Goal: Task Accomplishment & Management: Complete application form

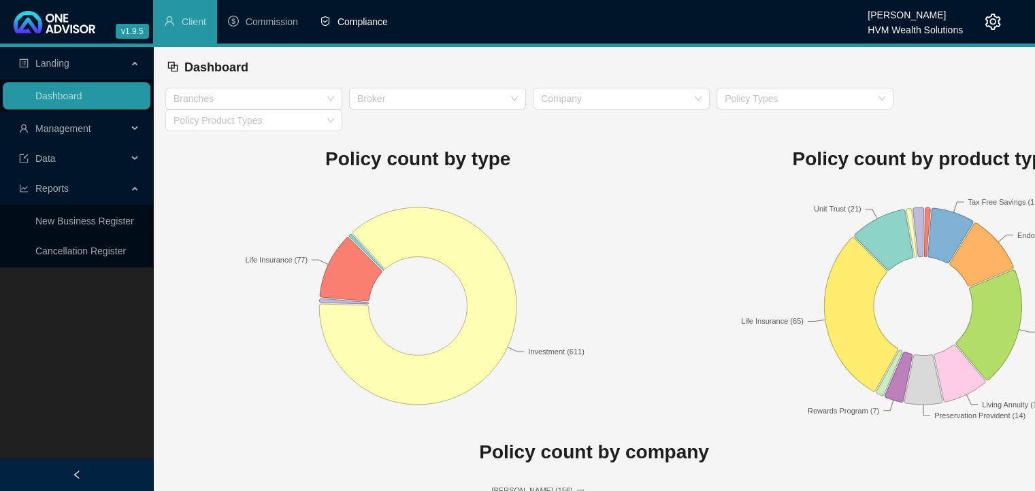
click at [360, 23] on span "Compliance" at bounding box center [362, 21] width 50 height 11
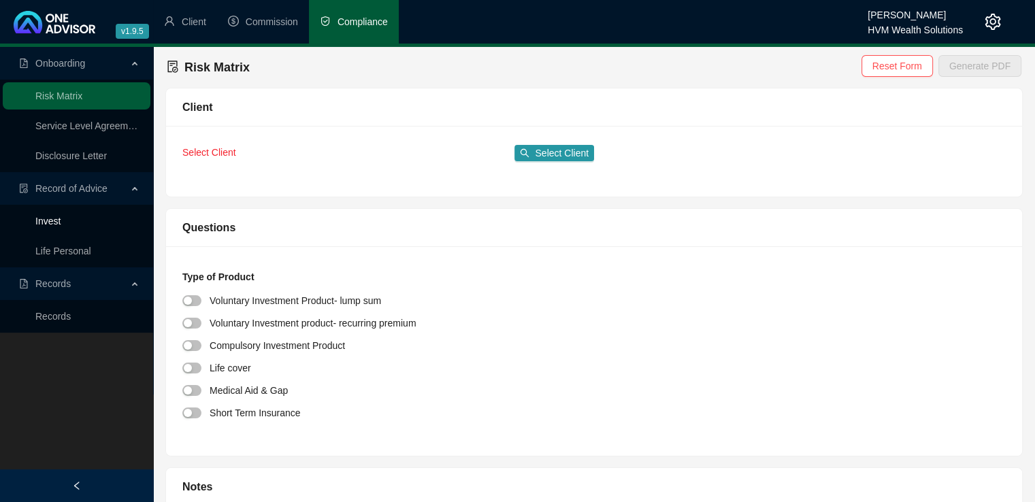
click at [61, 226] on link "Invest" at bounding box center [47, 221] width 25 height 11
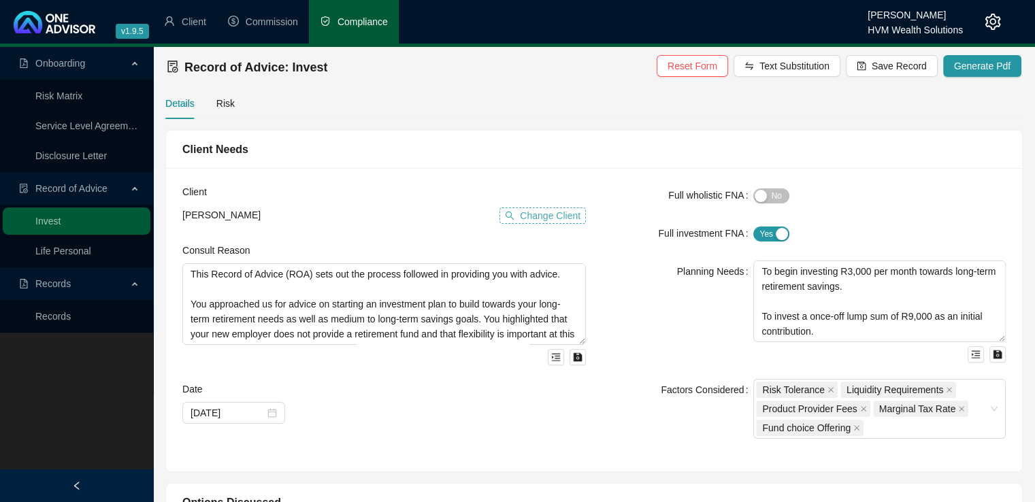
click at [550, 218] on span "Change Client" at bounding box center [550, 215] width 61 height 15
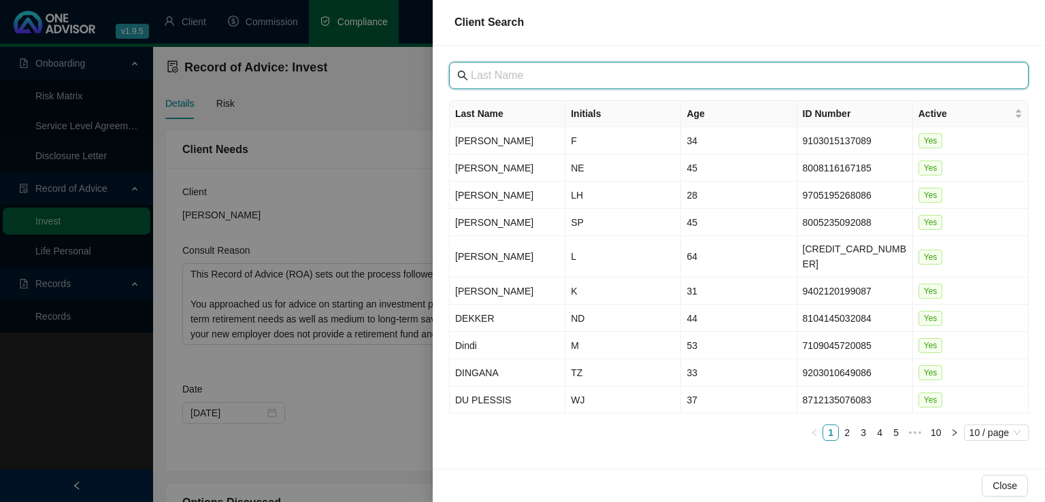
click at [494, 78] on input "text" at bounding box center [740, 75] width 539 height 16
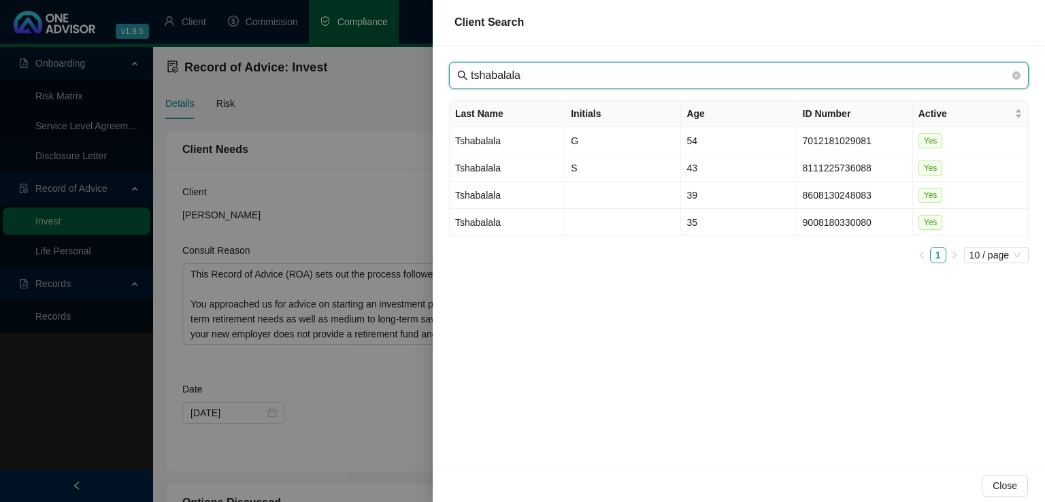
type input "tshabalala"
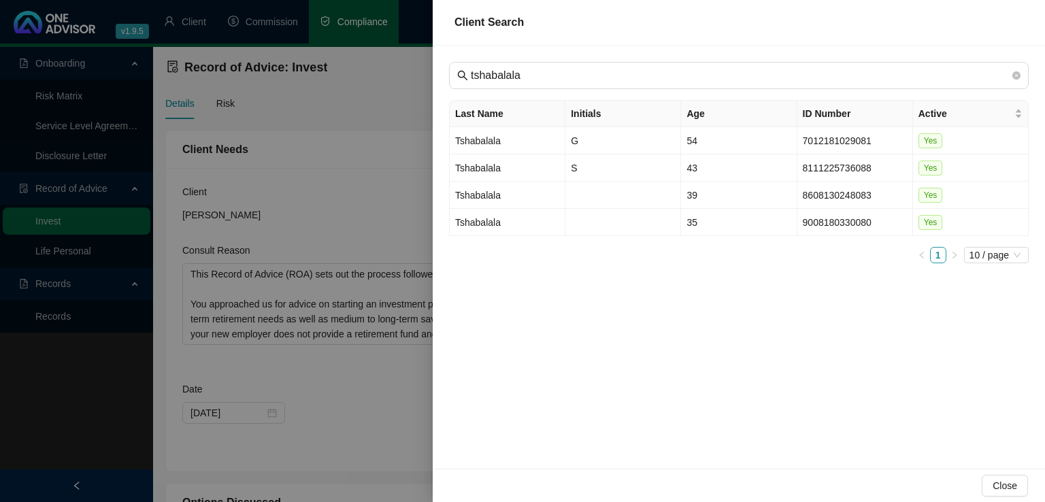
click at [390, 99] on div at bounding box center [522, 251] width 1045 height 502
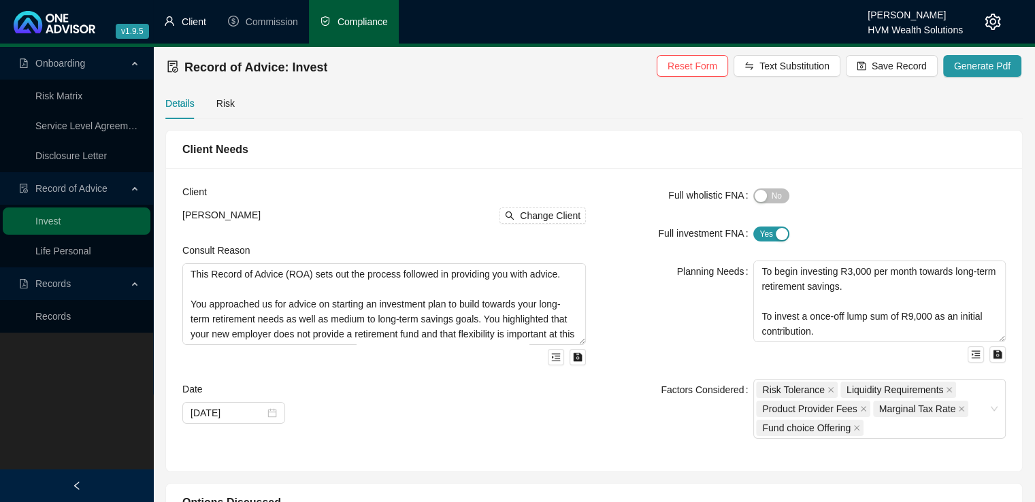
click at [192, 27] on span "Client" at bounding box center [194, 21] width 24 height 11
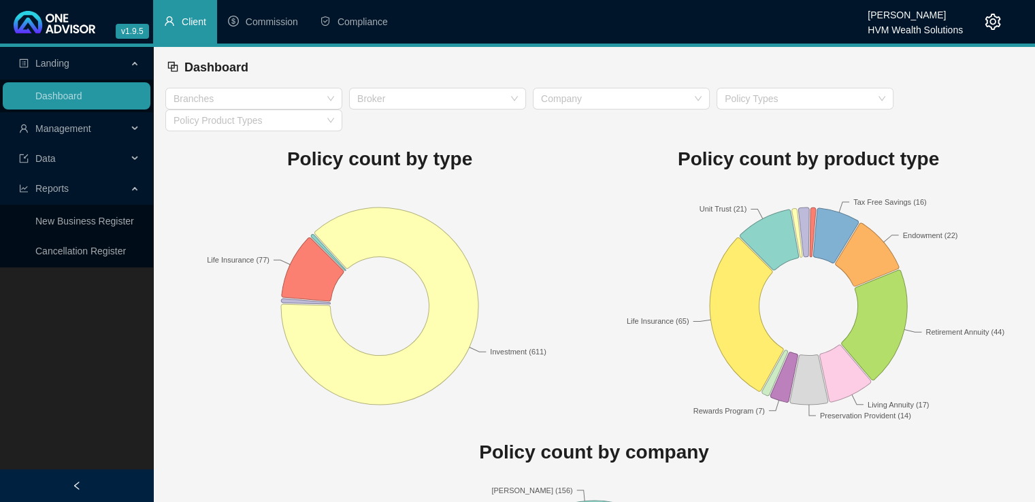
click at [135, 126] on div "Management" at bounding box center [77, 128] width 148 height 27
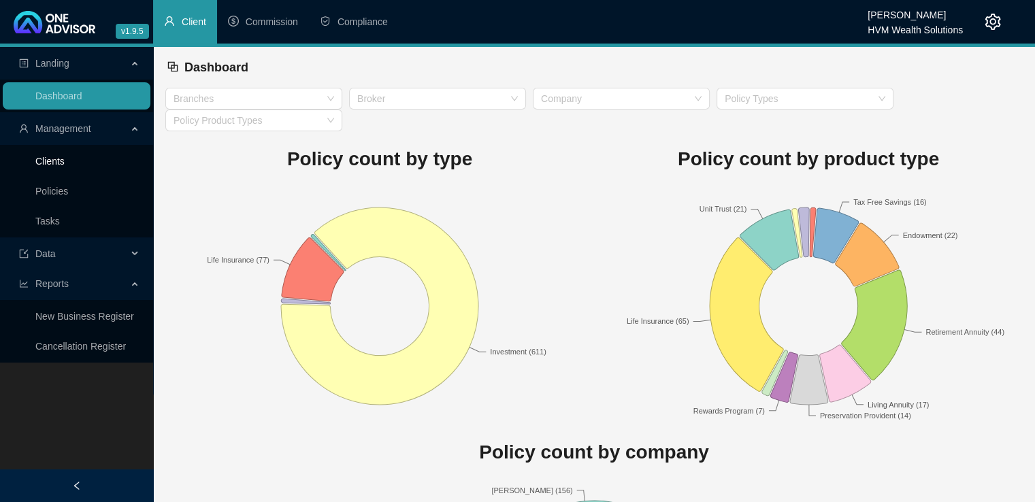
click at [52, 156] on link "Clients" at bounding box center [49, 161] width 29 height 11
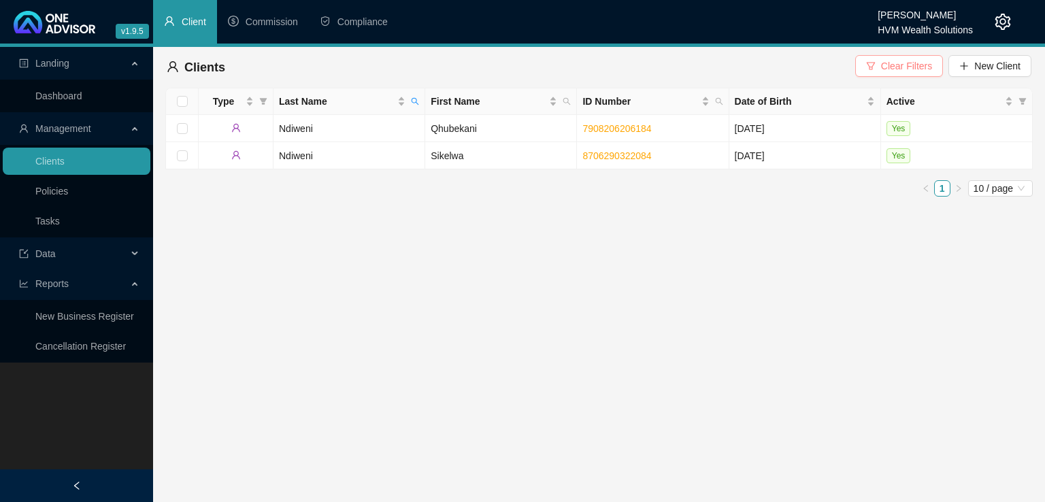
click at [906, 65] on span "Clear Filters" at bounding box center [906, 65] width 51 height 15
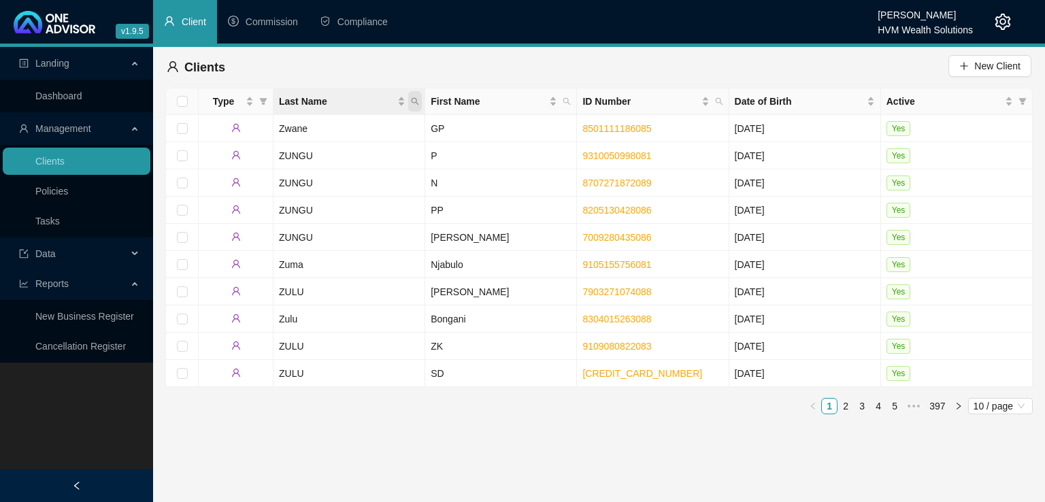
click at [419, 104] on icon "search" at bounding box center [415, 101] width 8 height 8
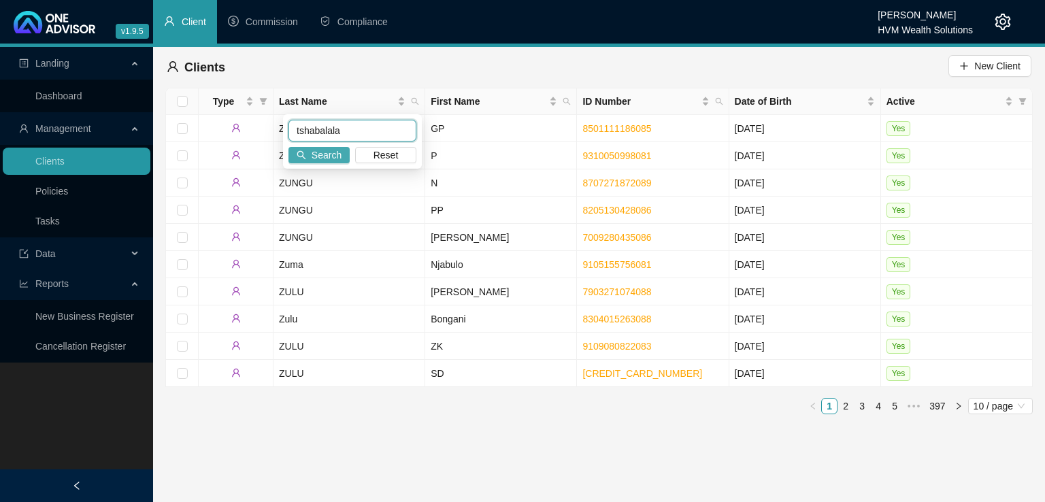
type input "tshabalala"
click at [322, 157] on span "Search" at bounding box center [327, 155] width 30 height 15
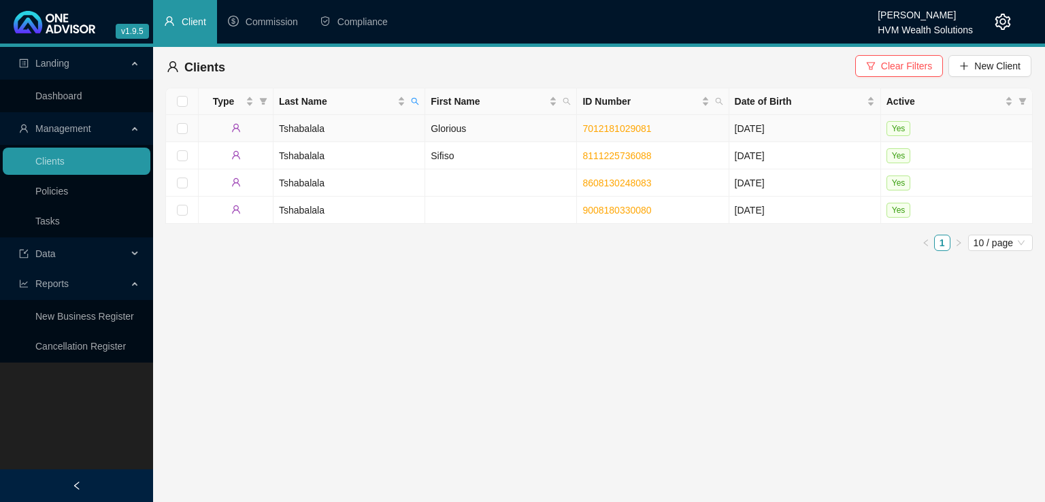
click at [394, 131] on td "Tshabalala" at bounding box center [349, 128] width 152 height 27
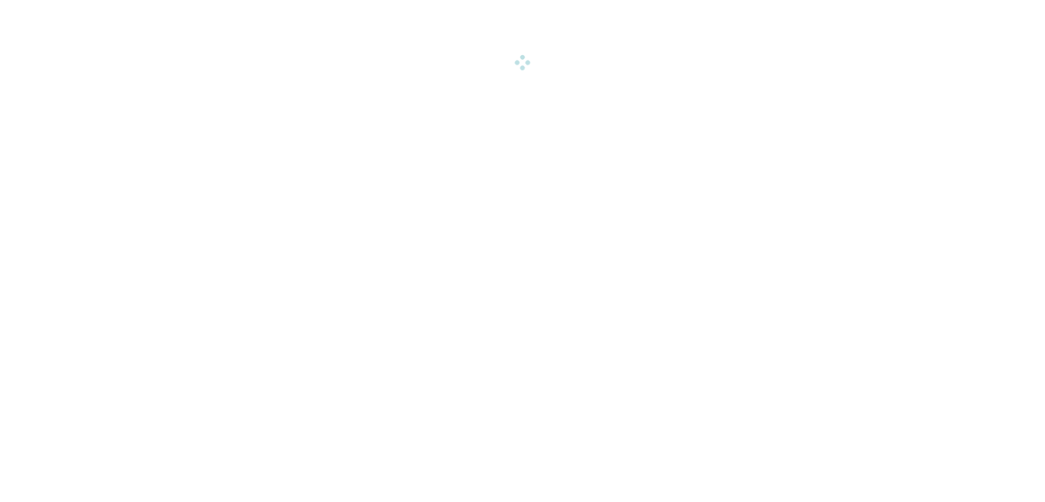
click at [394, 69] on html "v1.9.5 [PERSON_NAME] HVM Wealth Solutions Client Commission Compliance Landing …" at bounding box center [522, 34] width 1045 height 69
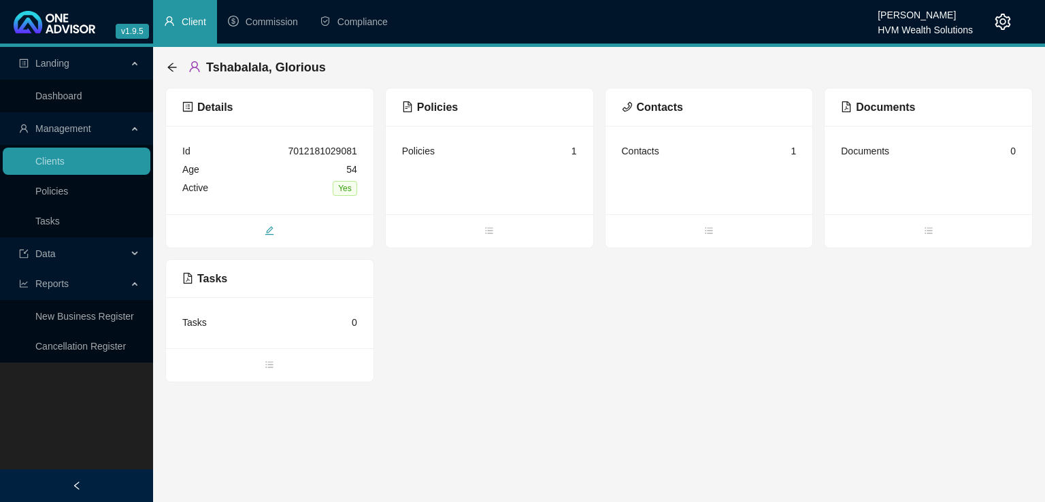
click at [277, 231] on span "edit" at bounding box center [269, 231] width 207 height 15
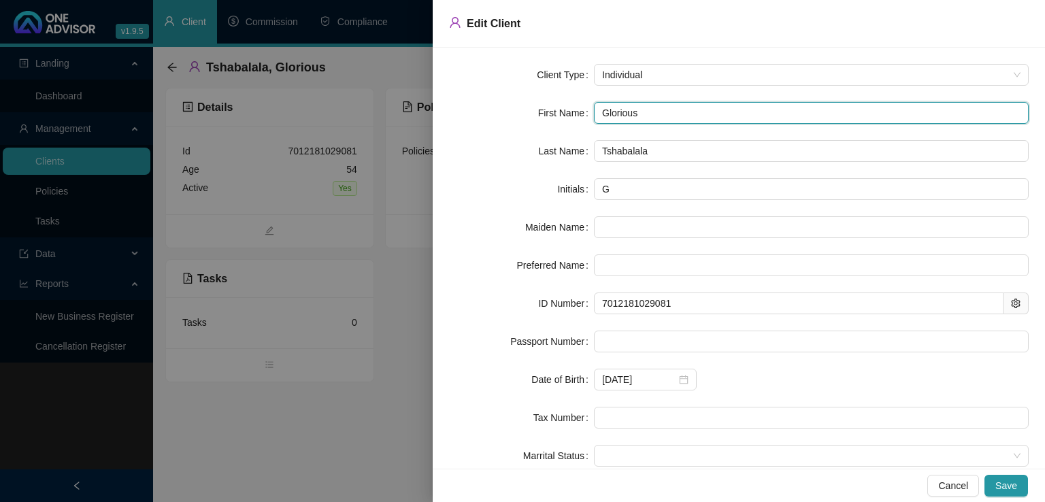
drag, startPoint x: 659, startPoint y: 113, endPoint x: 584, endPoint y: 114, distance: 75.5
click at [584, 114] on div "First Name Glorious" at bounding box center [738, 113] width 579 height 22
type input "N"
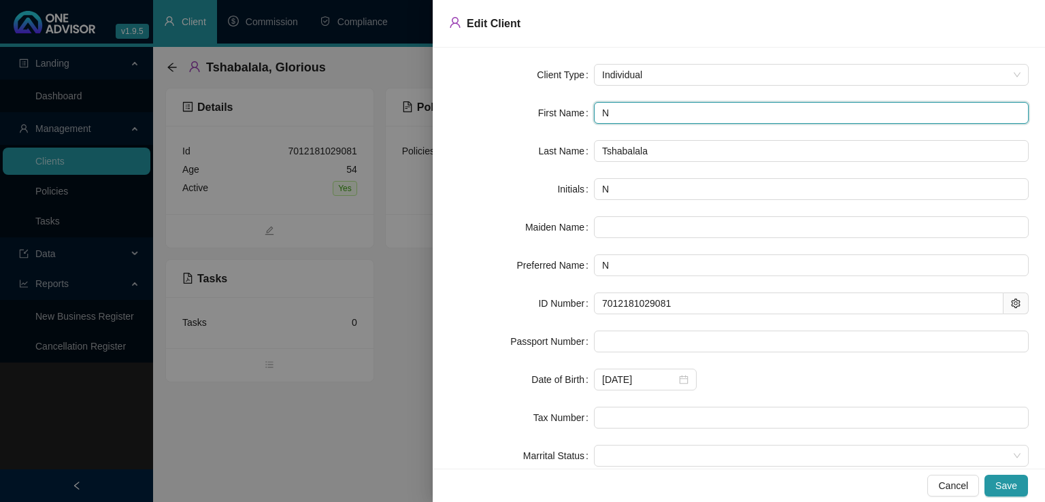
type input "Nt"
type input "Nto"
type input "Ntom"
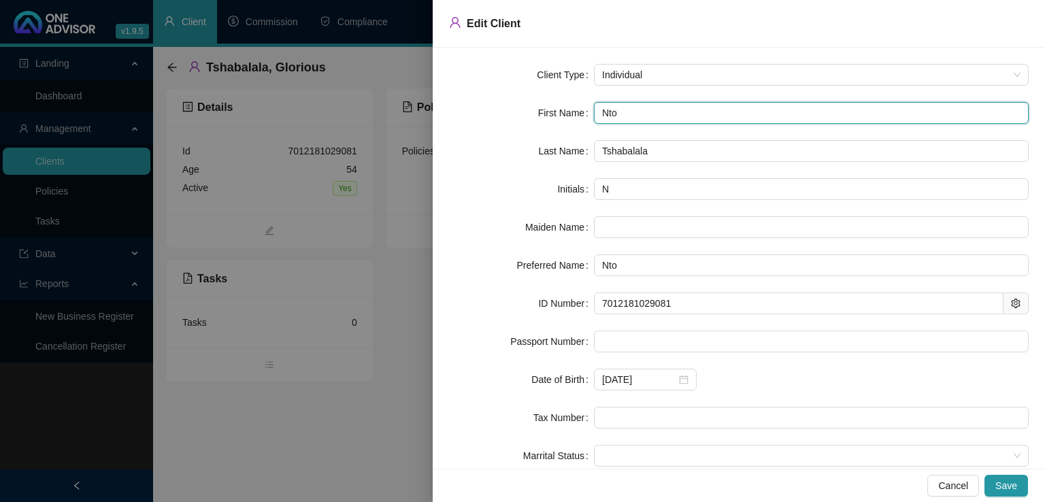
type input "Ntom"
type input "Ntomb"
type input "Ntombi"
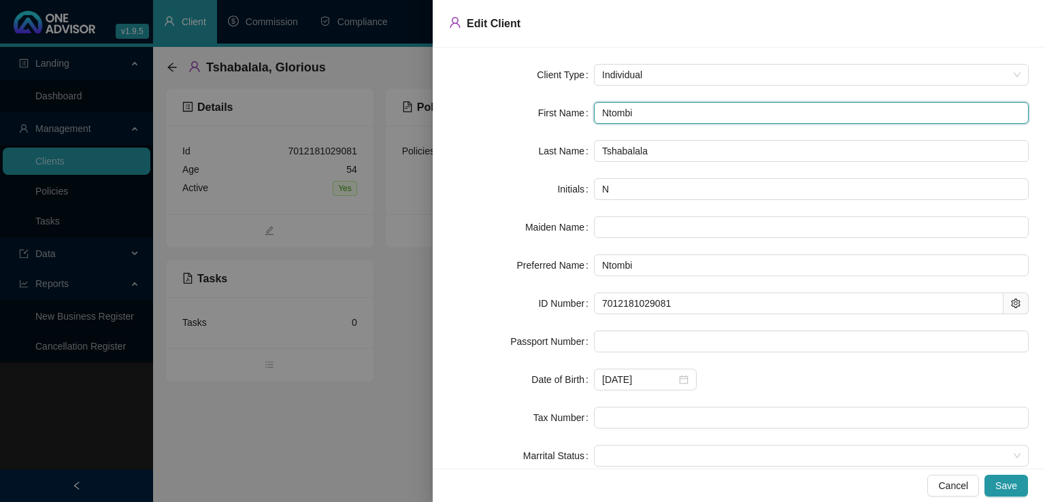
type input "Ntombil"
type input "Ntombile"
type input "Ntombilez"
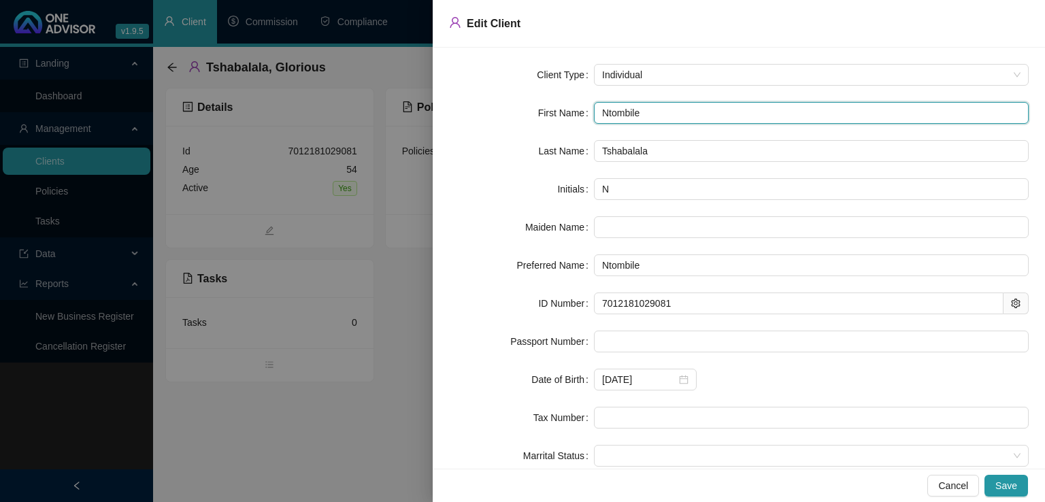
type input "Ntombilez"
type input "Ntombilezi"
type input "Ntombilezi G"
type input "NG"
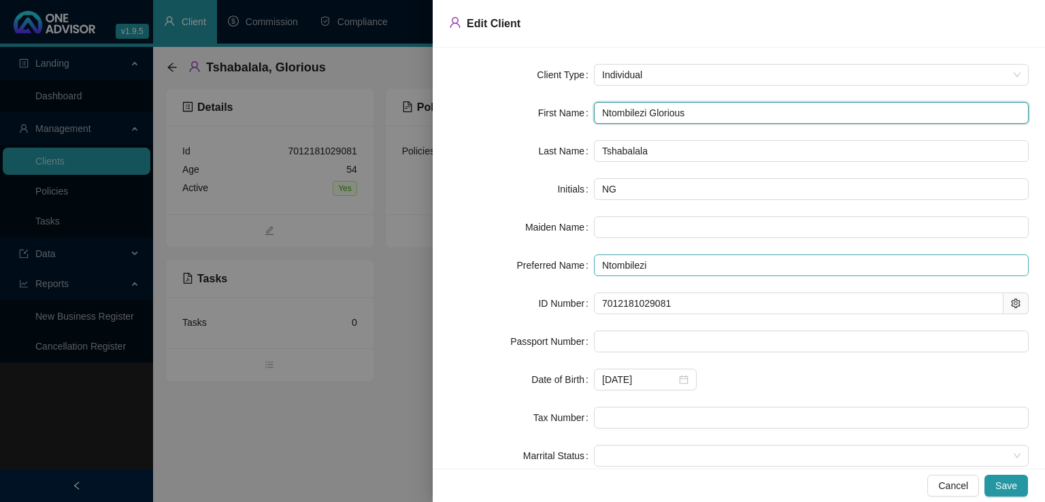
type input "Ntombilezi Glorious"
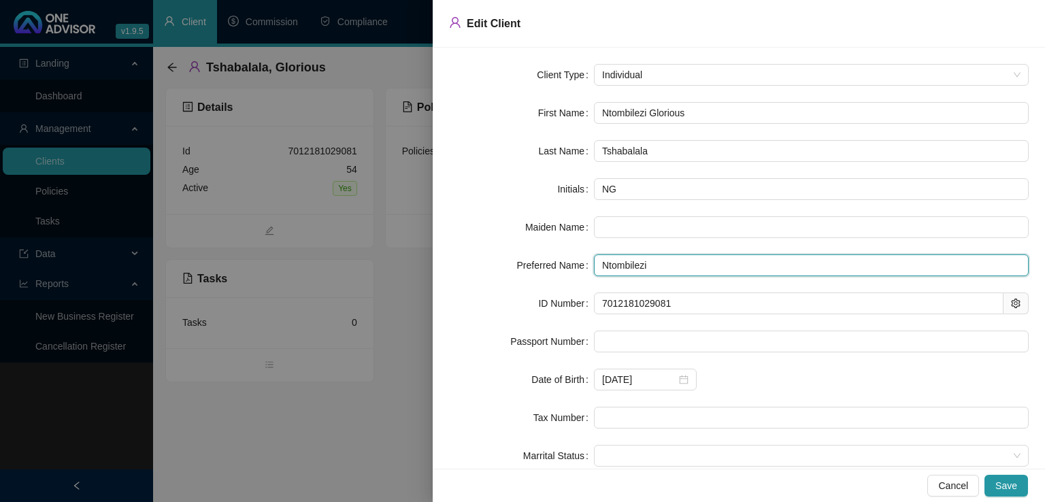
drag, startPoint x: 677, startPoint y: 266, endPoint x: 566, endPoint y: 268, distance: 110.9
click at [566, 268] on div "Preferred Name Ntombilezi" at bounding box center [738, 265] width 579 height 22
type input "Lezi"
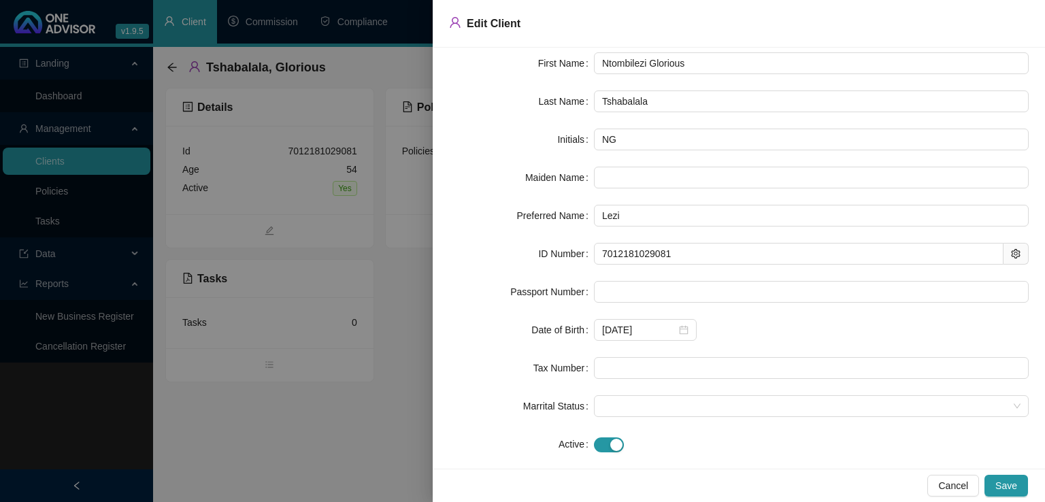
scroll to position [68, 0]
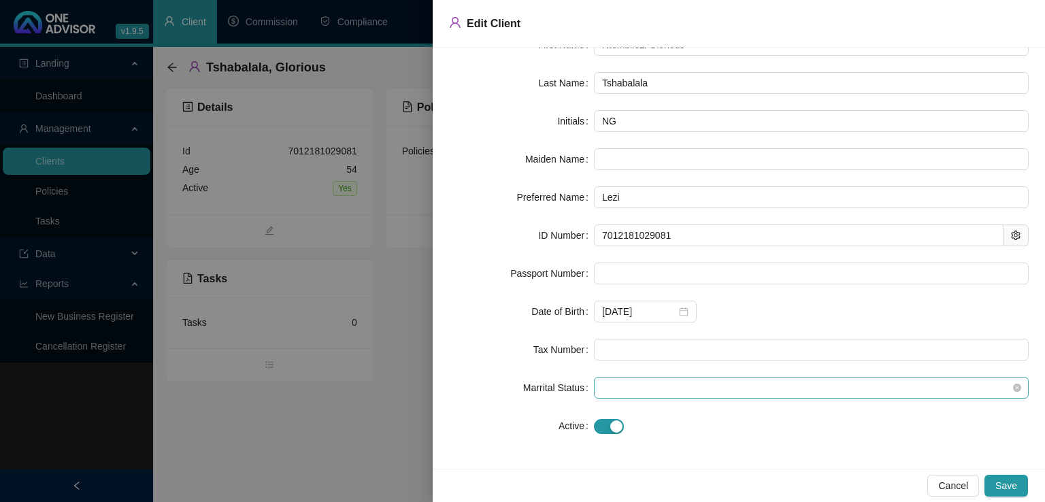
click at [969, 388] on span at bounding box center [811, 387] width 418 height 20
click at [1009, 482] on span "Save" at bounding box center [1006, 485] width 22 height 15
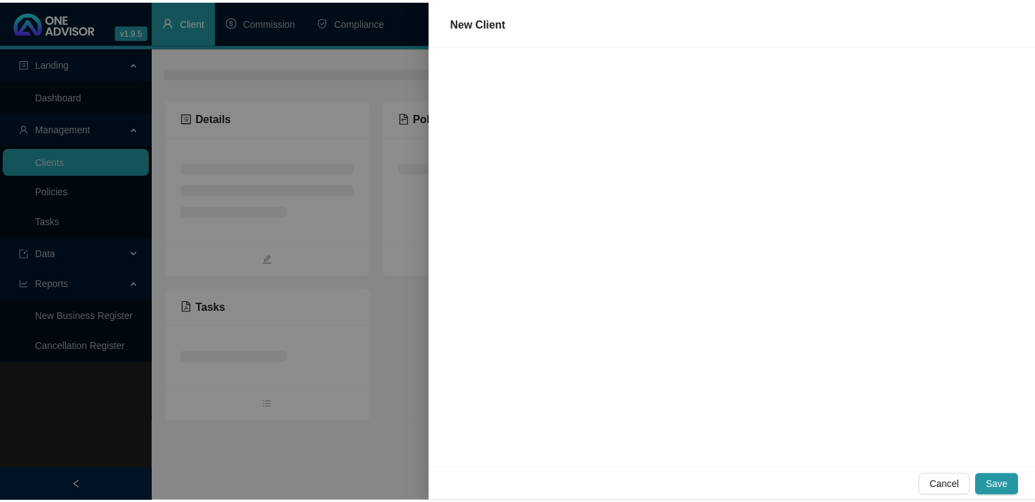
scroll to position [0, 0]
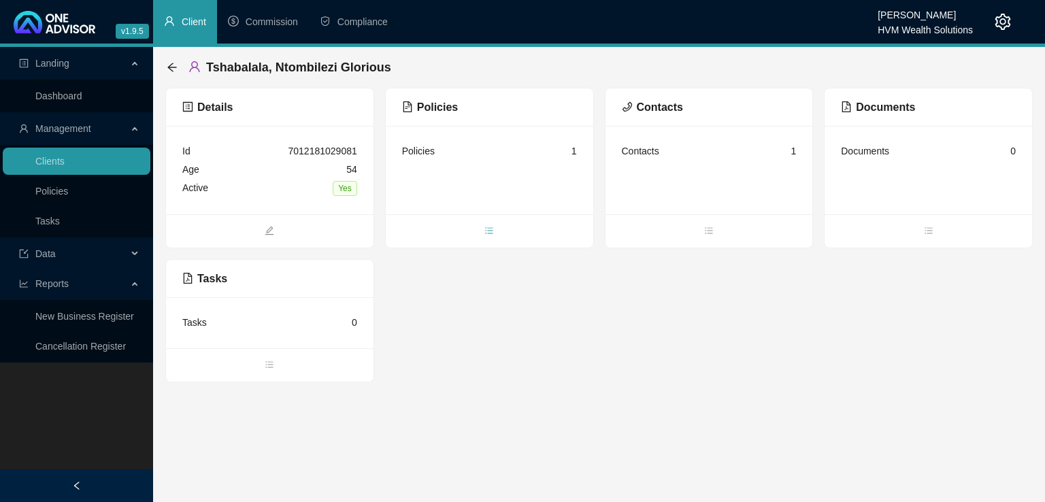
click at [483, 227] on span "bars" at bounding box center [489, 231] width 207 height 15
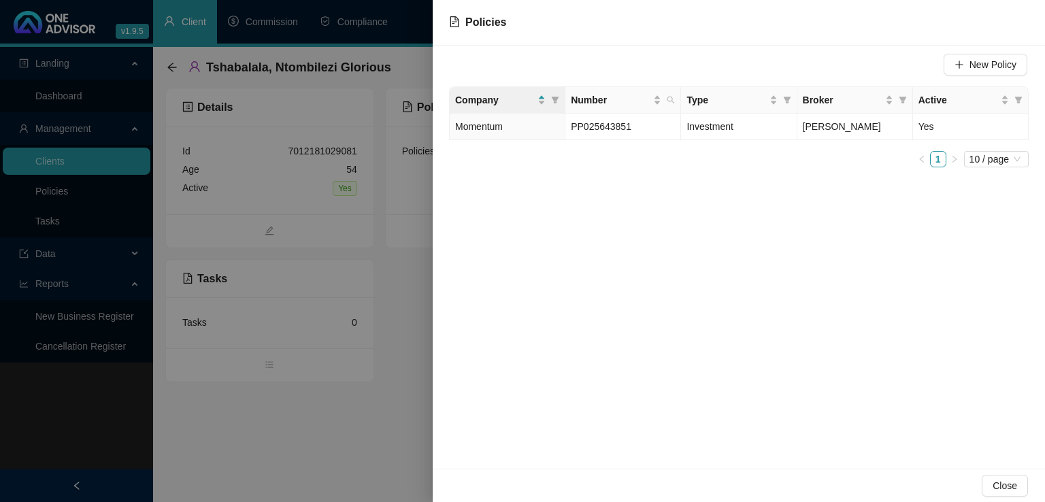
click at [397, 396] on div at bounding box center [522, 251] width 1045 height 502
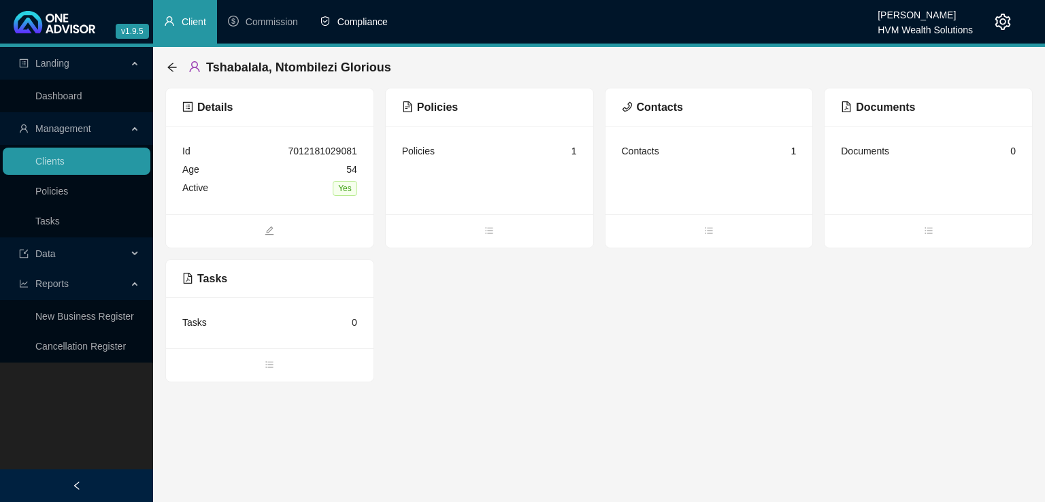
click at [359, 21] on span "Compliance" at bounding box center [362, 21] width 50 height 11
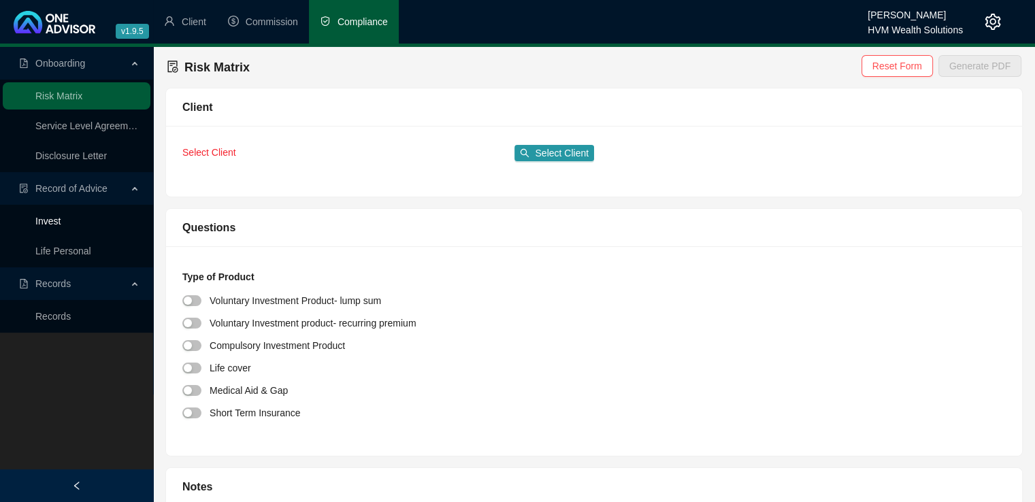
click at [61, 222] on link "Invest" at bounding box center [47, 221] width 25 height 11
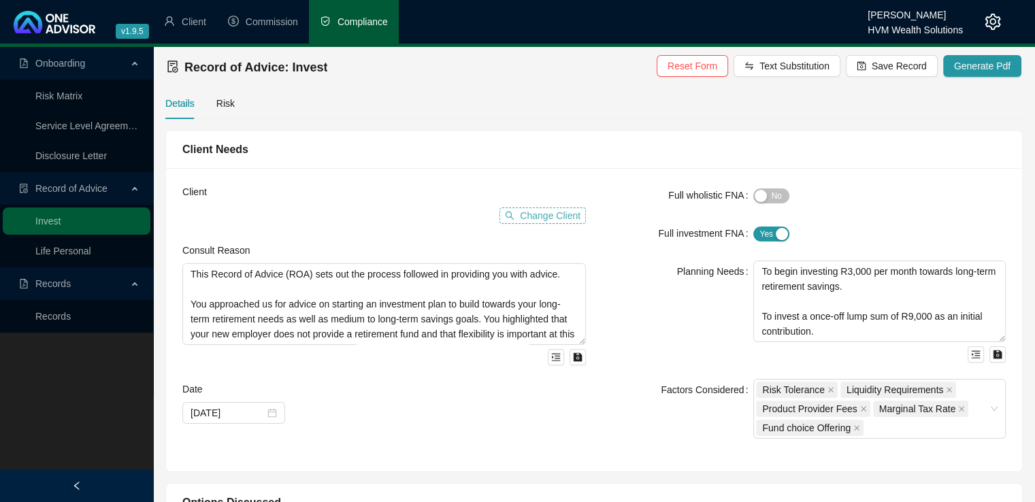
click at [544, 220] on span "Change Client" at bounding box center [550, 215] width 61 height 15
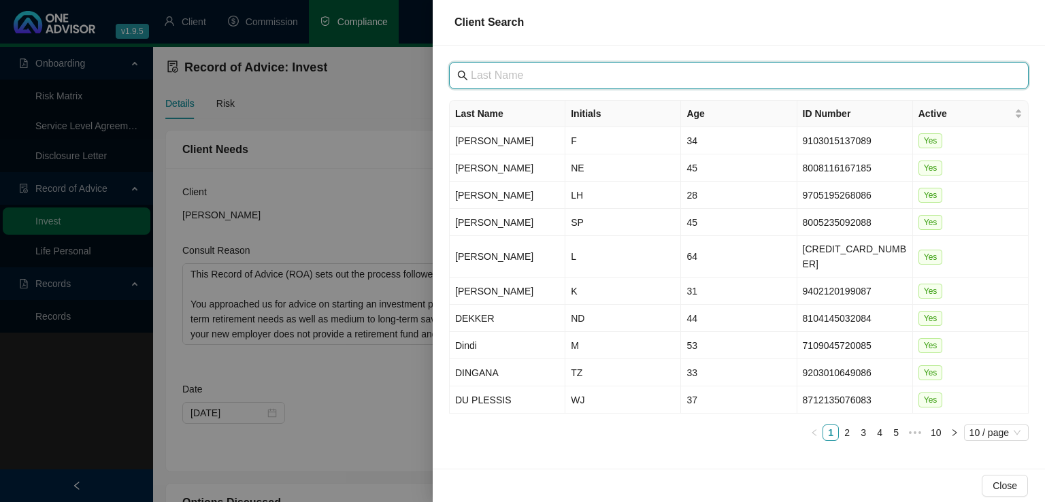
click at [553, 80] on input "text" at bounding box center [740, 75] width 539 height 16
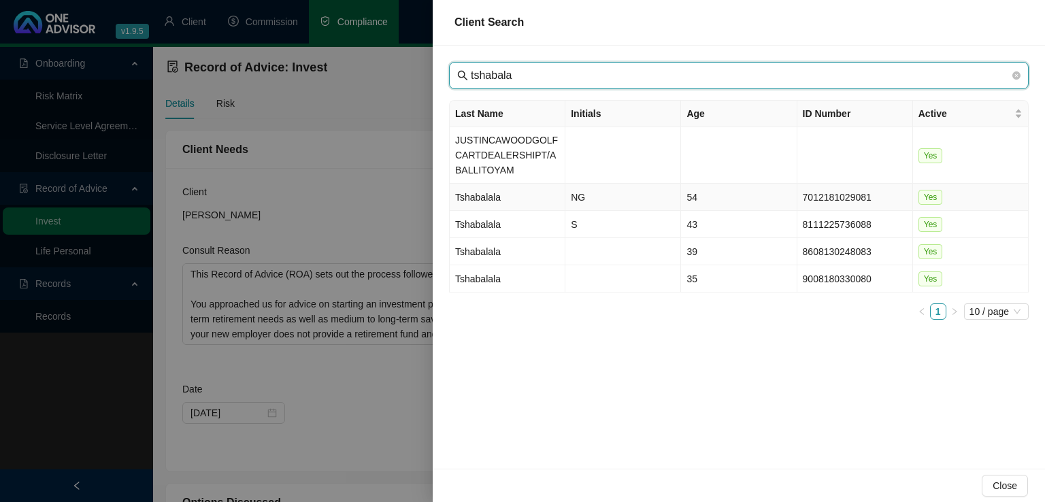
type input "tshabala"
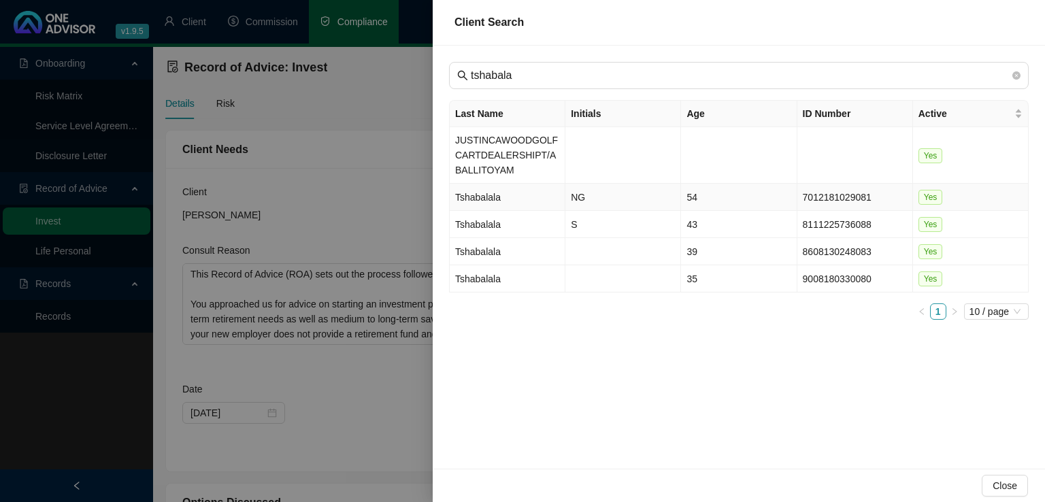
click at [537, 195] on td "Tshabalala" at bounding box center [508, 197] width 116 height 27
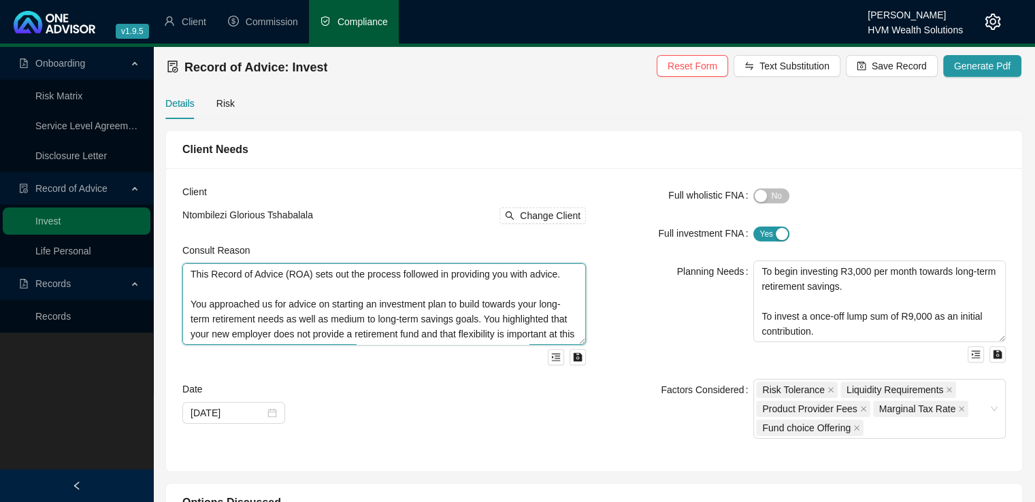
click at [360, 311] on textarea "This Record of Advice (ROA) sets out the process followed in providing you with…" at bounding box center [383, 304] width 403 height 82
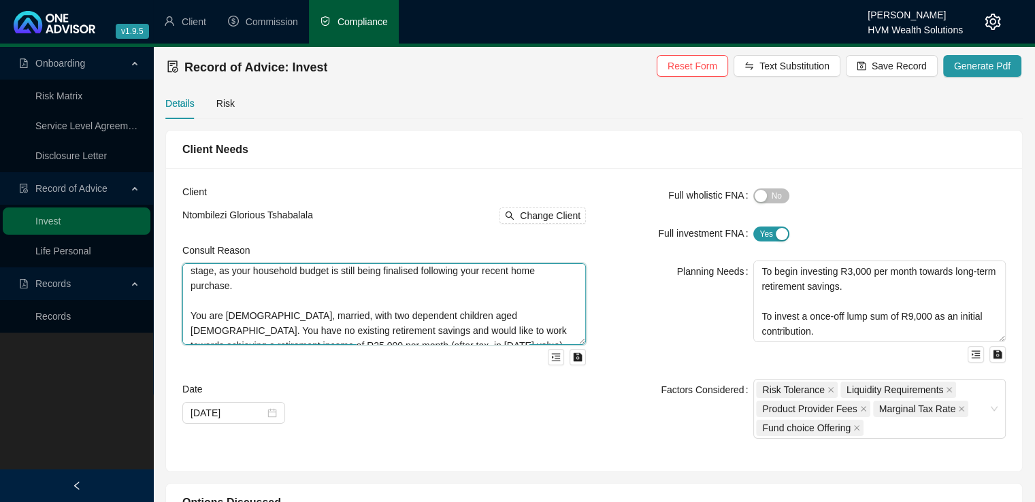
scroll to position [134, 0]
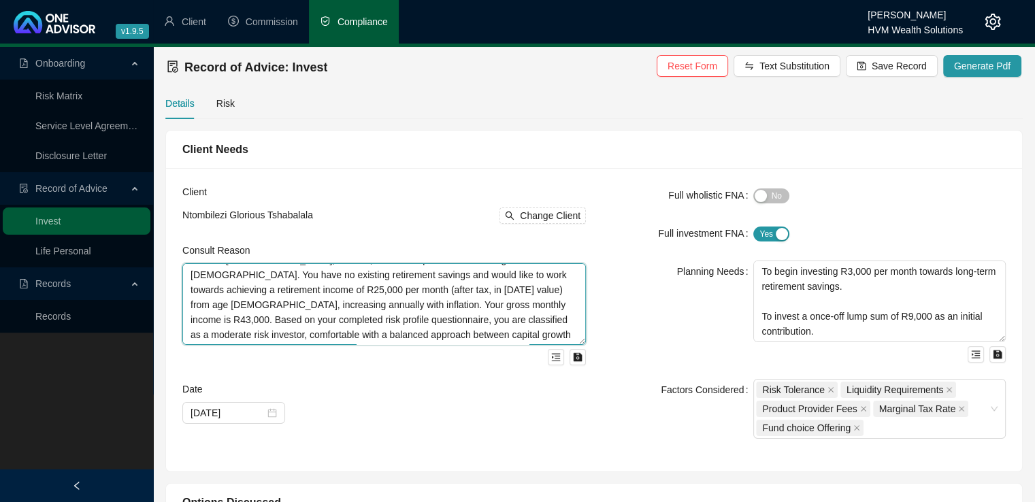
drag, startPoint x: 190, startPoint y: 305, endPoint x: 529, endPoint y: 339, distance: 340.4
click at [529, 339] on textarea "This Record of Advice (ROA) sets out the process followed in providing you with…" at bounding box center [383, 304] width 403 height 82
paste textarea "currently have a Momentum Wealth Retirement Annuity. You requested to commence …"
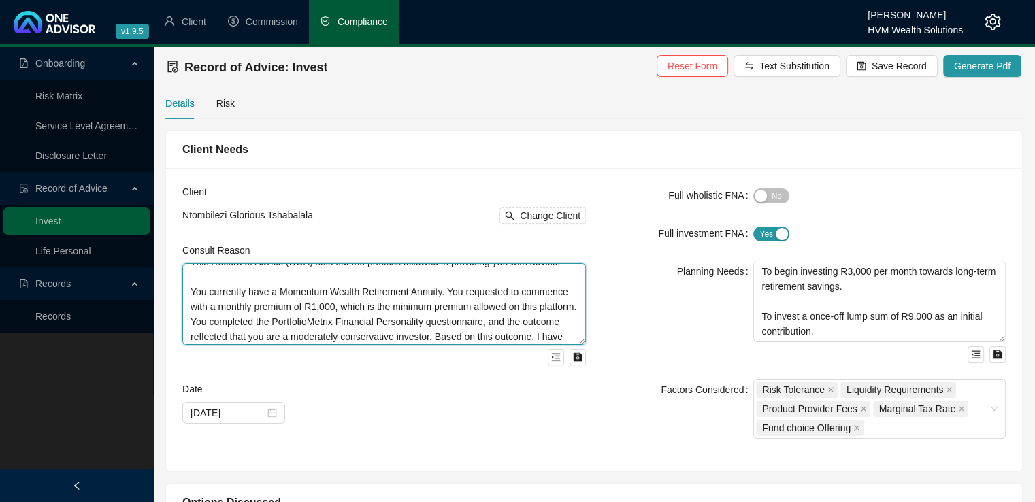
scroll to position [0, 0]
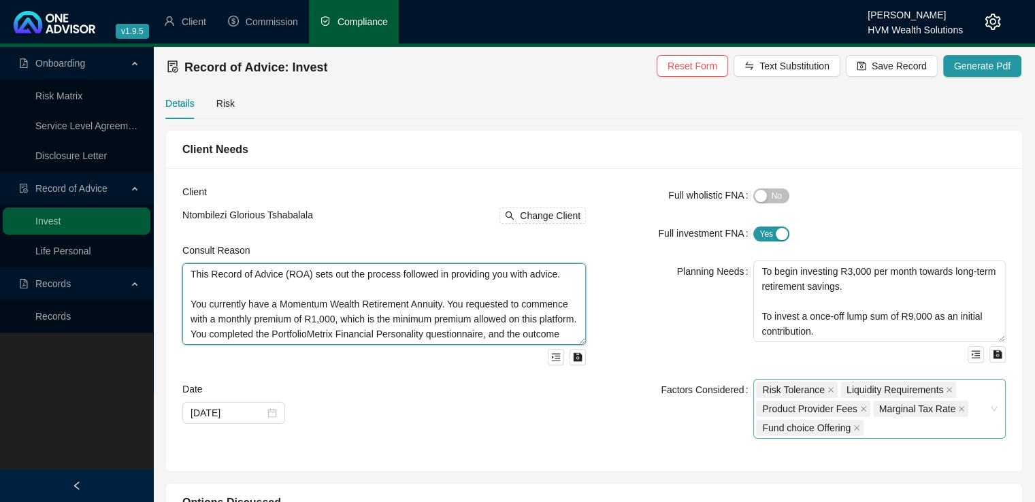
type textarea "This Record of Advice (ROA) sets out the process followed in providing you with…"
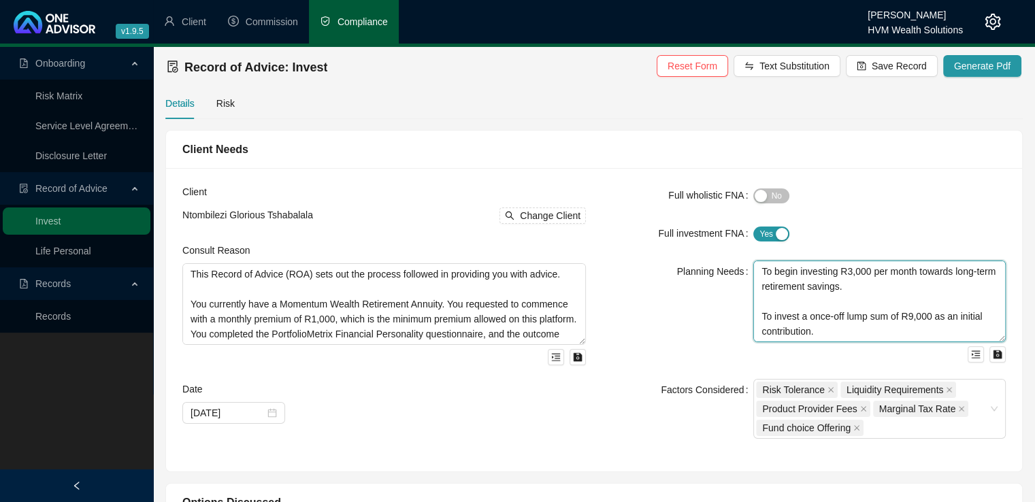
drag, startPoint x: 890, startPoint y: 298, endPoint x: 866, endPoint y: 296, distance: 23.9
click at [890, 298] on textarea "To begin investing R3,000 per month towards long-term retirement savings. To in…" at bounding box center [879, 302] width 252 height 82
drag, startPoint x: 759, startPoint y: 272, endPoint x: 896, endPoint y: 348, distance: 156.5
click at [896, 348] on div "To begin investing R3,000 per month towards long-term retirement savings. To in…" at bounding box center [879, 312] width 252 height 102
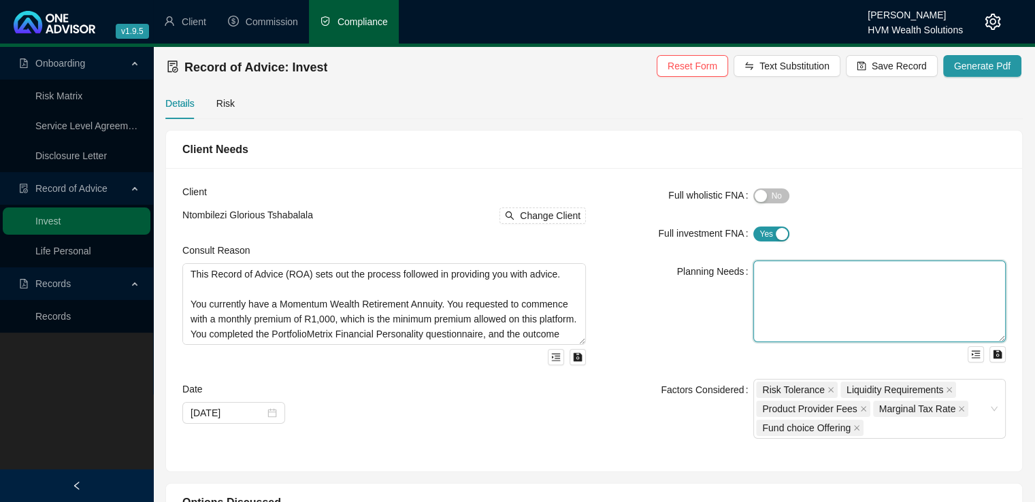
scroll to position [0, 0]
paste textarea "Your planning need is to save and invest towards retirement. You are currently …"
type textarea "Your planning need is to save and invest towards retirement. You are currently …"
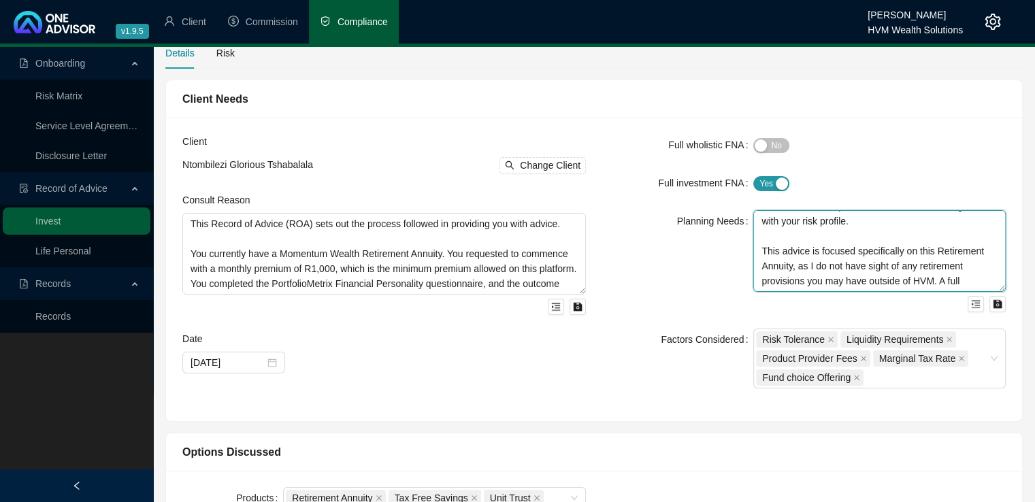
scroll to position [65, 0]
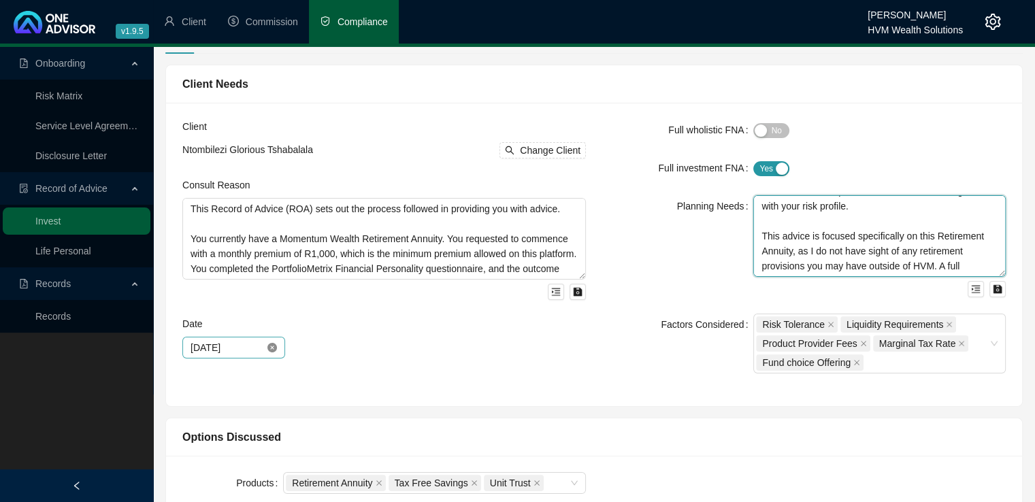
click at [273, 344] on icon "close-circle" at bounding box center [272, 348] width 10 height 10
click at [273, 346] on div at bounding box center [233, 347] width 86 height 15
type textarea "Your planning need is to save and invest towards retirement. You are currently …"
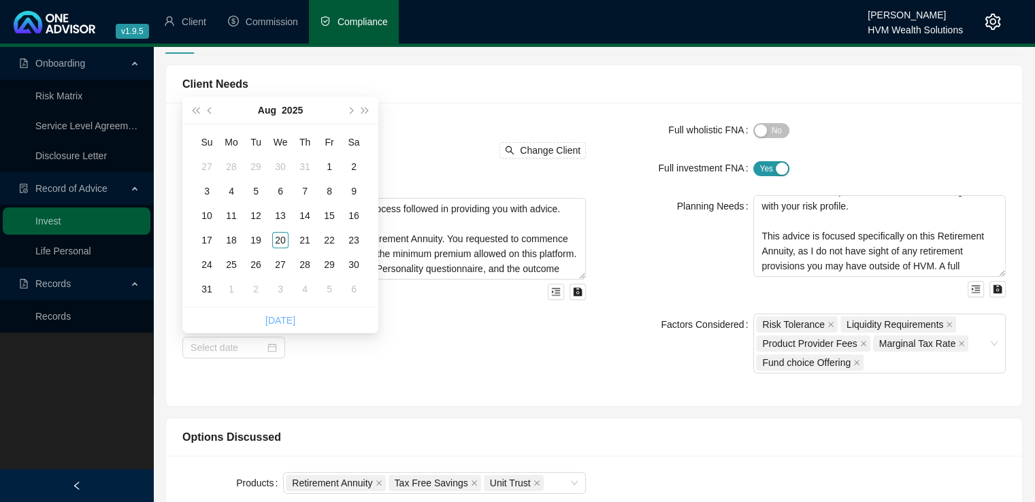
click at [288, 319] on link "[DATE]" at bounding box center [280, 320] width 30 height 11
type input "[DATE]"
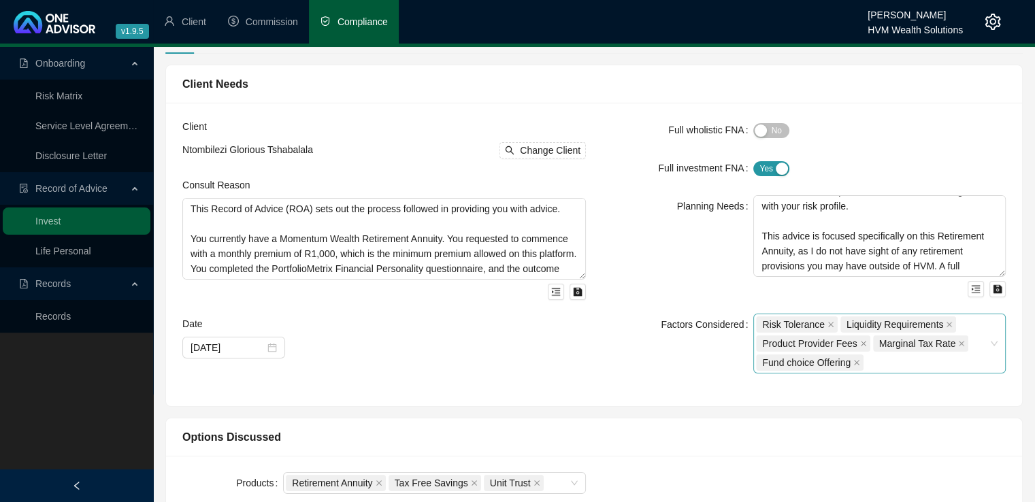
click at [993, 341] on div "Risk Tolerance Liquidity Requirements Product Provider Fees Marginal Tax Rate F…" at bounding box center [879, 344] width 252 height 60
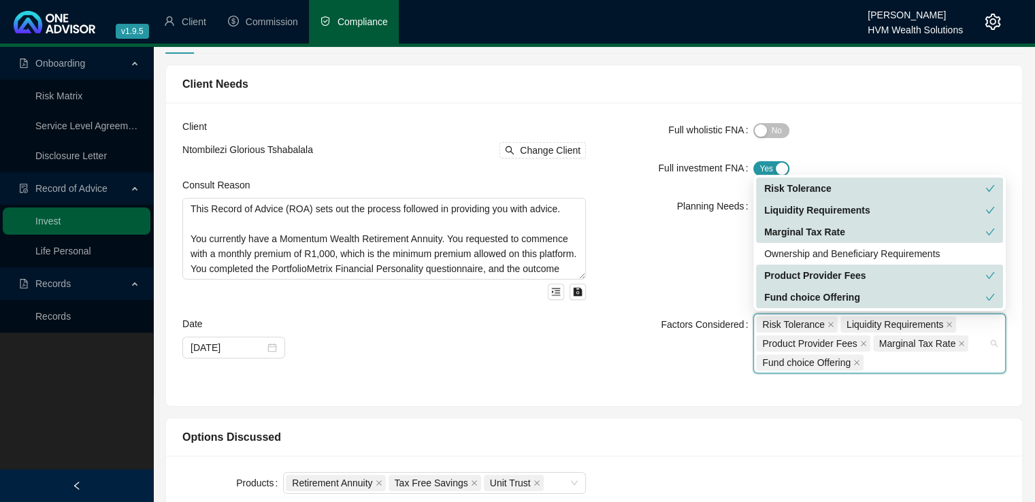
click at [860, 210] on div "Liquidity Requirements" at bounding box center [874, 210] width 221 height 15
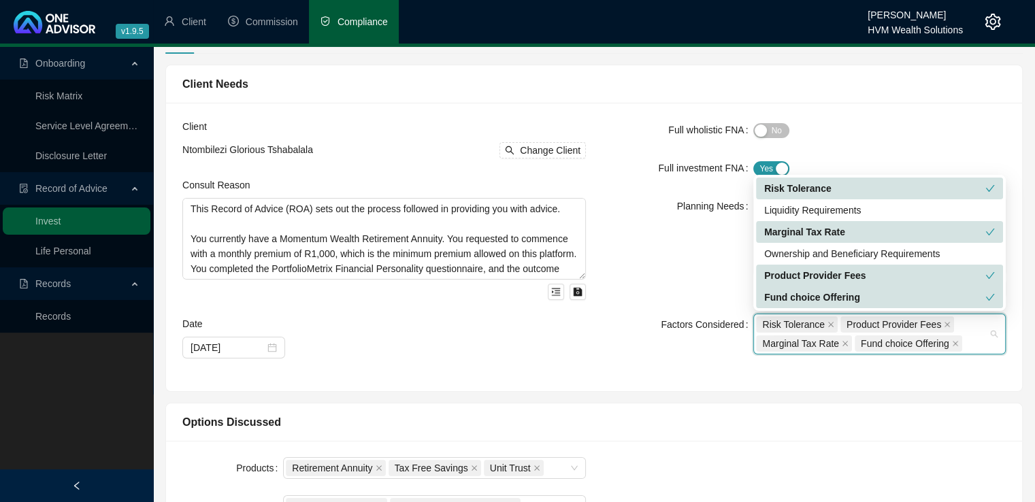
click at [871, 231] on div "Marginal Tax Rate" at bounding box center [874, 231] width 221 height 15
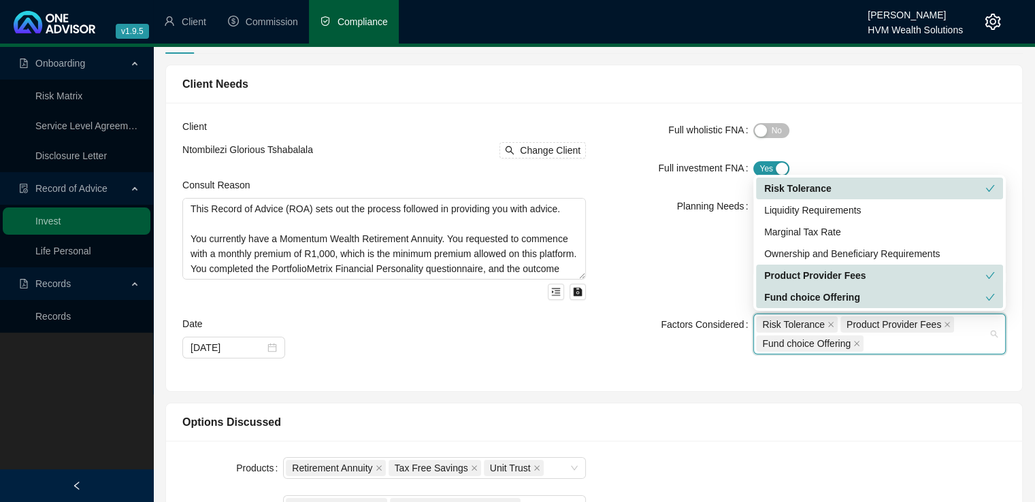
click at [881, 276] on div "Product Provider Fees" at bounding box center [874, 275] width 221 height 15
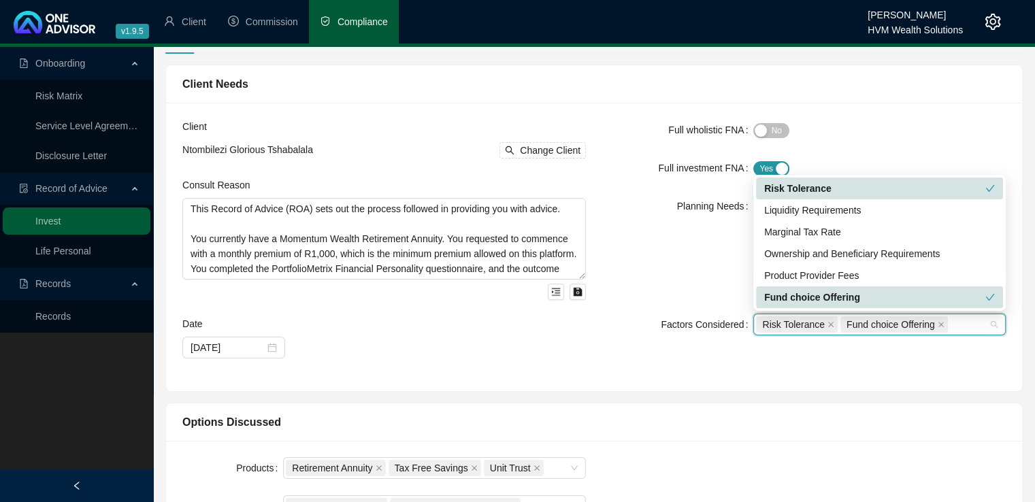
click at [857, 367] on div "Full wholistic FNA Yes No Full investment FNA Yes No Planning Needs Your planni…" at bounding box center [804, 247] width 420 height 256
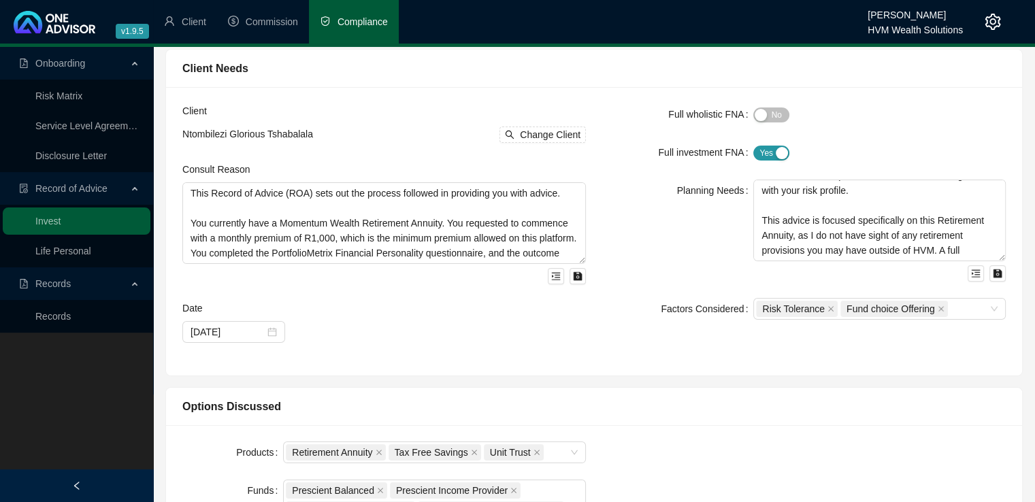
scroll to position [67, 0]
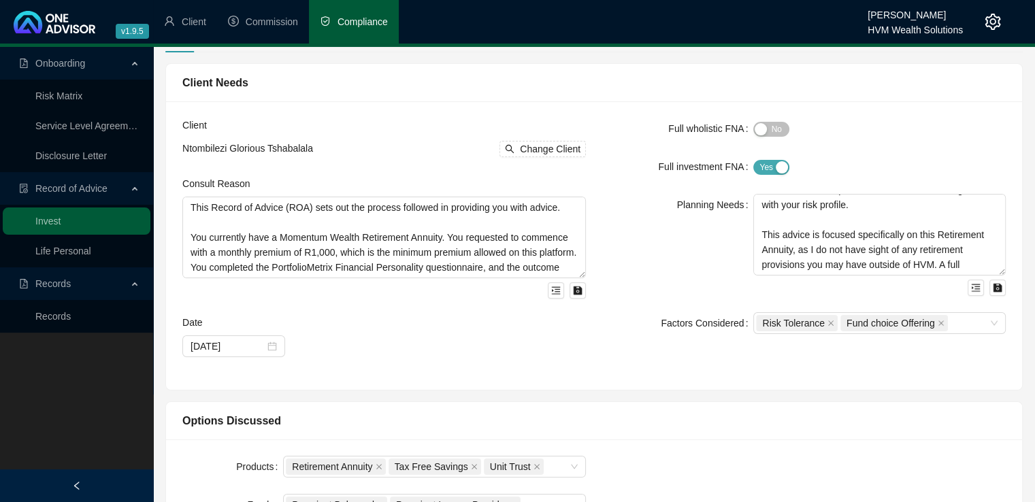
click at [781, 167] on div "button" at bounding box center [781, 167] width 12 height 12
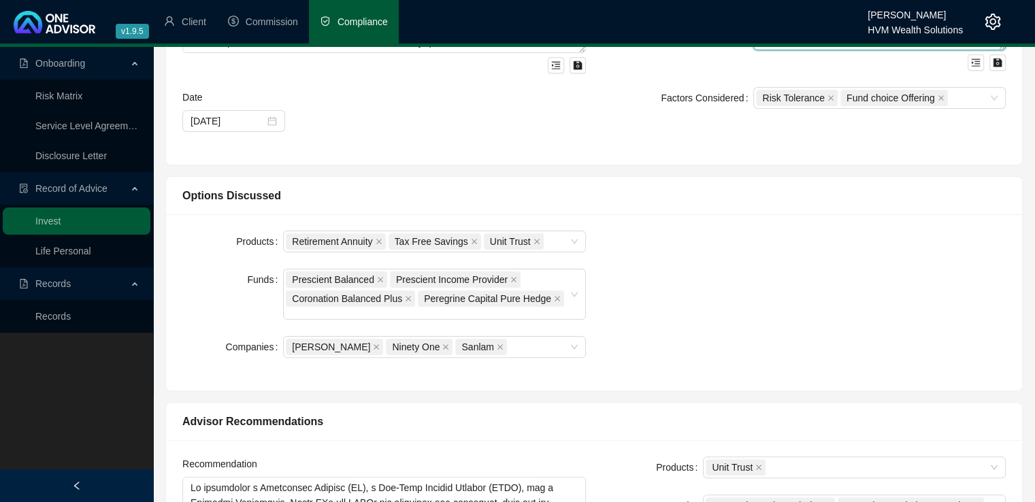
scroll to position [301, 0]
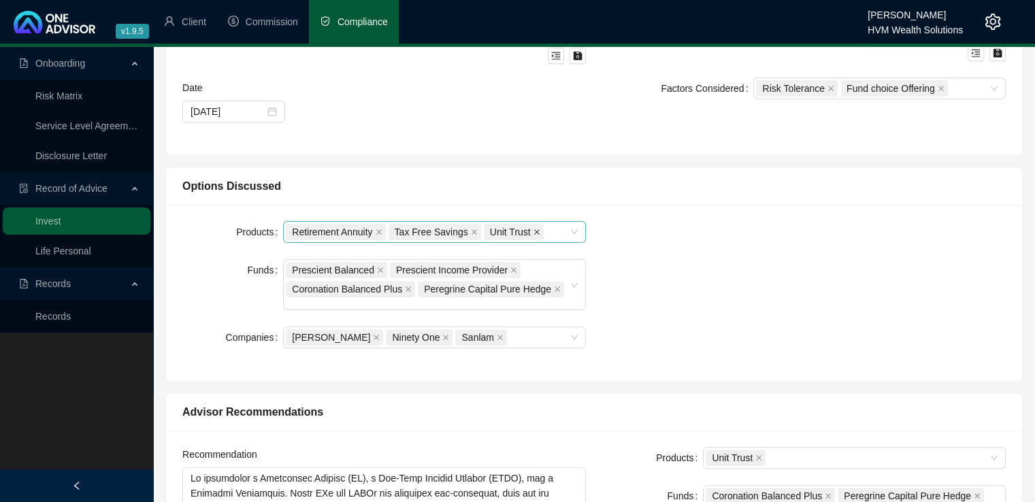
click at [534, 229] on icon "close" at bounding box center [536, 231] width 5 height 5
click at [471, 233] on icon "close" at bounding box center [473, 231] width 5 height 5
click at [554, 286] on icon "close" at bounding box center [557, 289] width 7 height 7
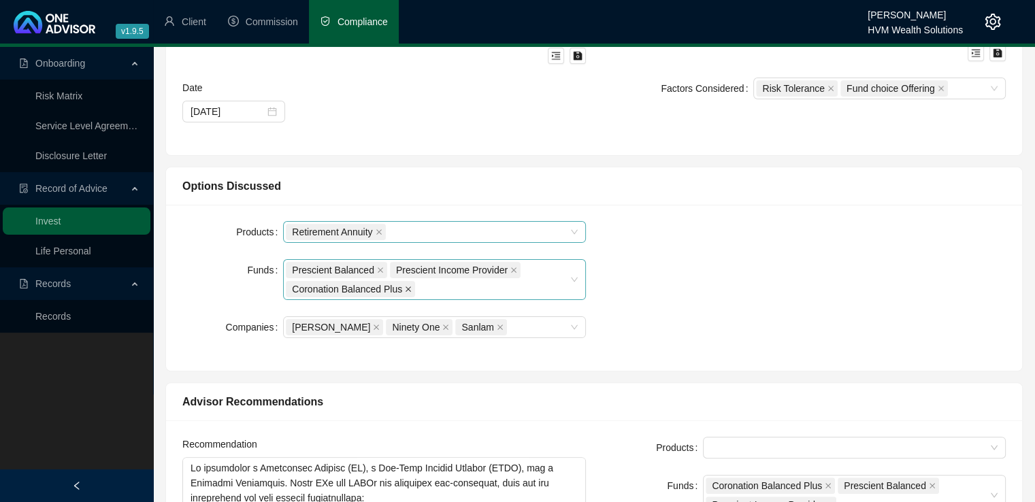
click at [405, 288] on icon "close" at bounding box center [408, 289] width 7 height 7
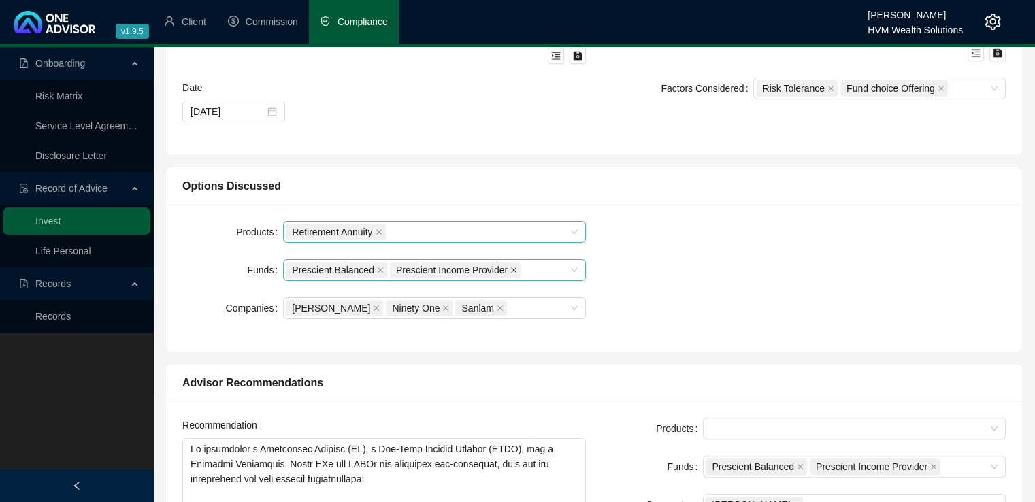
click at [510, 270] on icon "close" at bounding box center [513, 270] width 7 height 7
click at [379, 271] on icon "close" at bounding box center [380, 270] width 7 height 7
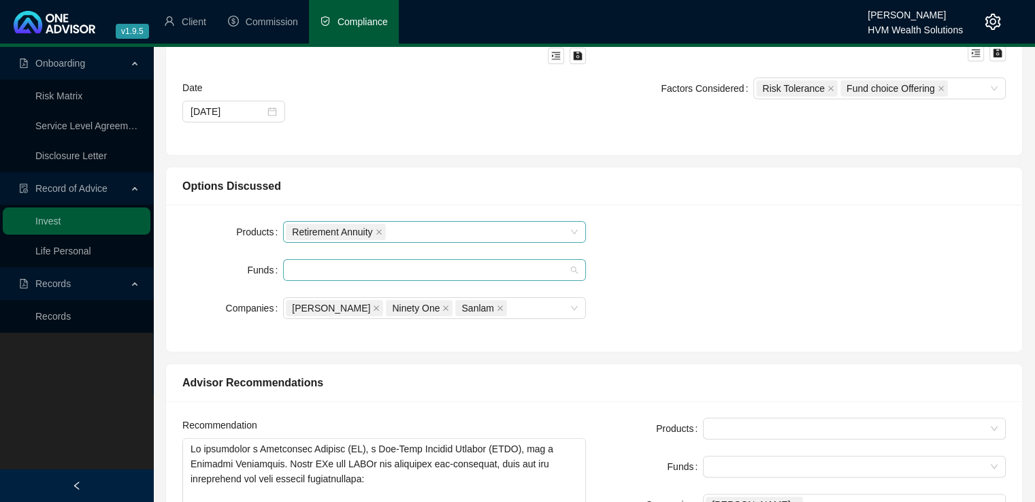
click at [406, 271] on div at bounding box center [427, 270] width 283 height 10
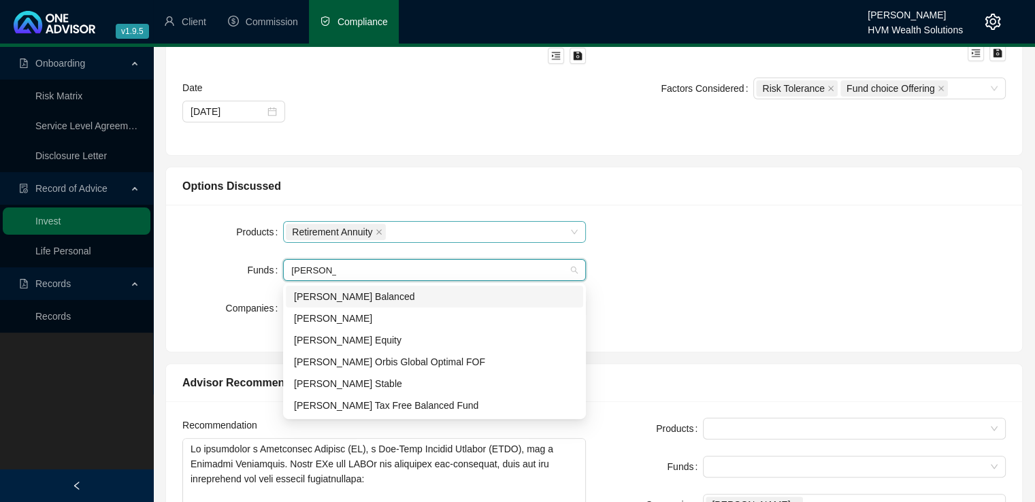
type input "[PERSON_NAME]"
click at [373, 384] on div "[PERSON_NAME] Stable" at bounding box center [434, 383] width 281 height 15
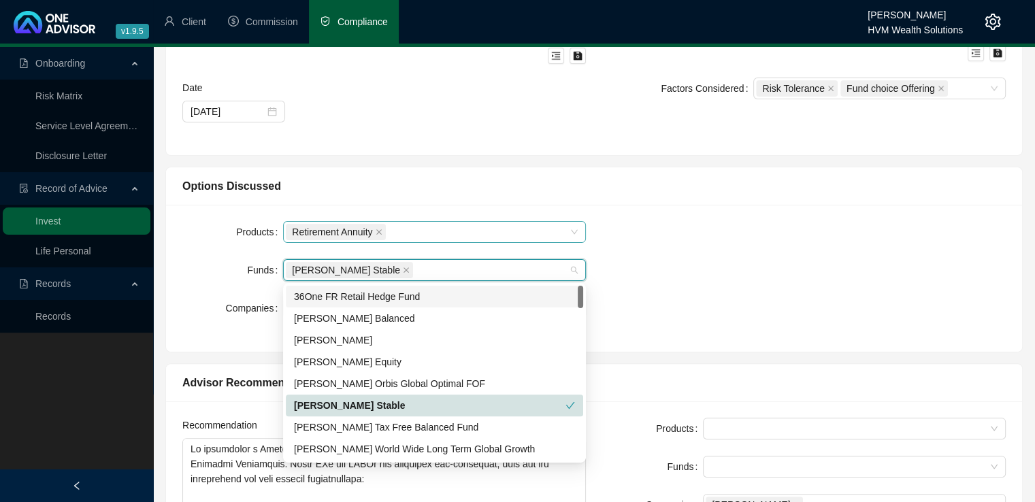
click at [758, 292] on div "Products Retirement Annuity Funds [PERSON_NAME] Stable Companies [PERSON_NAME] …" at bounding box center [593, 278] width 839 height 114
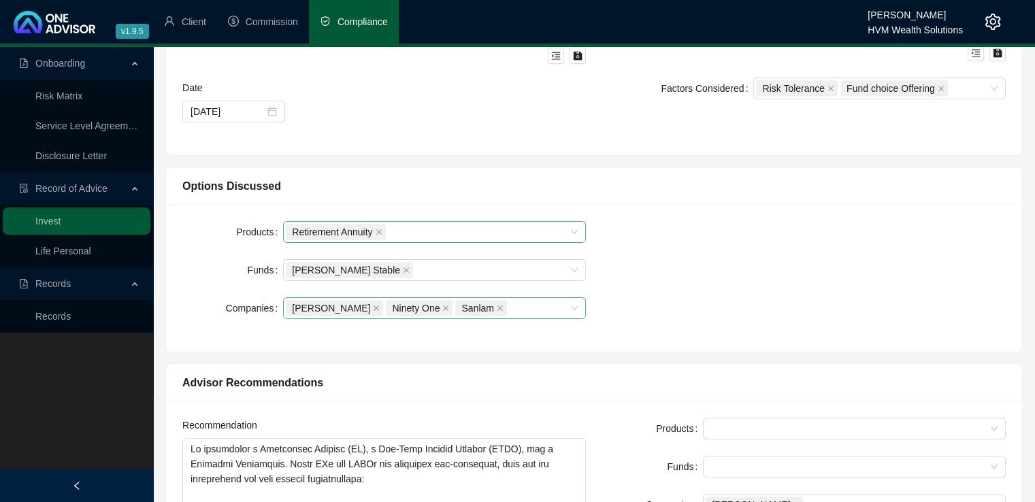
click at [535, 312] on div "[PERSON_NAME] Ninety One Sanlam" at bounding box center [427, 308] width 283 height 19
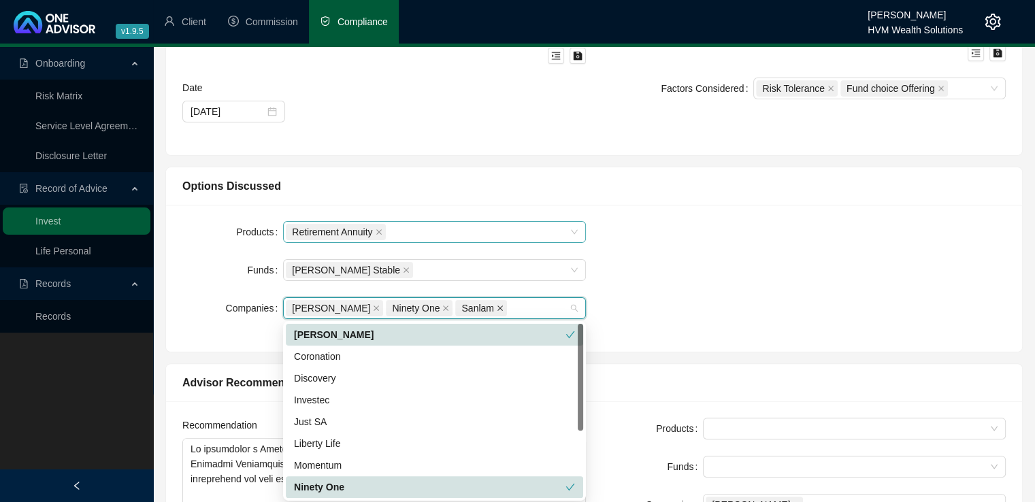
click at [497, 308] on icon "close" at bounding box center [499, 307] width 5 height 5
click at [442, 308] on icon "close" at bounding box center [445, 308] width 7 height 7
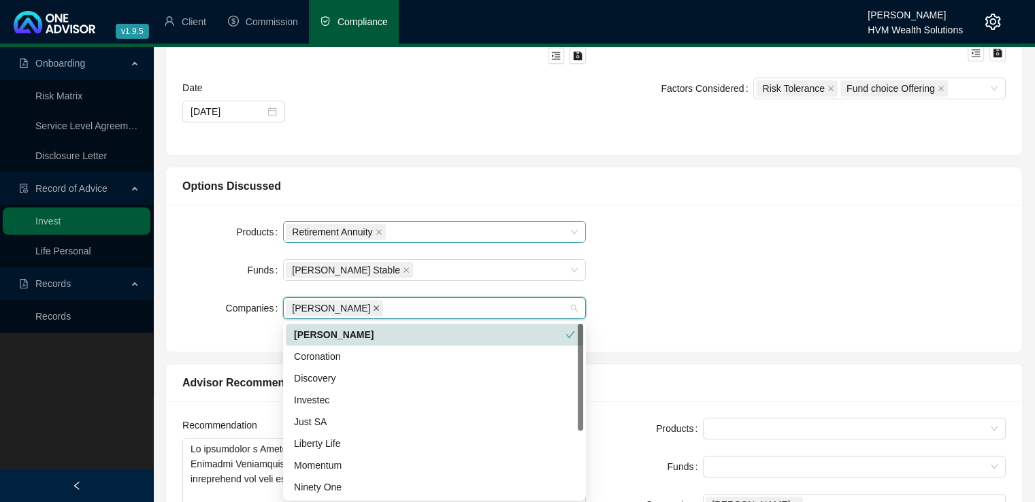
click at [373, 308] on icon "close" at bounding box center [376, 308] width 7 height 7
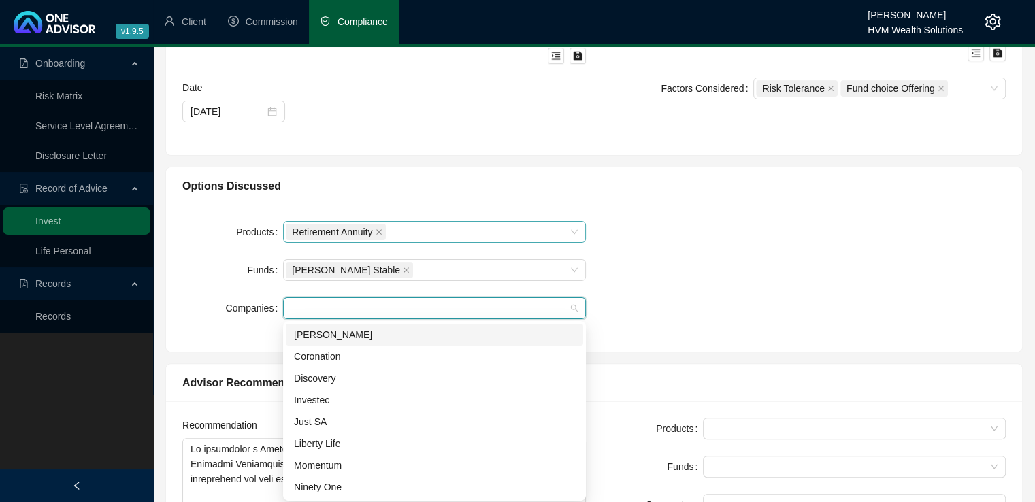
click at [347, 305] on div at bounding box center [427, 308] width 283 height 10
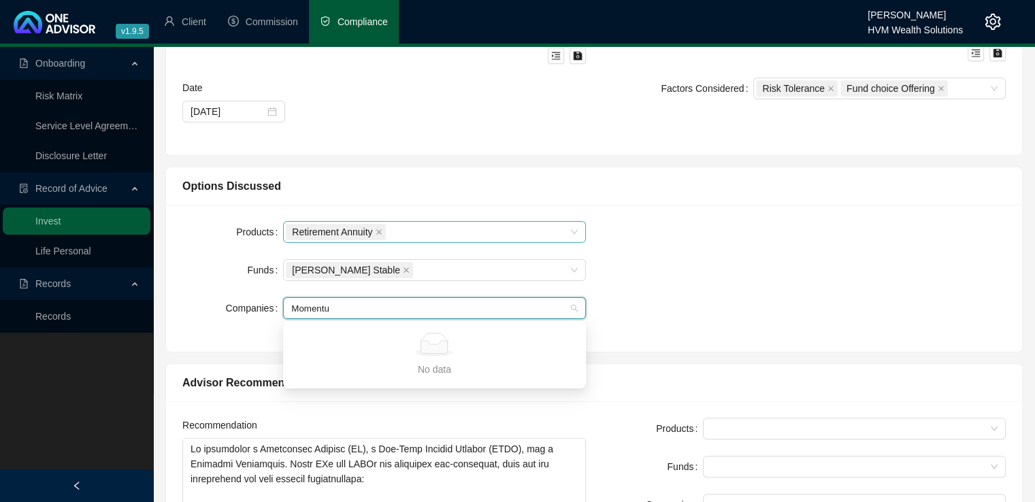
type input "Momentum"
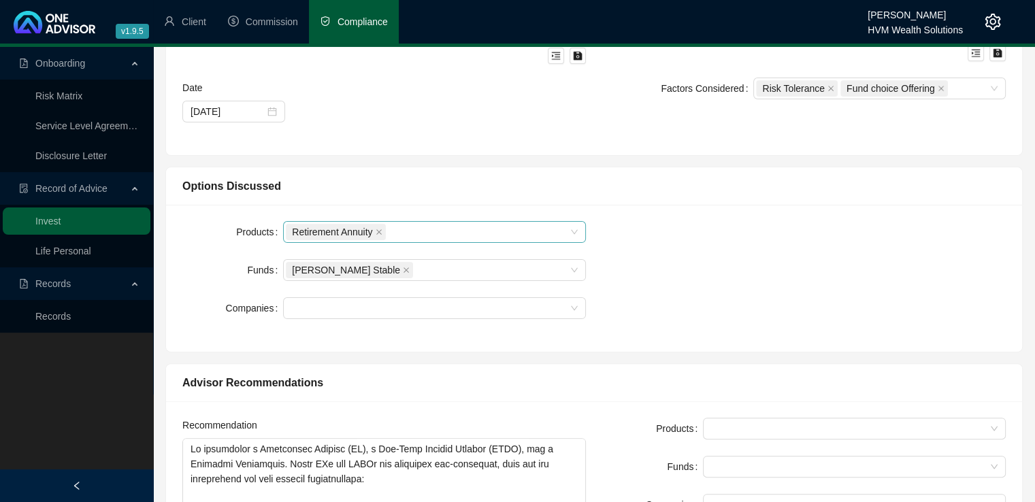
click at [683, 276] on div "Products Retirement Annuity Funds [PERSON_NAME] Stable Companies" at bounding box center [593, 278] width 839 height 114
click at [443, 312] on div at bounding box center [427, 308] width 283 height 10
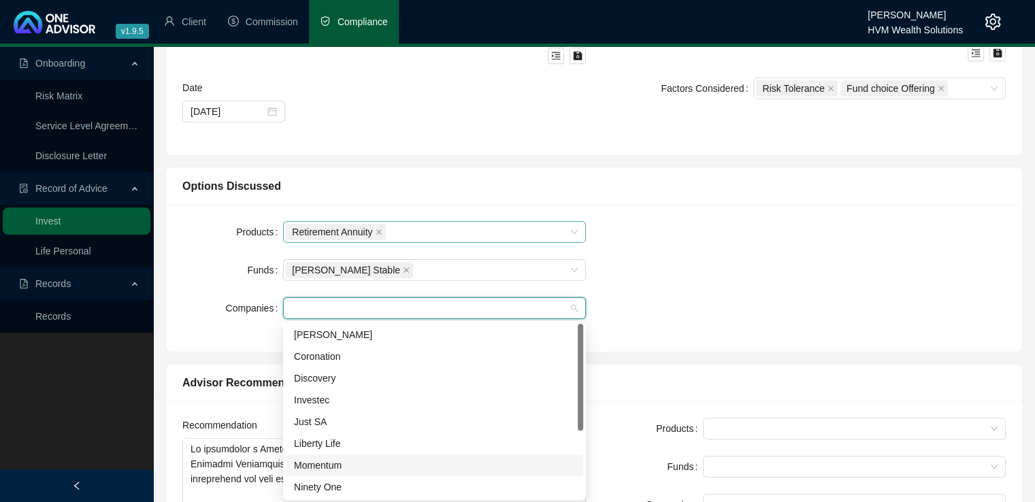
click at [427, 460] on div "Momentum" at bounding box center [434, 465] width 281 height 15
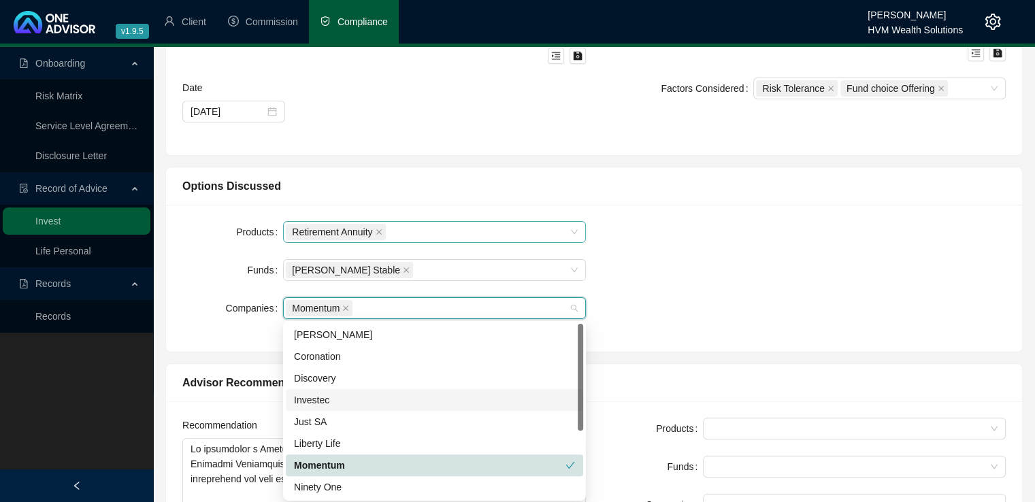
click at [835, 248] on div "Products Retirement Annuity Funds [PERSON_NAME] Stable Companies Momentum" at bounding box center [593, 278] width 839 height 114
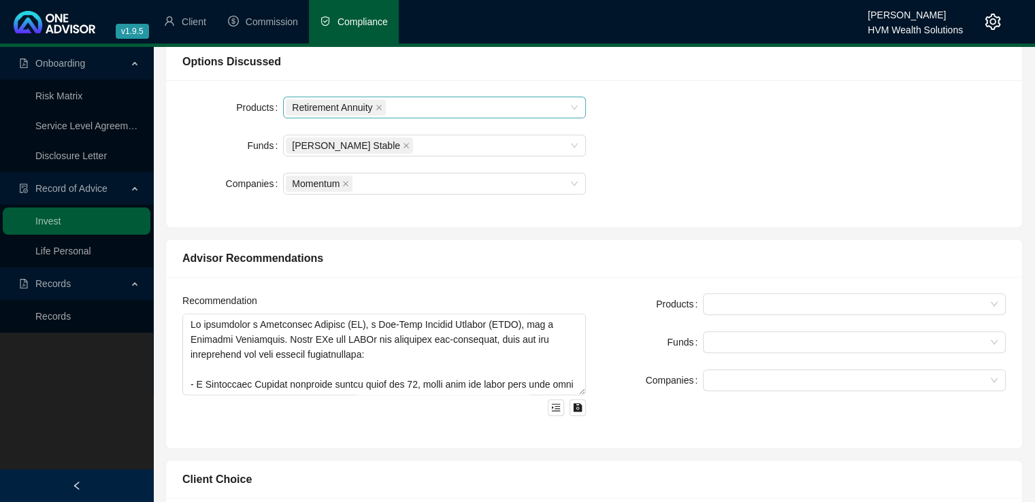
scroll to position [435, 0]
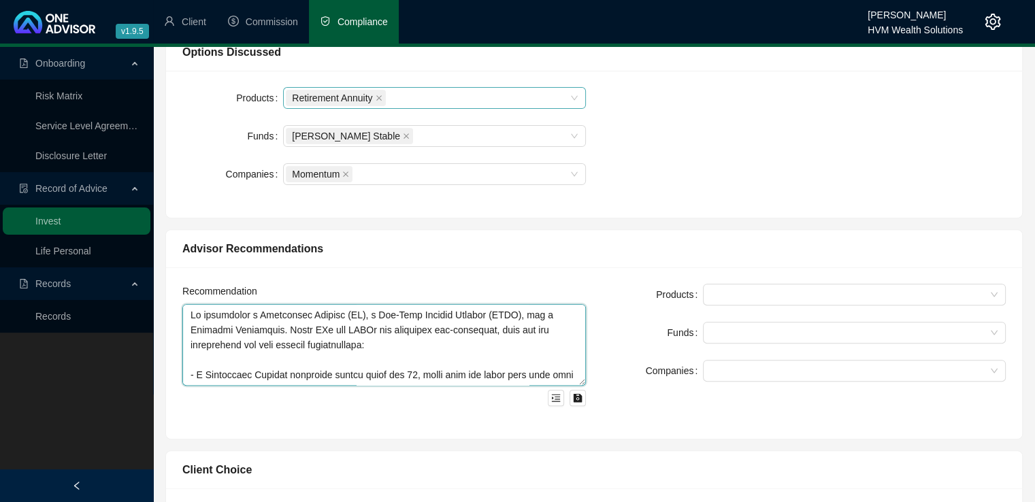
drag, startPoint x: 249, startPoint y: 346, endPoint x: 239, endPoint y: 341, distance: 11.0
click at [249, 346] on textarea at bounding box center [383, 345] width 403 height 82
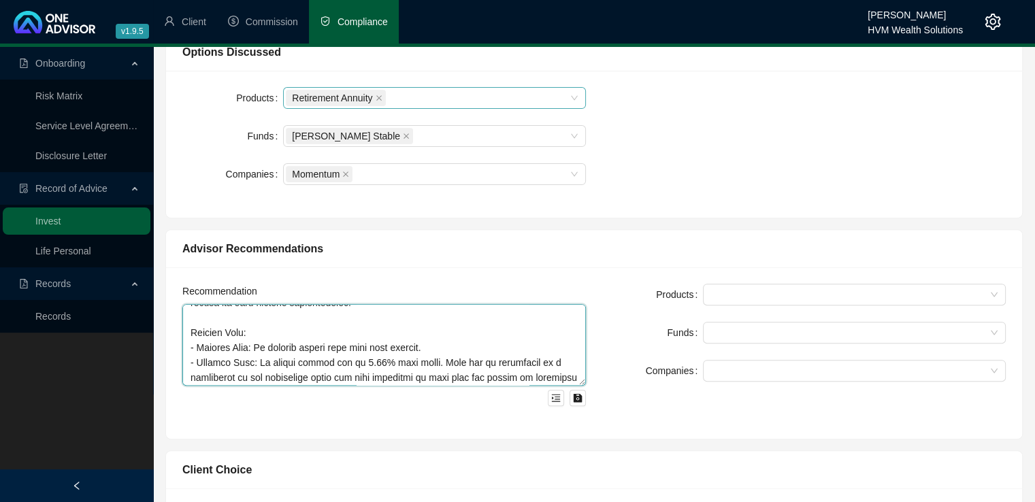
scroll to position [868, 0]
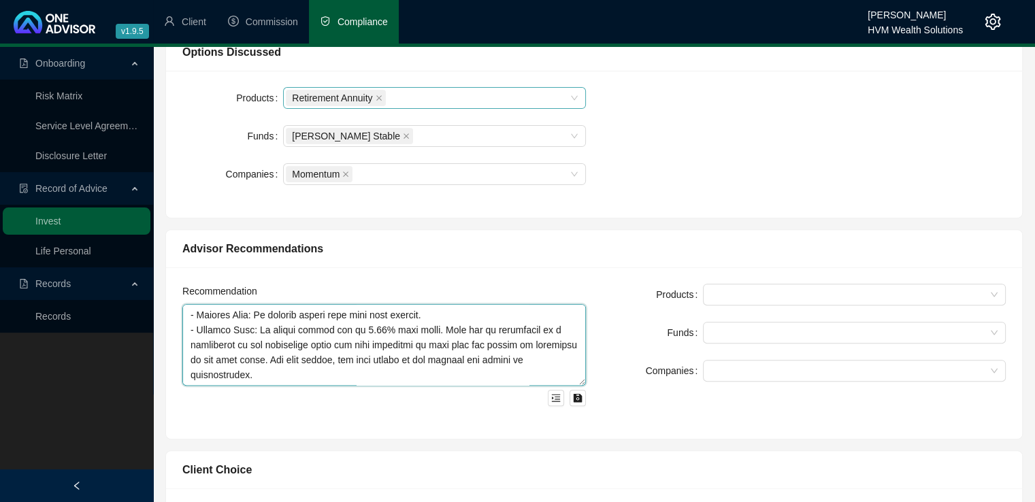
drag, startPoint x: 190, startPoint y: 319, endPoint x: 495, endPoint y: 381, distance: 310.9
click at [495, 381] on textarea at bounding box center [383, 345] width 403 height 82
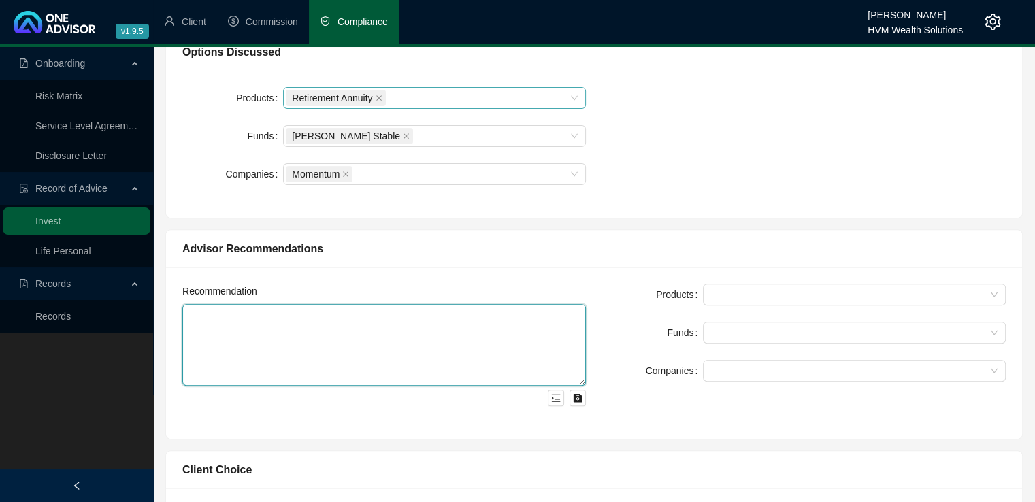
scroll to position [0, 0]
paste textarea "Based on your moderately conservative risk profile, I recommend investing the R…"
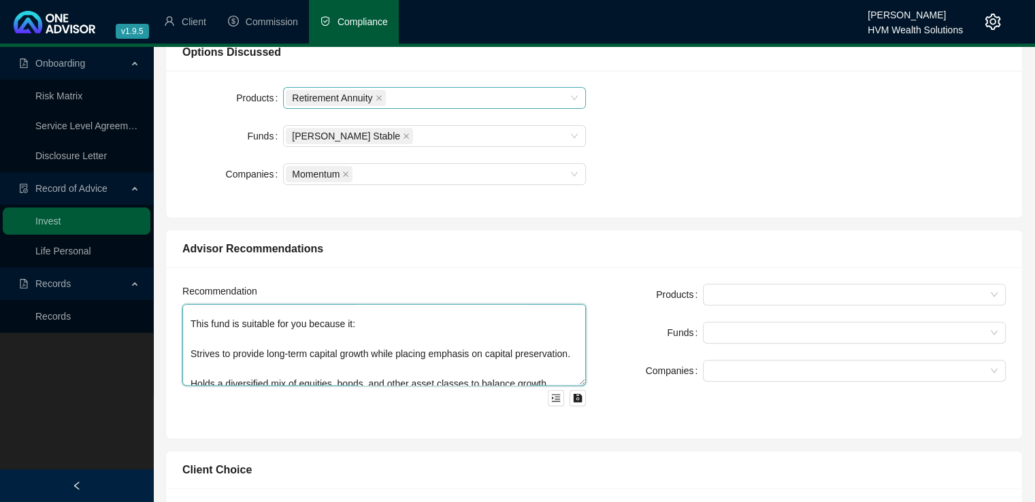
scroll to position [44, 0]
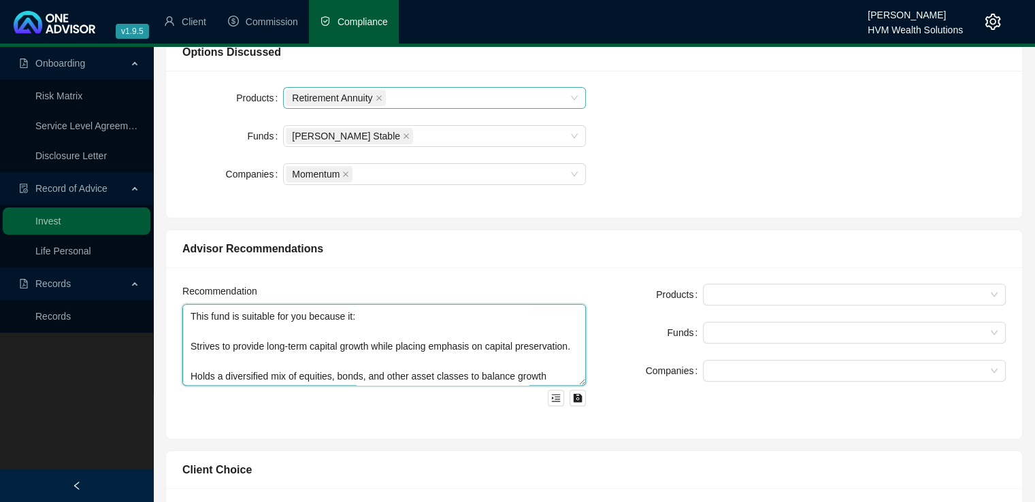
click at [190, 348] on textarea "Based on your moderately conservative risk profile, I recommend investing the R…" at bounding box center [383, 345] width 403 height 82
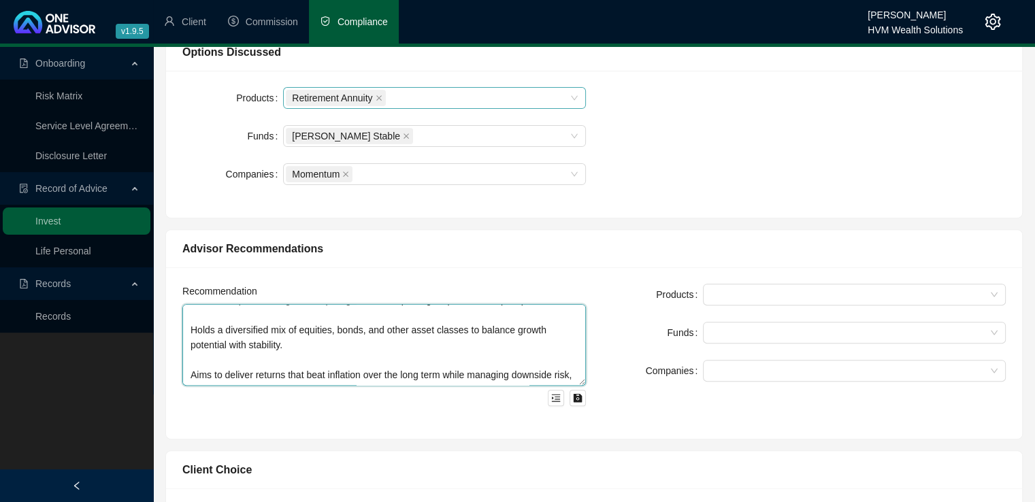
scroll to position [98, 0]
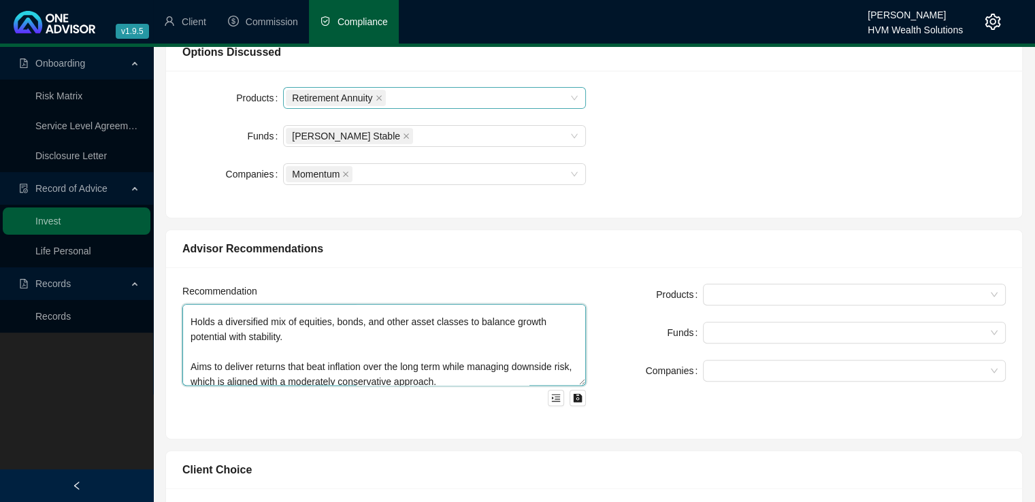
click at [190, 337] on textarea "Based on your moderately conservative risk profile, I recommend investing the R…" at bounding box center [383, 345] width 403 height 82
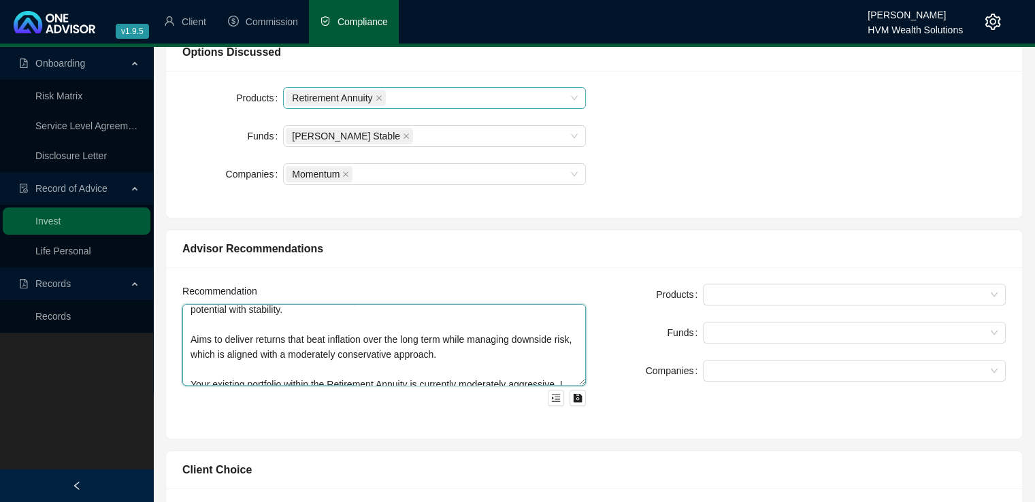
scroll to position [152, 0]
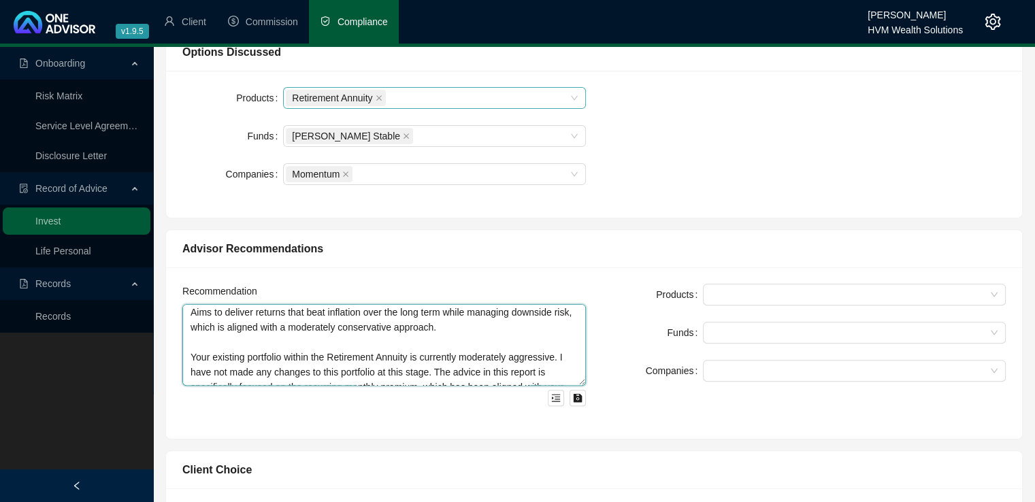
click at [192, 329] on textarea "Based on your moderately conservative risk profile, I recommend investing the R…" at bounding box center [383, 345] width 403 height 82
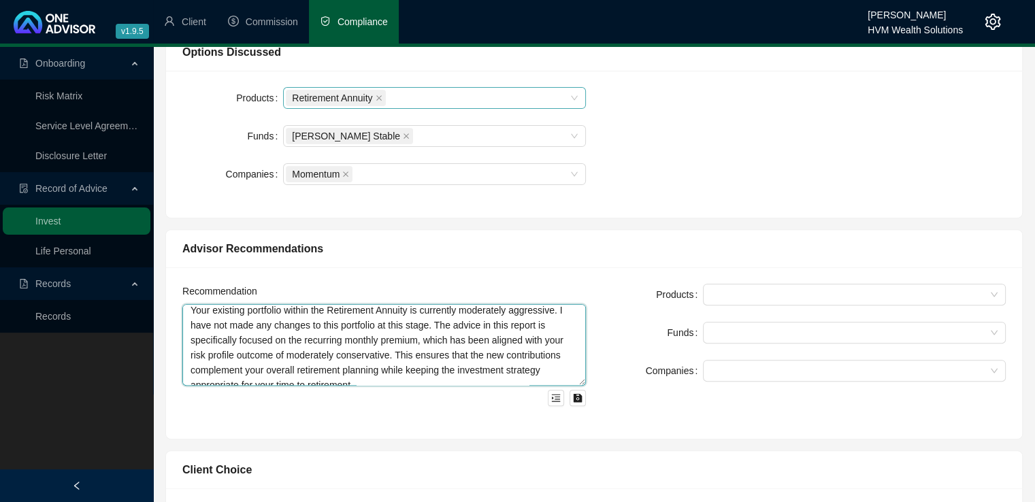
scroll to position [224, 0]
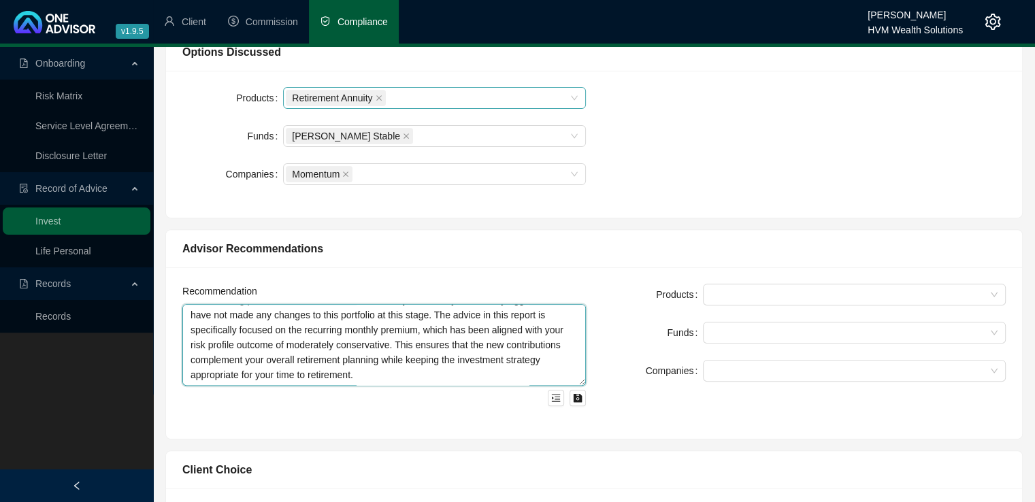
click at [495, 373] on textarea "Based on your moderately conservative risk profile, I recommend investing the R…" at bounding box center [383, 345] width 403 height 82
paste textarea "Advice Fee I have not taken an upfront commission. An annual ongoing advice fee…"
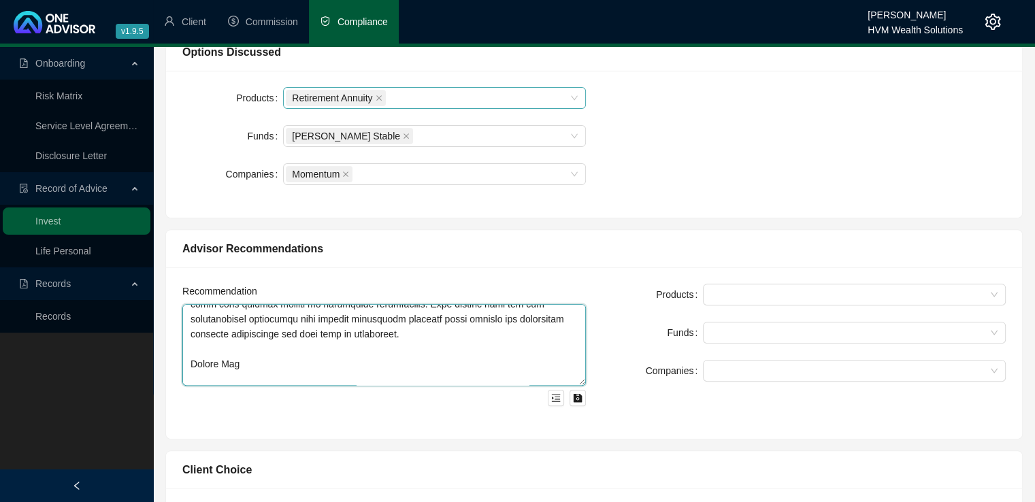
scroll to position [325, 0]
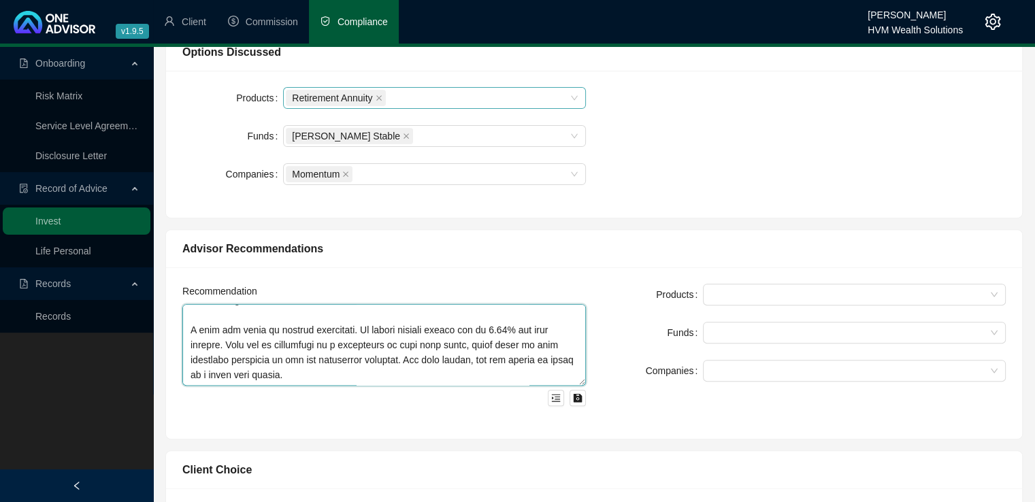
click at [190, 330] on textarea at bounding box center [383, 345] width 403 height 82
click at [307, 315] on textarea at bounding box center [383, 345] width 403 height 82
click at [743, 296] on div at bounding box center [846, 295] width 283 height 10
type textarea "Based on your moderately conservative risk profile, I recommend investing the R…"
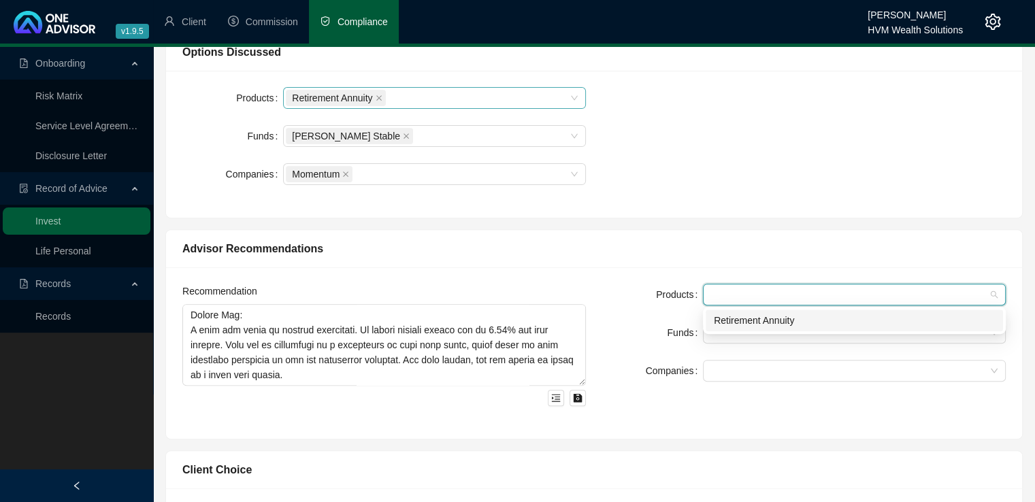
click at [745, 322] on div "Retirement Annuity" at bounding box center [853, 320] width 281 height 15
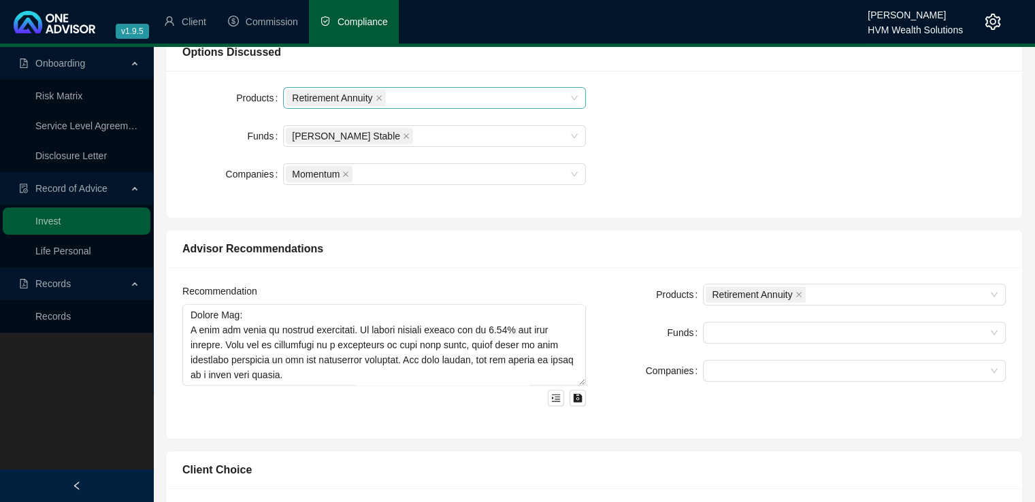
click at [696, 419] on div "Products Retirement Annuity Funds Companies" at bounding box center [804, 353] width 420 height 139
click at [753, 333] on div at bounding box center [846, 333] width 283 height 10
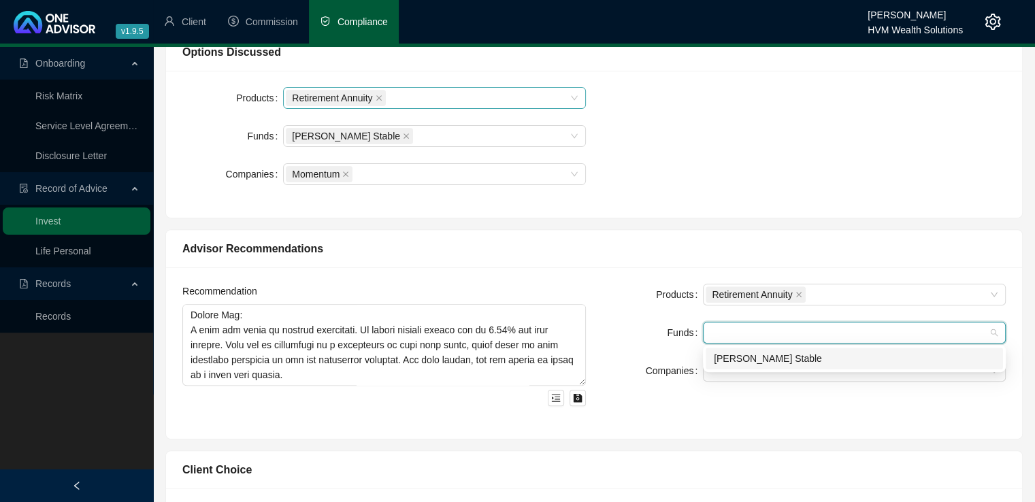
click at [752, 360] on div "[PERSON_NAME] Stable" at bounding box center [853, 358] width 281 height 15
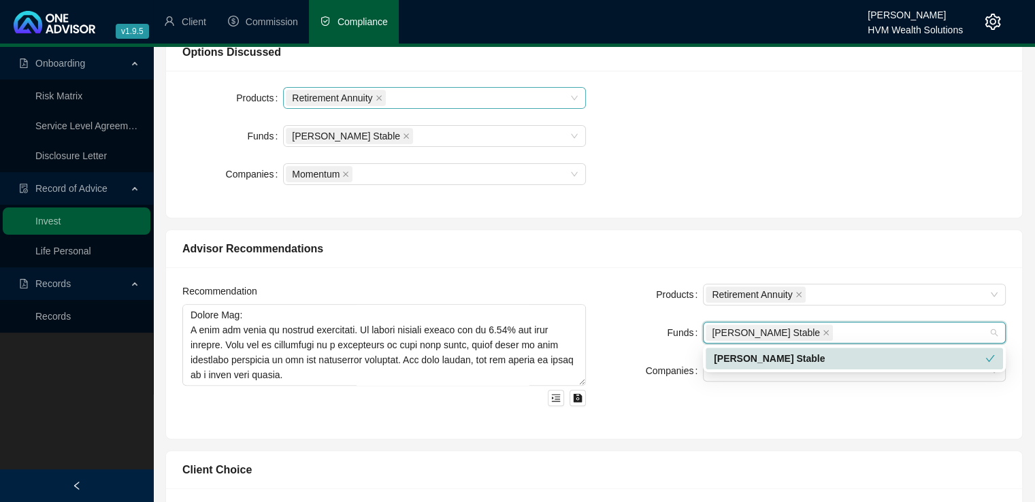
click at [721, 411] on div "Products Retirement Annuity Funds [PERSON_NAME] Stable Companies" at bounding box center [804, 353] width 420 height 139
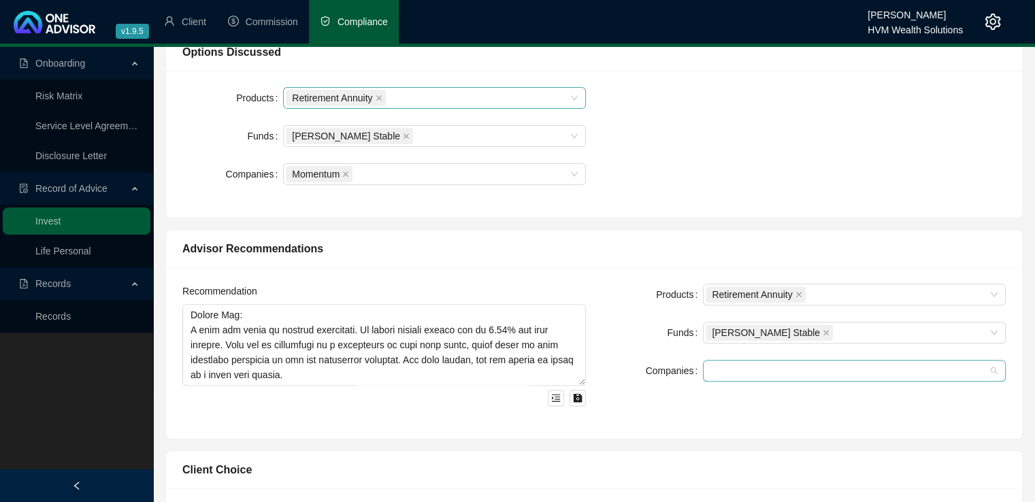
click at [724, 376] on div at bounding box center [854, 371] width 303 height 22
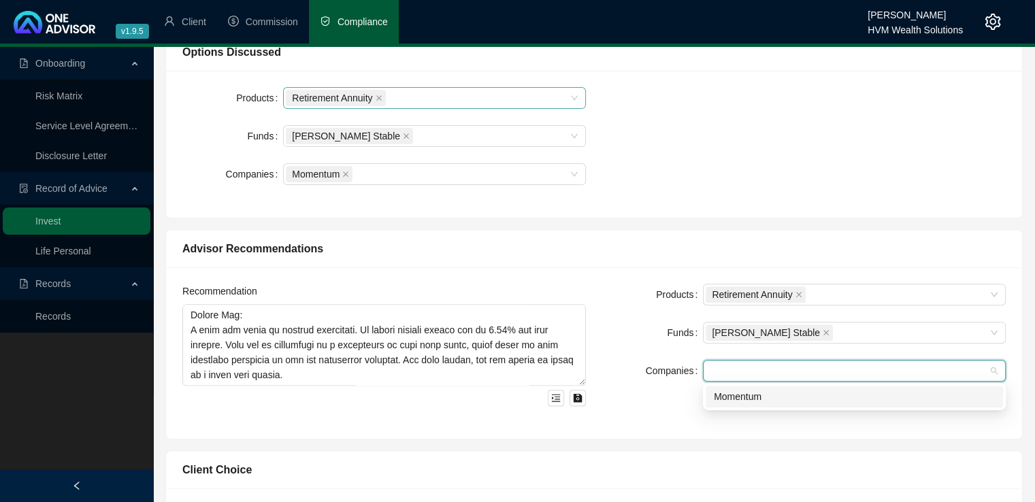
click at [726, 395] on div "Momentum" at bounding box center [853, 396] width 281 height 15
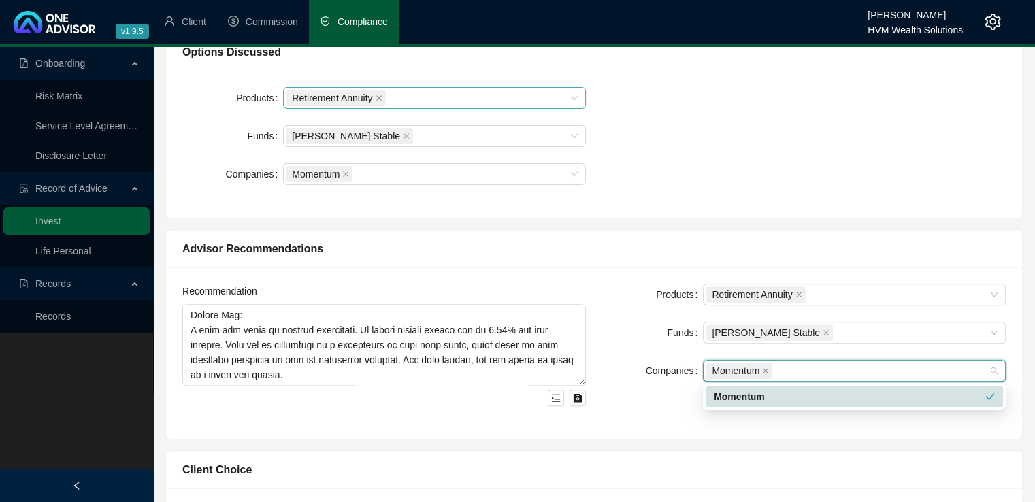
click at [621, 419] on div "Products Retirement Annuity Funds [PERSON_NAME] Stable Companies Momentum" at bounding box center [804, 353] width 420 height 139
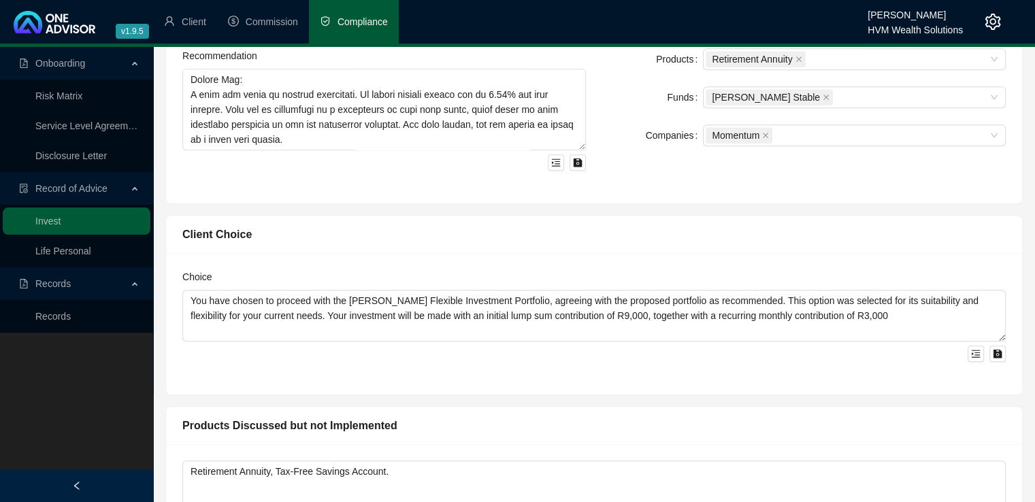
scroll to position [692, 0]
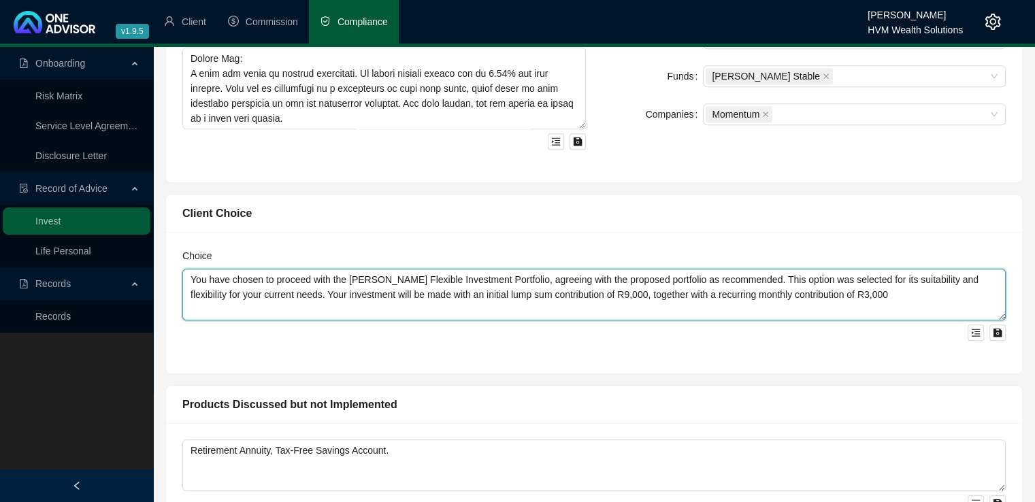
drag, startPoint x: 867, startPoint y: 300, endPoint x: 186, endPoint y: 281, distance: 680.4
click at [186, 281] on textarea "You have chosen to proceed with the [PERSON_NAME] Flexible Investment Portfolio…" at bounding box center [593, 295] width 823 height 52
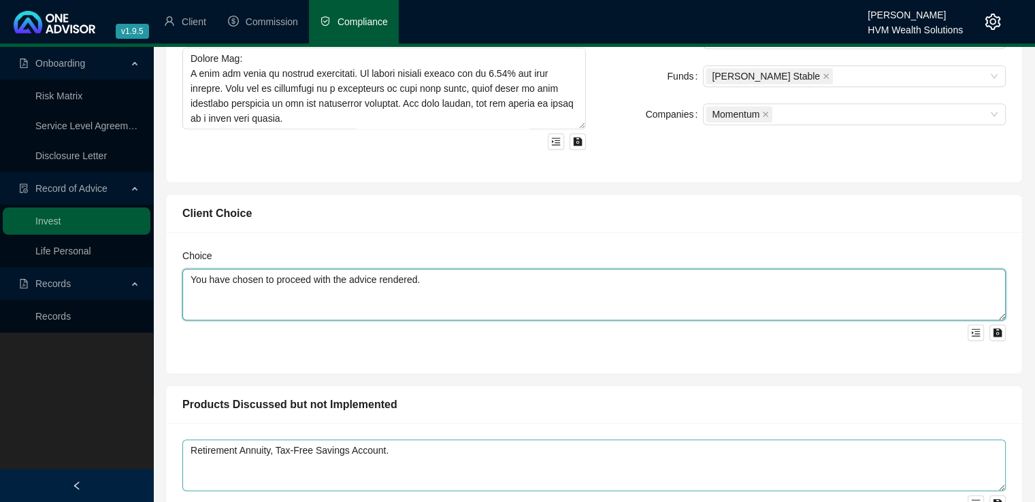
type textarea "You have chosen to proceed with the advice rendered."
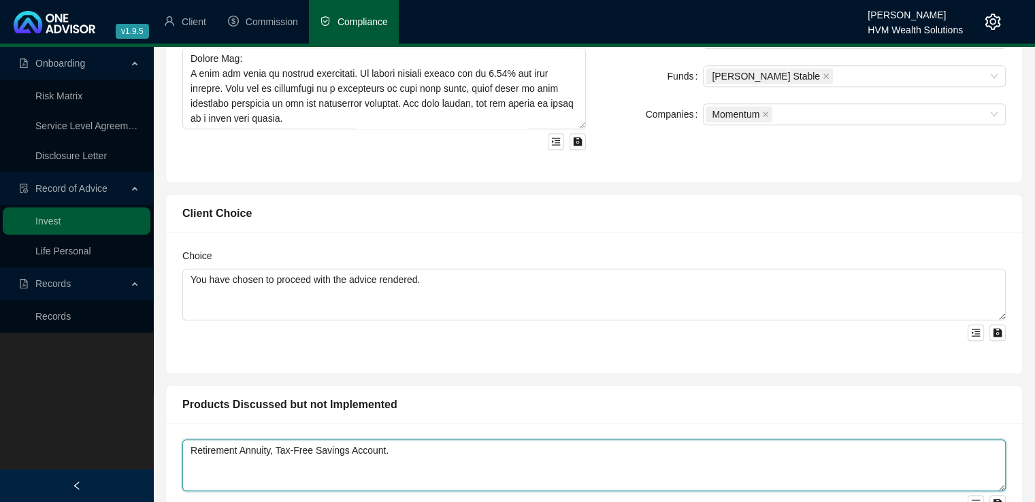
drag, startPoint x: 414, startPoint y: 464, endPoint x: 180, endPoint y: 460, distance: 233.3
click at [180, 460] on div "Retirement Annuity, Tax-Free Savings Account." at bounding box center [594, 483] width 856 height 121
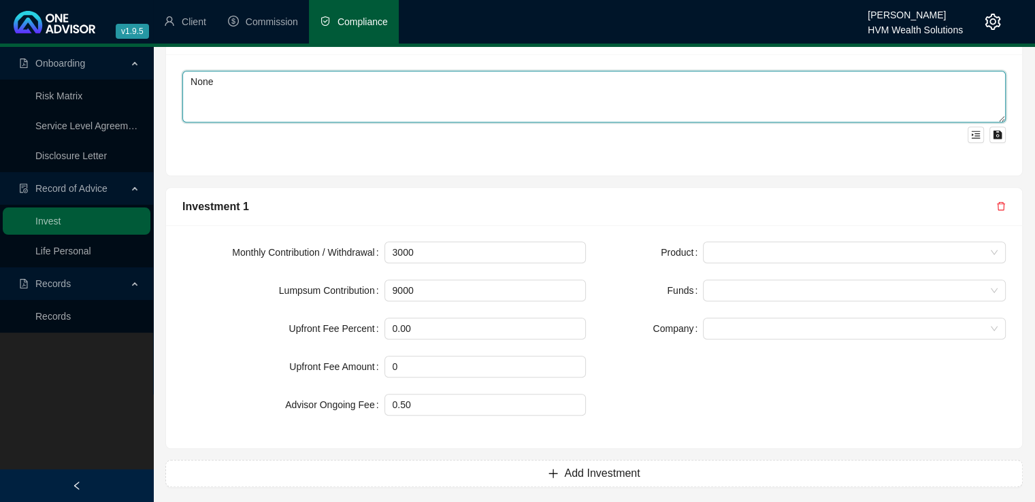
scroll to position [1064, 0]
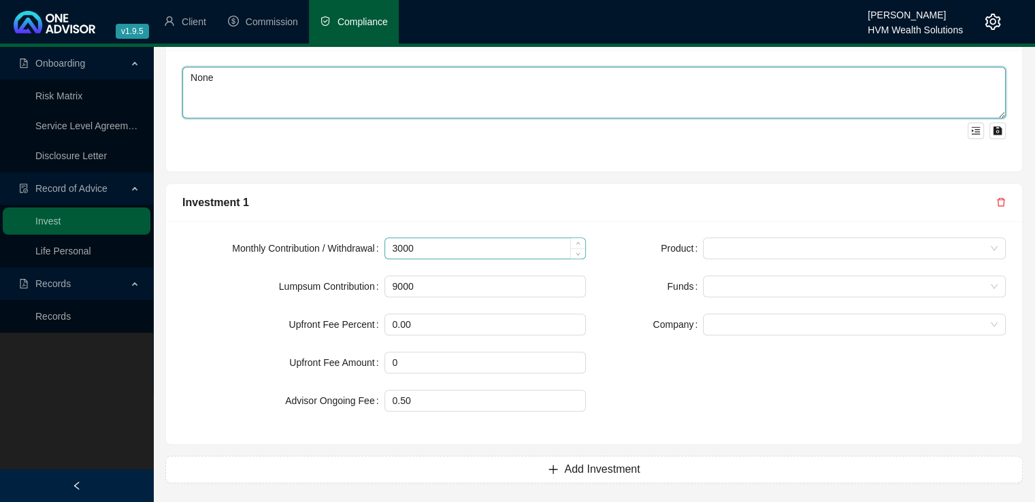
type textarea "None"
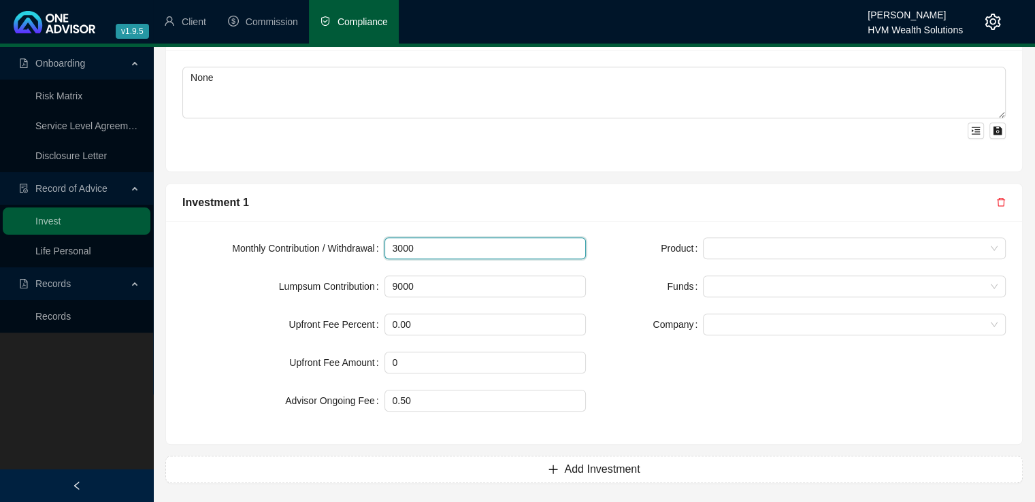
drag, startPoint x: 441, startPoint y: 248, endPoint x: 375, endPoint y: 248, distance: 66.0
click at [375, 248] on div "Monthly Contribution / Withdrawal 3000" at bounding box center [383, 248] width 403 height 22
click at [729, 251] on span at bounding box center [854, 248] width 286 height 20
type input "1000"
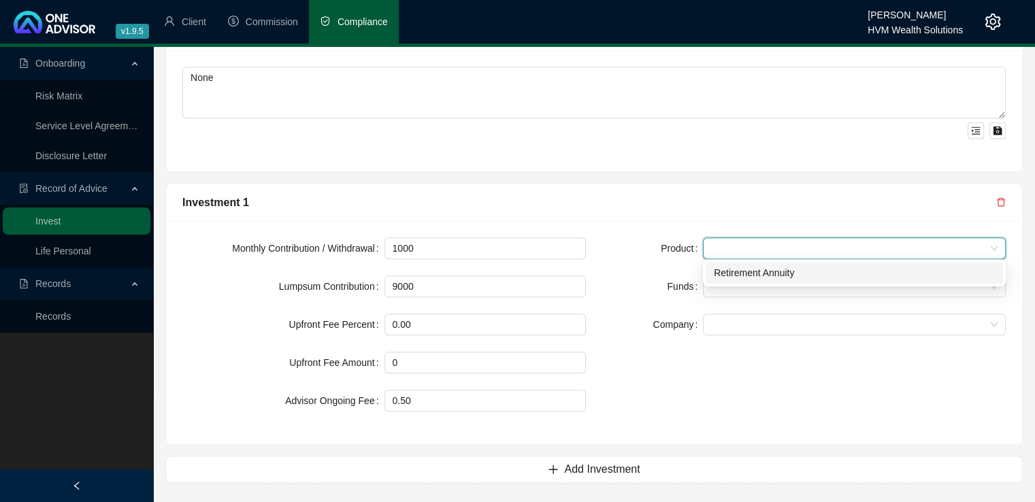
click at [733, 268] on div "Retirement Annuity" at bounding box center [853, 272] width 281 height 15
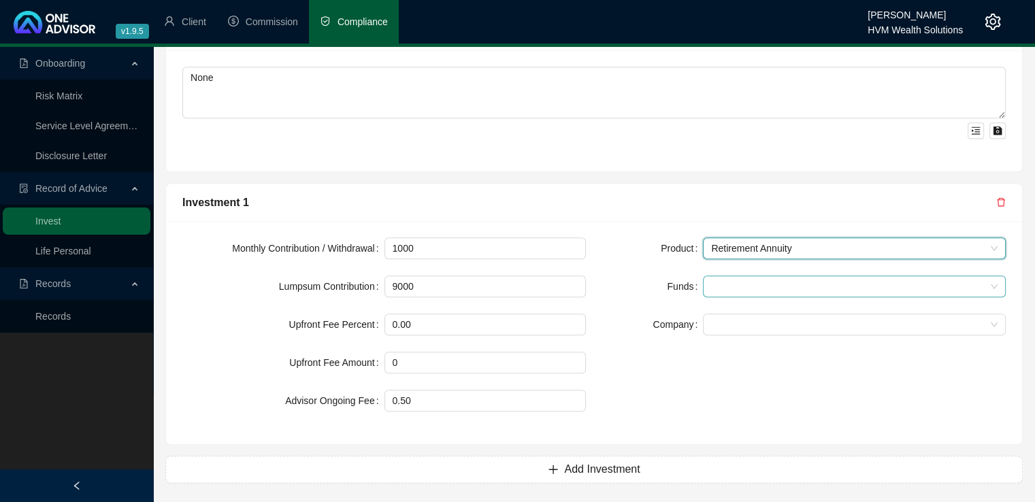
click at [730, 289] on div at bounding box center [854, 286] width 303 height 22
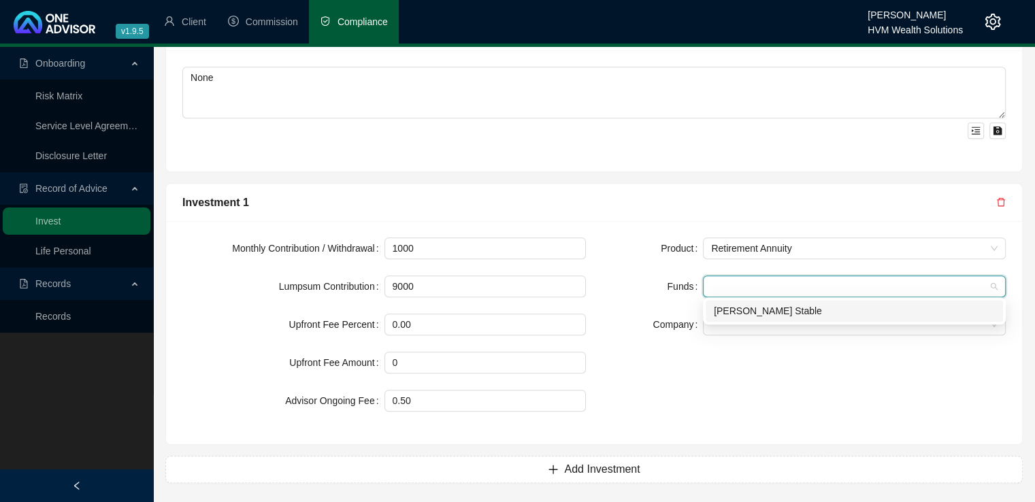
click at [730, 309] on div "[PERSON_NAME] Stable" at bounding box center [853, 310] width 281 height 15
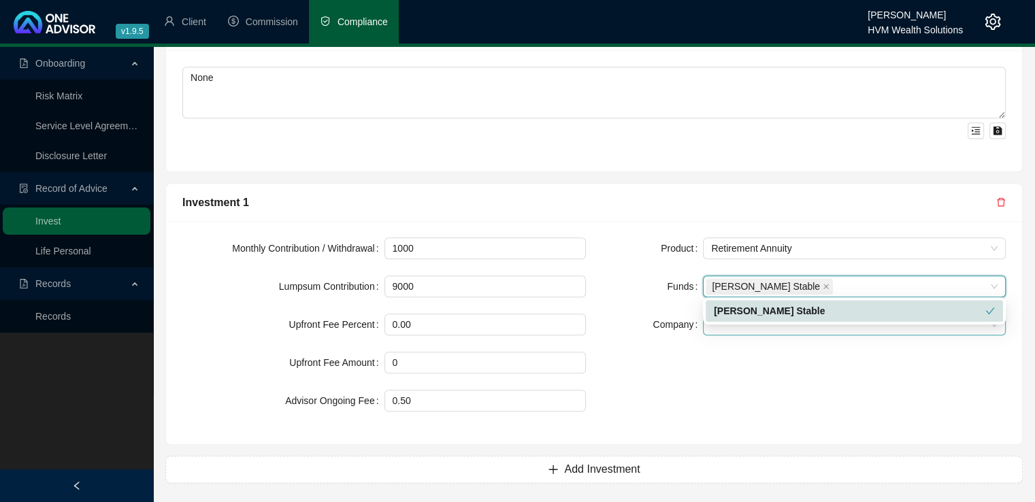
click at [726, 324] on span at bounding box center [854, 324] width 286 height 20
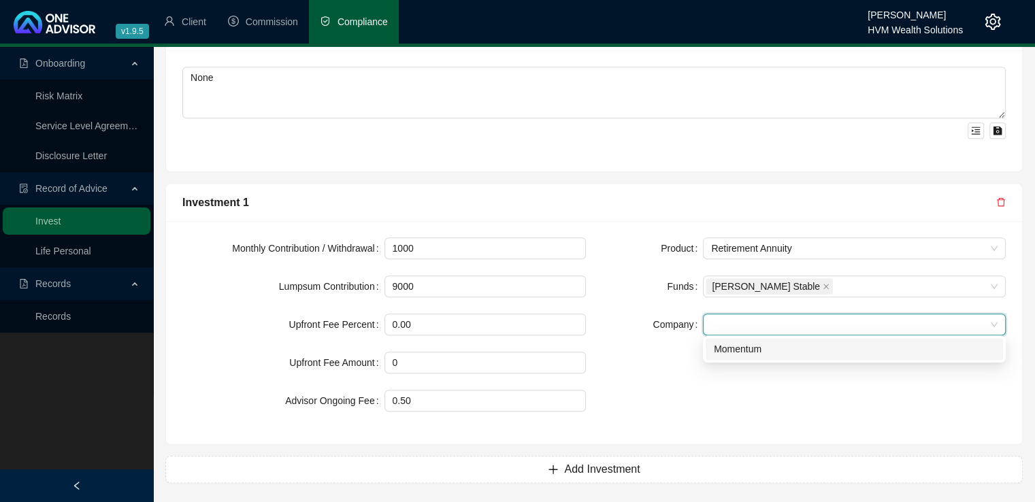
click at [725, 350] on div "Momentum" at bounding box center [853, 348] width 281 height 15
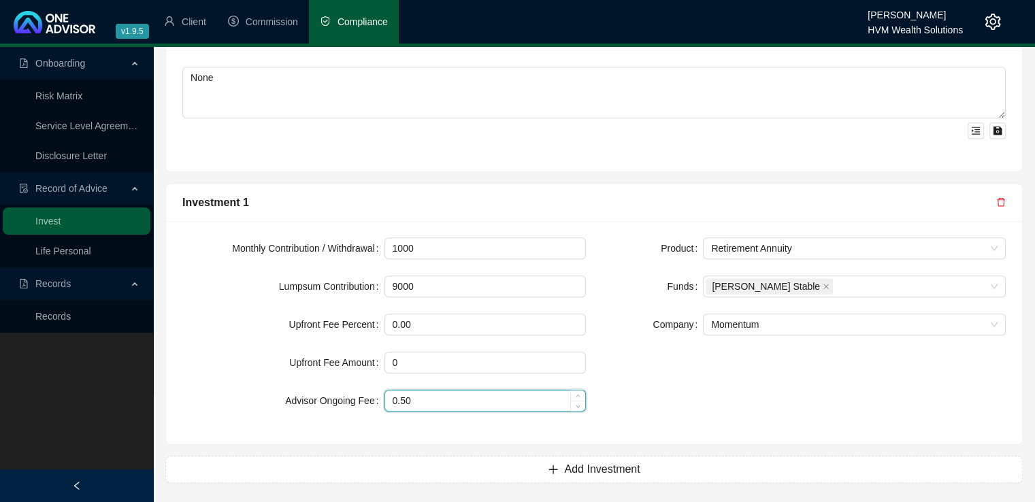
click at [409, 399] on input "0.50" at bounding box center [485, 400] width 201 height 20
type input "0.75"
click at [816, 406] on div "Product Retirement Annuity Funds [PERSON_NAME] Stable Company Momentum" at bounding box center [804, 332] width 420 height 190
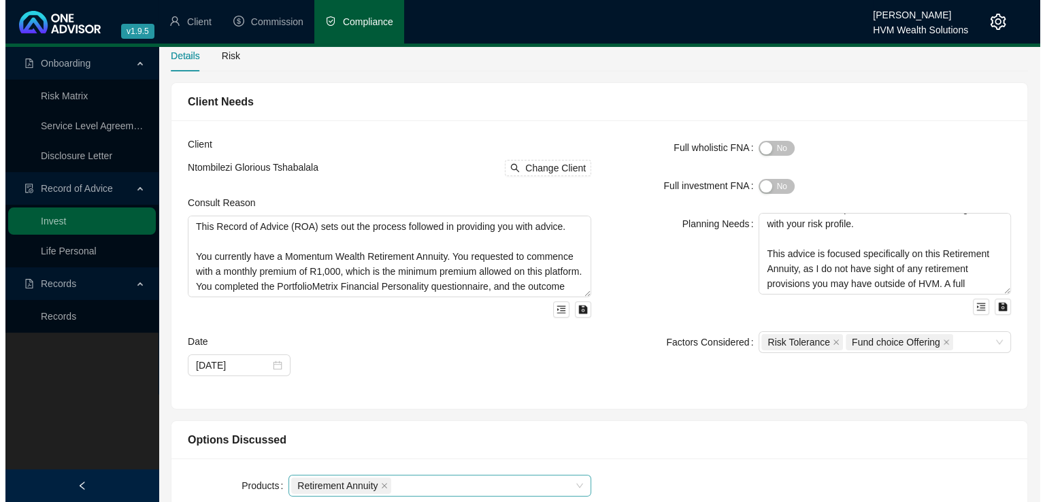
scroll to position [0, 0]
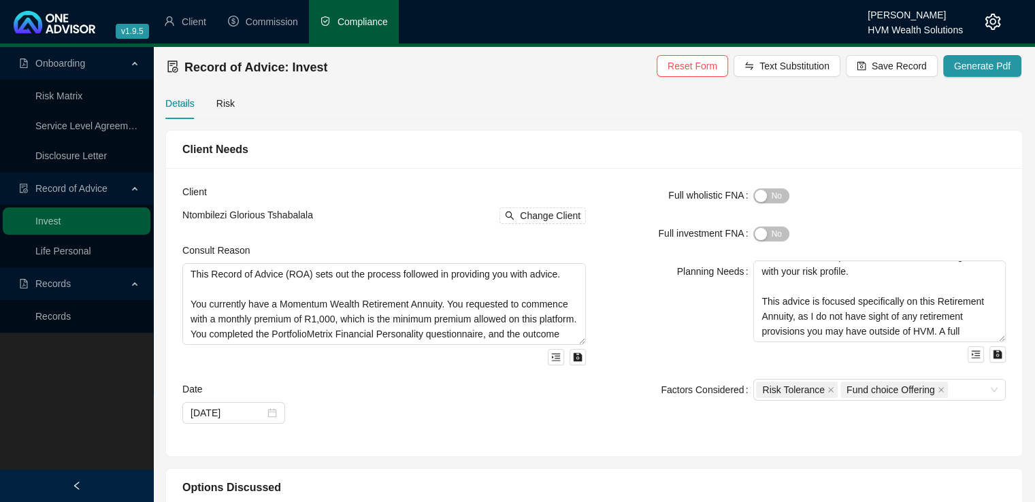
click at [232, 103] on div "Details Risk" at bounding box center [593, 103] width 857 height 31
click at [226, 101] on div "Risk" at bounding box center [225, 103] width 18 height 15
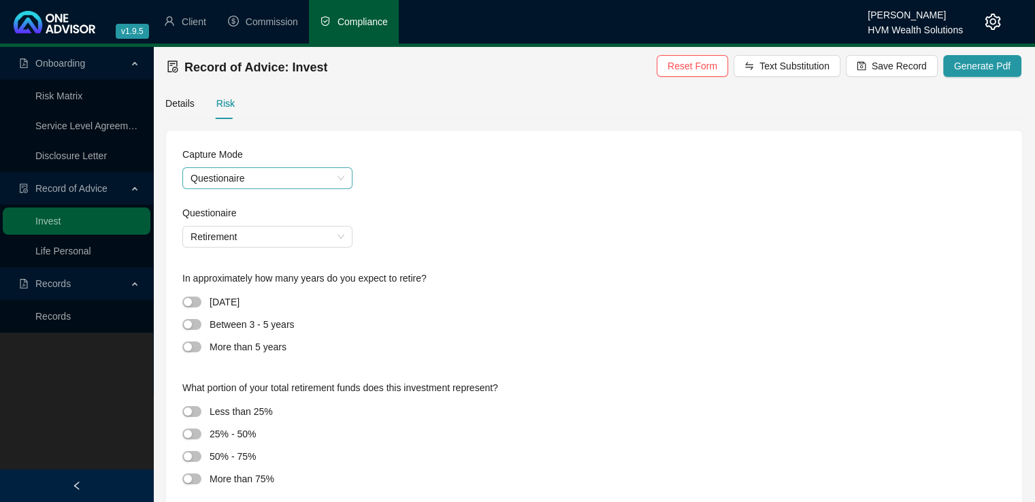
click at [291, 176] on span "Questionaire" at bounding box center [267, 178] width 154 height 20
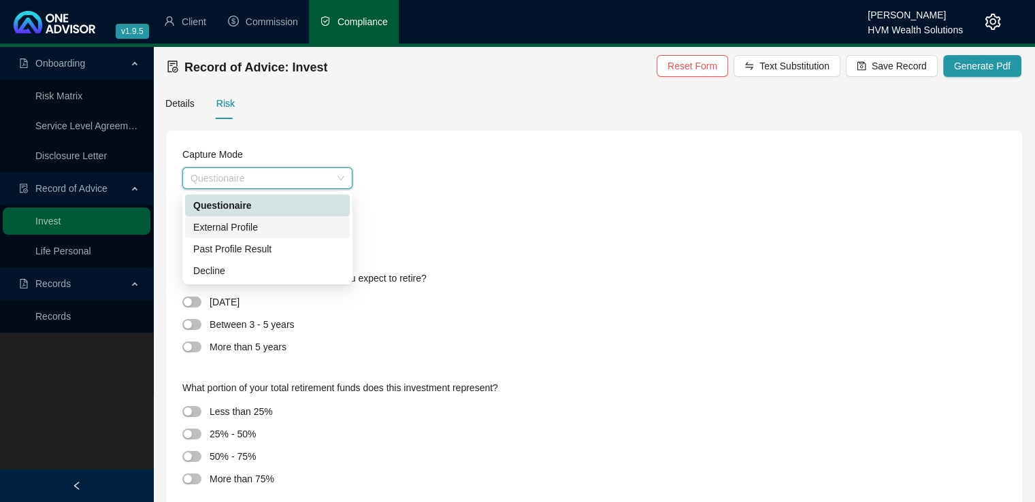
click at [287, 232] on div "External Profile" at bounding box center [267, 227] width 148 height 15
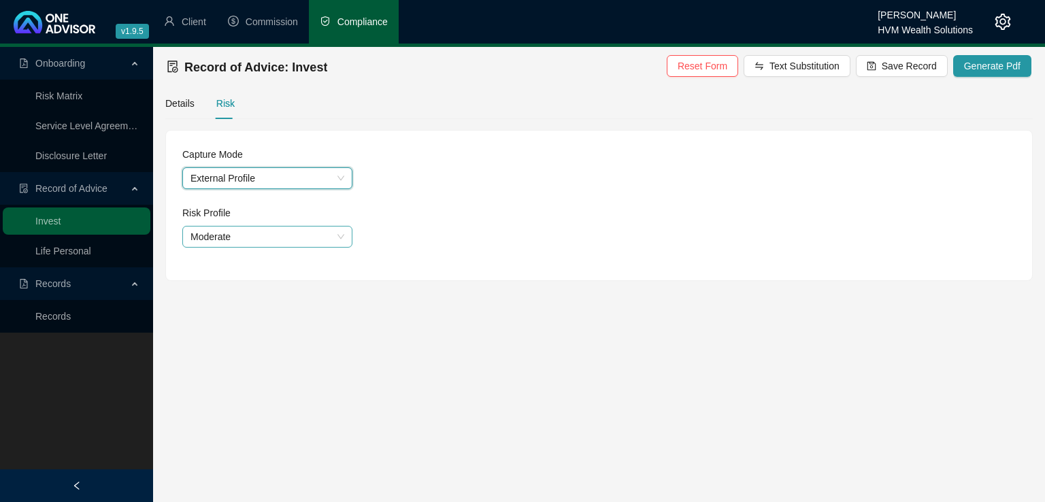
click at [282, 236] on span "Moderate" at bounding box center [267, 236] width 154 height 20
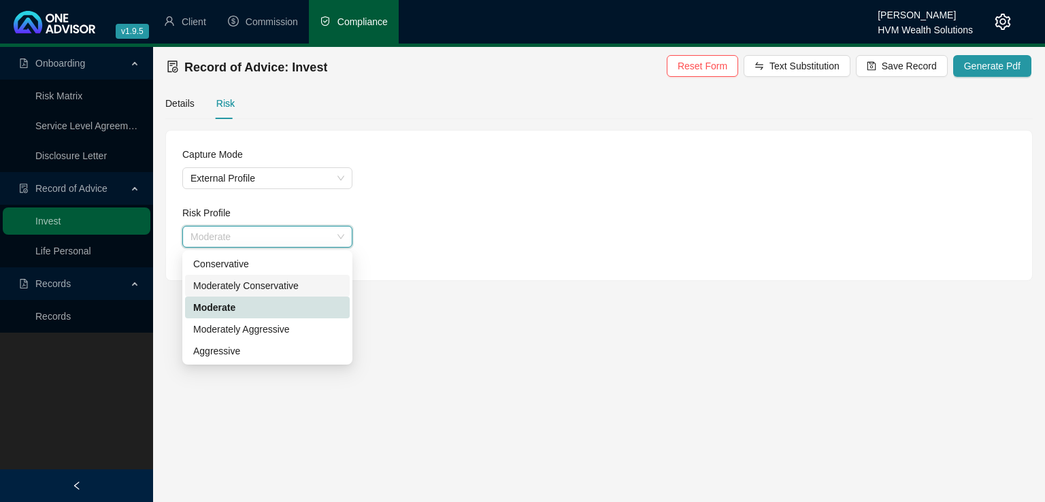
click at [275, 281] on div "Moderately Conservative" at bounding box center [267, 285] width 148 height 15
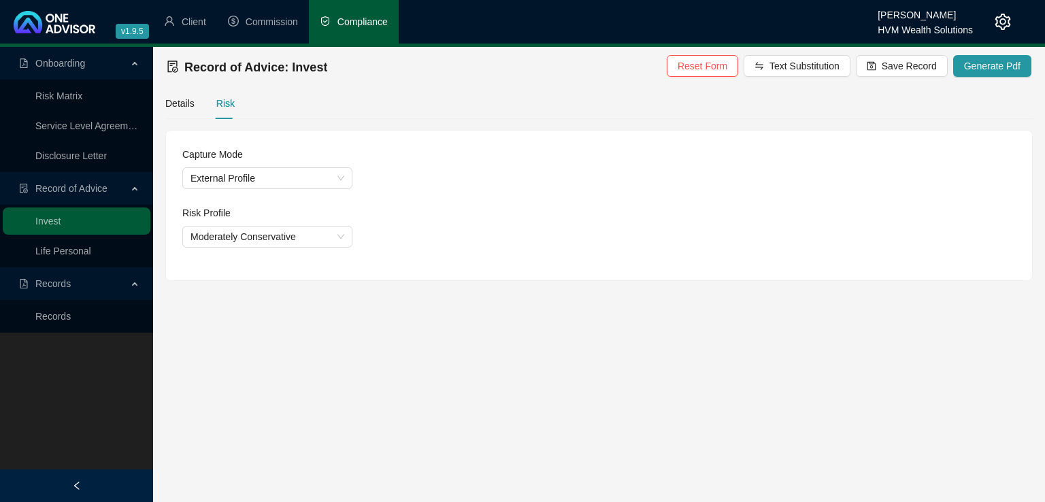
click at [601, 275] on div "Capture Mode External Profile Risk Profile Moderately Conservative" at bounding box center [599, 206] width 866 height 150
click at [906, 68] on span "Save Record" at bounding box center [908, 65] width 55 height 15
click at [992, 62] on span "Generate Pdf" at bounding box center [992, 65] width 56 height 15
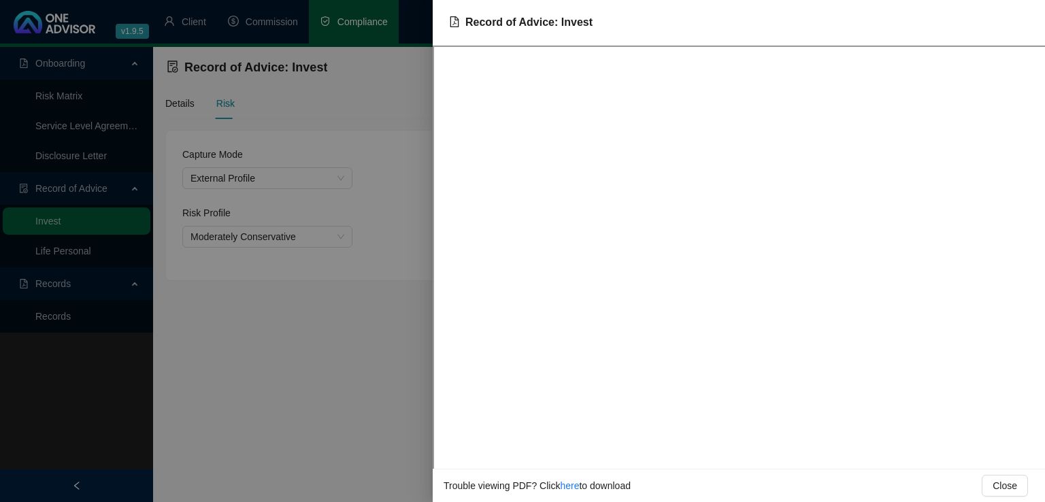
click at [390, 333] on div at bounding box center [522, 251] width 1045 height 502
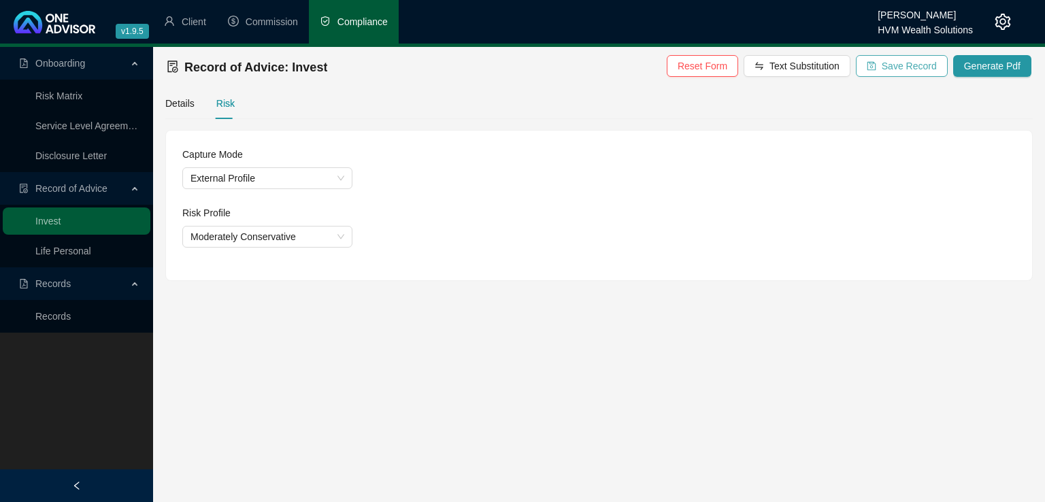
click at [927, 63] on span "Save Record" at bounding box center [908, 65] width 55 height 15
click at [460, 343] on main "Onboarding Risk Matrix Service Level Agreement Disclosure Letter Record of Advi…" at bounding box center [522, 274] width 1045 height 455
click at [186, 22] on span "Client" at bounding box center [194, 21] width 24 height 11
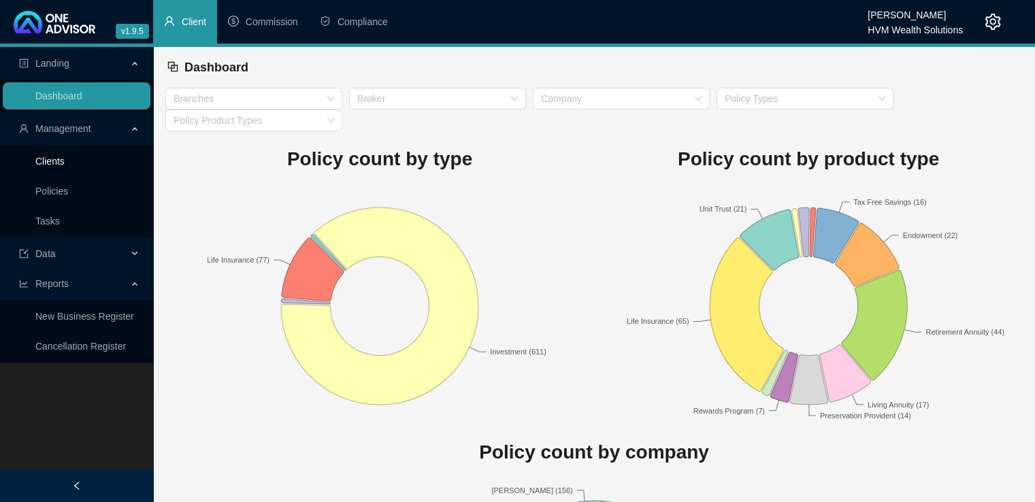
click at [44, 163] on link "Clients" at bounding box center [49, 161] width 29 height 11
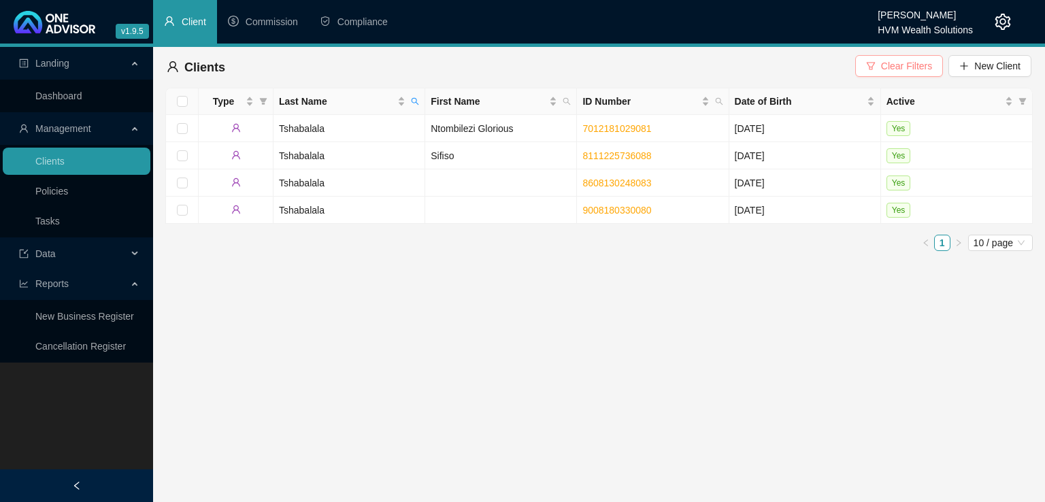
click at [913, 70] on span "Clear Filters" at bounding box center [906, 65] width 51 height 15
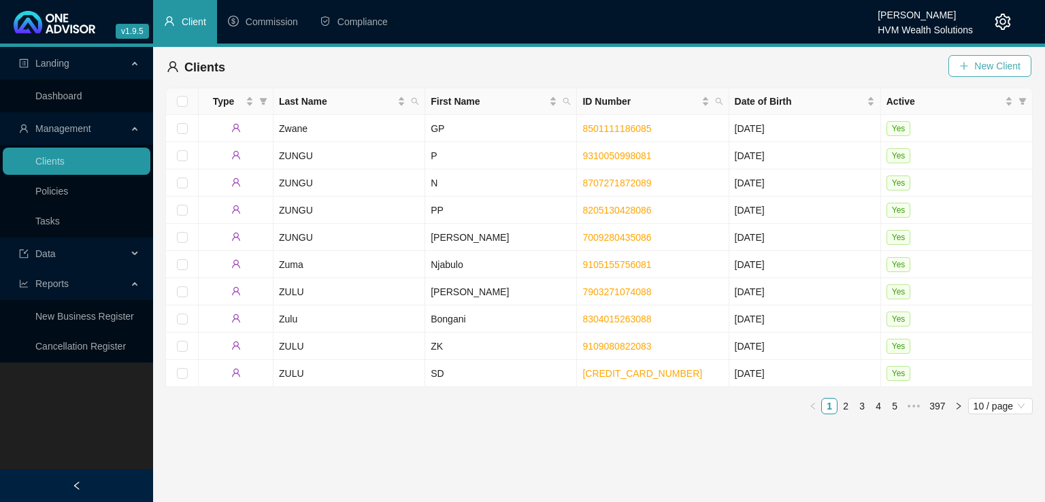
click at [976, 70] on span "New Client" at bounding box center [997, 65] width 46 height 15
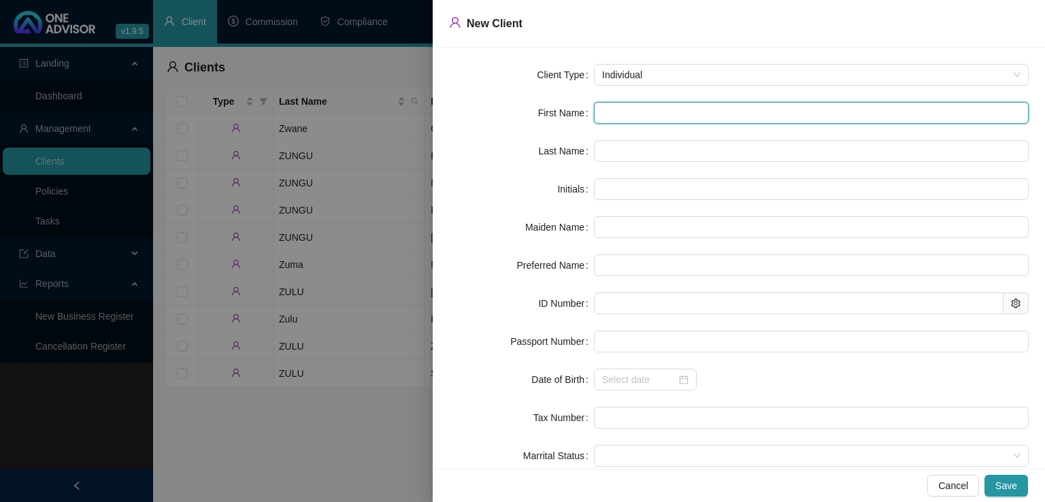
click at [650, 114] on input "text" at bounding box center [811, 113] width 435 height 22
type input "S"
type input "Sa"
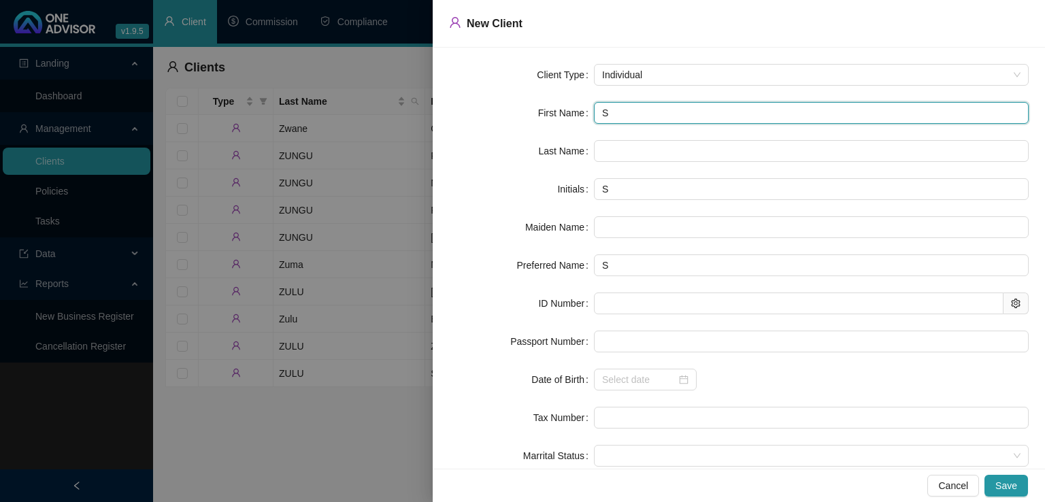
type input "Sa"
type input "Sar"
type input "Sare"
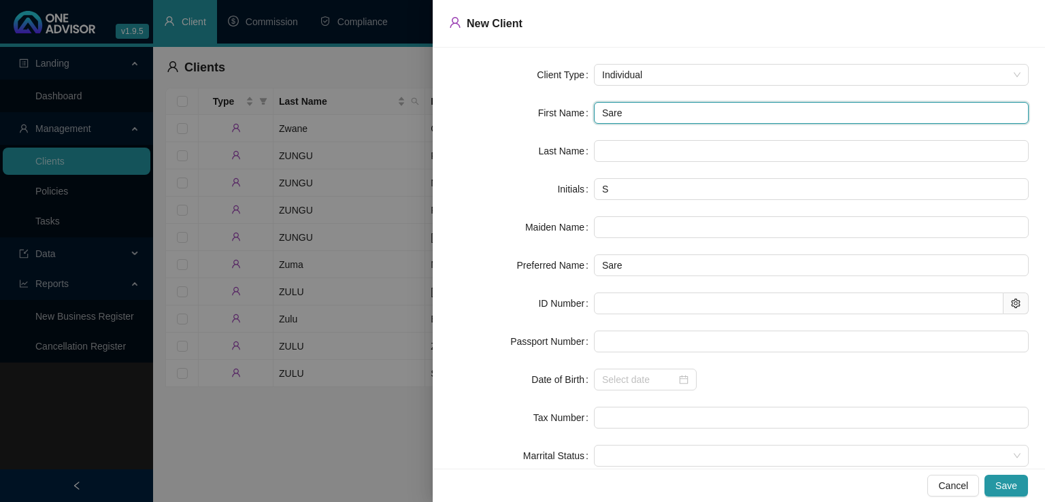
type input "Sarel"
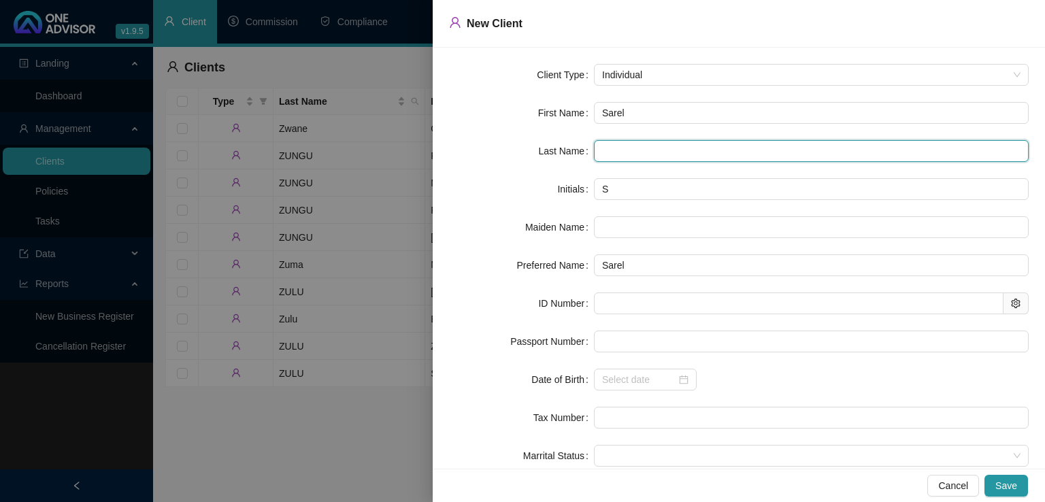
click at [609, 156] on input "text" at bounding box center [811, 151] width 435 height 22
type input "[PERSON_NAME]"
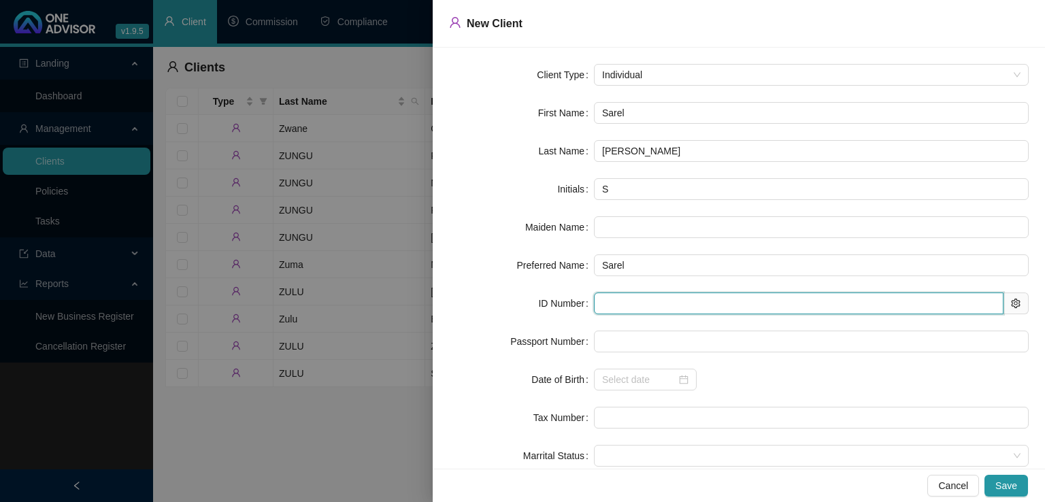
click at [626, 306] on input "text" at bounding box center [798, 303] width 409 height 22
click at [631, 305] on input "text" at bounding box center [798, 303] width 409 height 22
paste input "8305175094080"
type input "8305175094080"
type input "[DATE]"
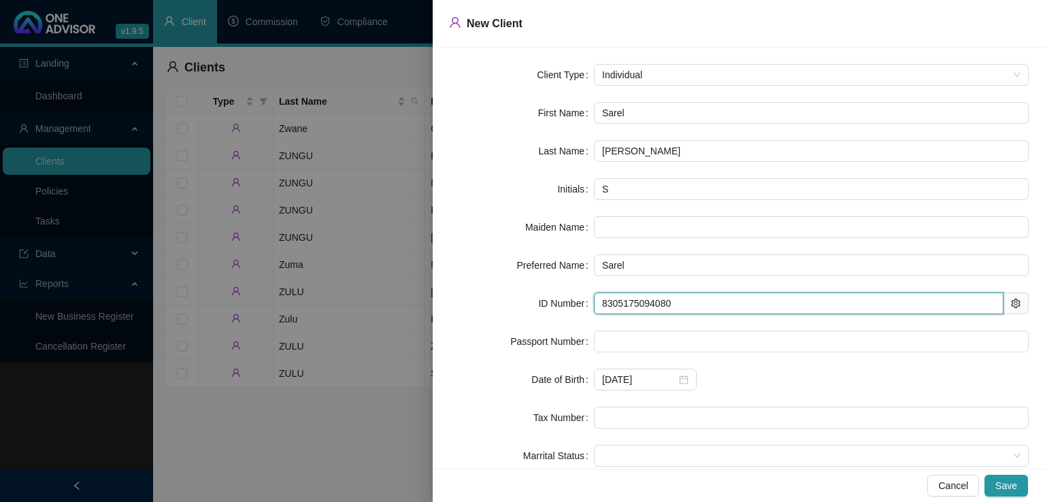
type input "8305175094080"
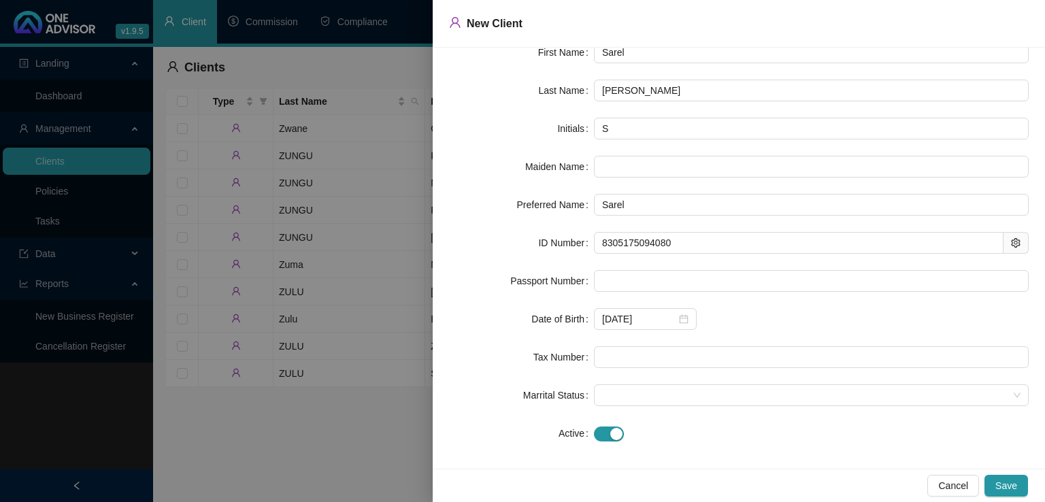
scroll to position [68, 0]
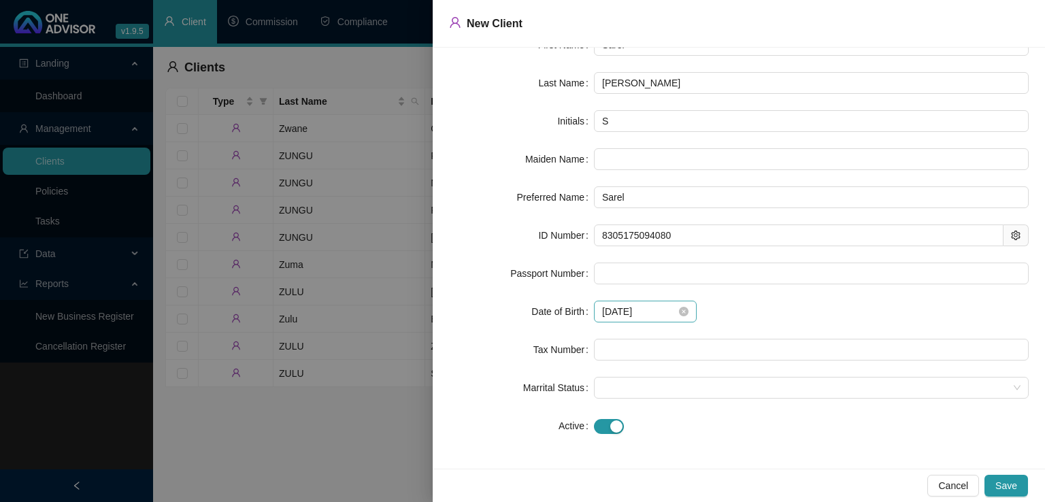
click at [681, 316] on div "[DATE]" at bounding box center [645, 311] width 86 height 15
click at [751, 316] on div "[DATE]" at bounding box center [811, 312] width 435 height 22
click at [726, 308] on div "[DATE]" at bounding box center [811, 312] width 435 height 22
click at [728, 316] on div "[DATE]" at bounding box center [811, 312] width 435 height 22
click at [684, 314] on icon "close-circle" at bounding box center [684, 312] width 10 height 10
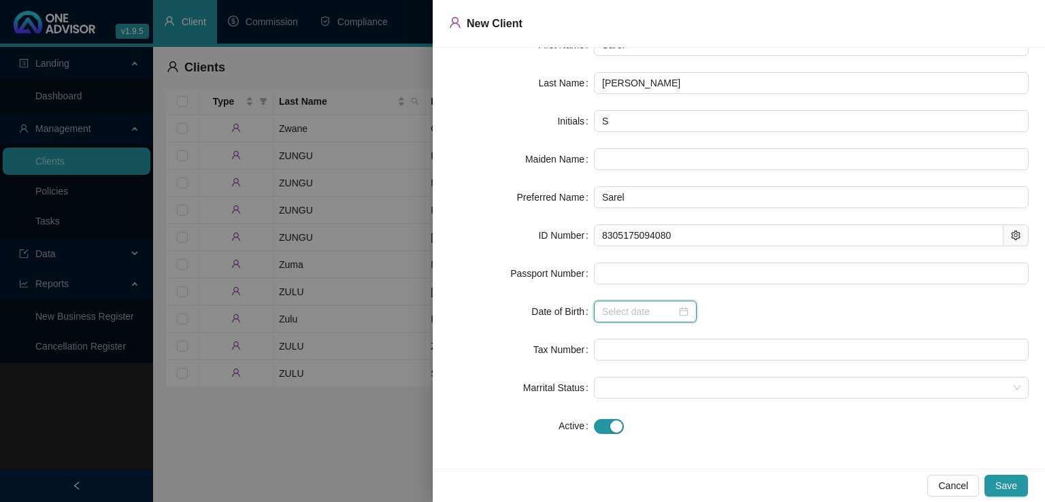
click at [648, 311] on input at bounding box center [639, 311] width 74 height 15
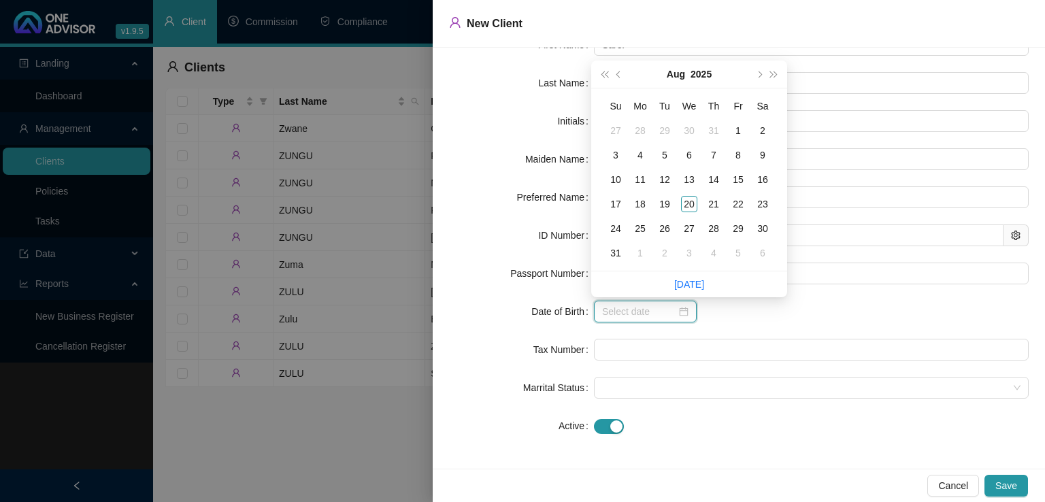
click at [686, 314] on div at bounding box center [645, 312] width 103 height 22
click at [688, 288] on link "[DATE]" at bounding box center [689, 284] width 30 height 11
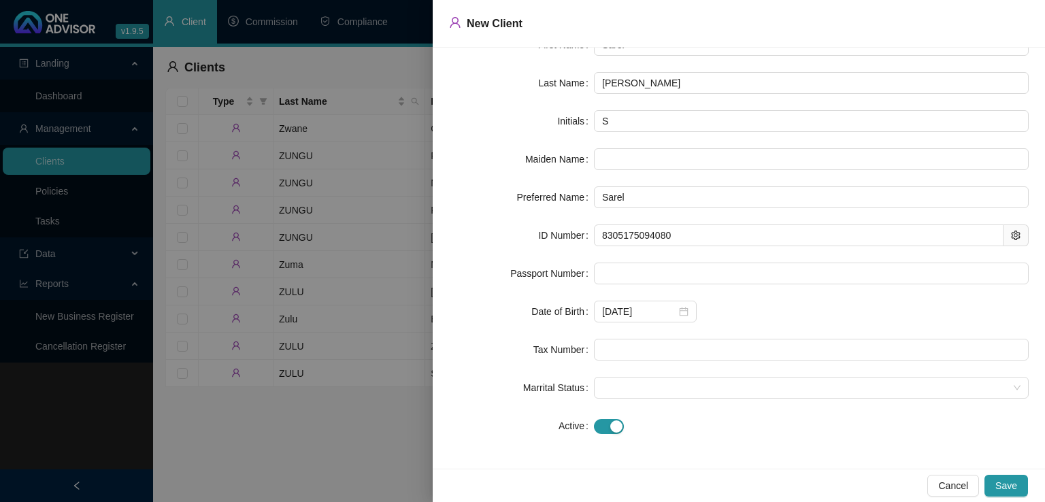
click at [778, 308] on div "[DATE]" at bounding box center [811, 312] width 435 height 22
drag, startPoint x: 650, startPoint y: 311, endPoint x: 596, endPoint y: 312, distance: 54.4
click at [596, 312] on div "[DATE]" at bounding box center [645, 312] width 103 height 22
click at [809, 323] on form "Client Type Individual First Name Sarel Last Name [PERSON_NAME] Initials S Maid…" at bounding box center [738, 216] width 579 height 441
drag, startPoint x: 660, startPoint y: 314, endPoint x: 592, endPoint y: 314, distance: 67.3
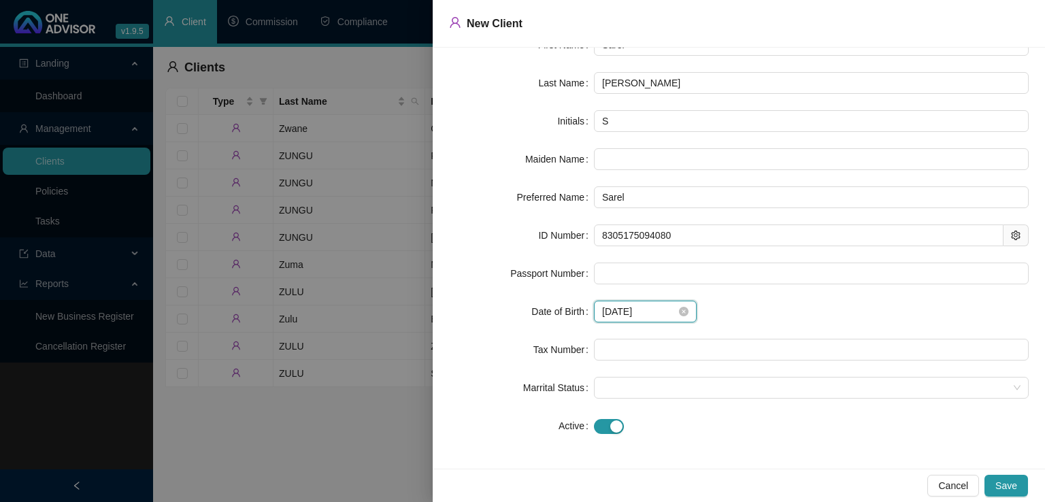
click at [594, 314] on div "[DATE]" at bounding box center [645, 312] width 103 height 22
click at [830, 314] on div "[DATE]" at bounding box center [811, 312] width 435 height 22
click at [648, 311] on input "[DATE]" at bounding box center [639, 311] width 74 height 15
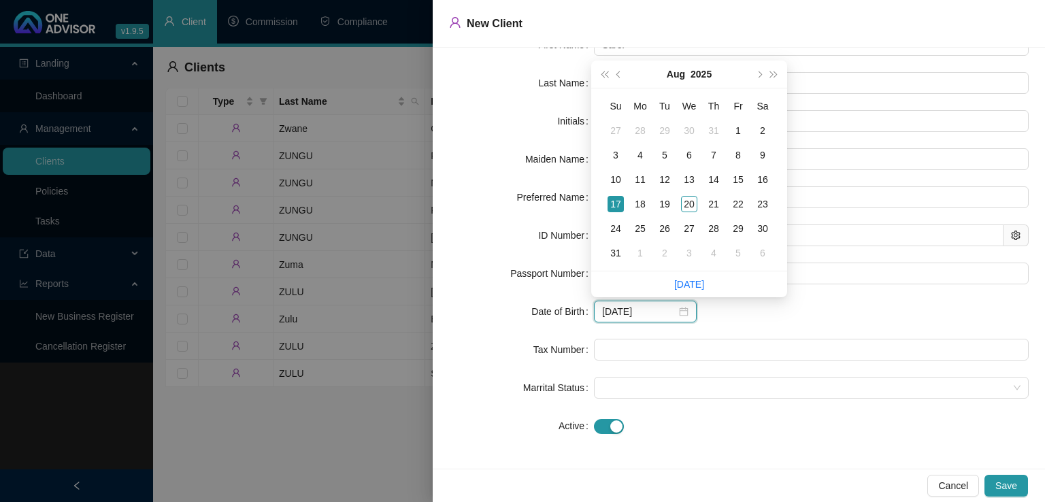
type input "[DATE]"
click at [794, 324] on form "Client Type Individual First Name Sarel Last Name [PERSON_NAME] Initials S Maid…" at bounding box center [738, 216] width 579 height 441
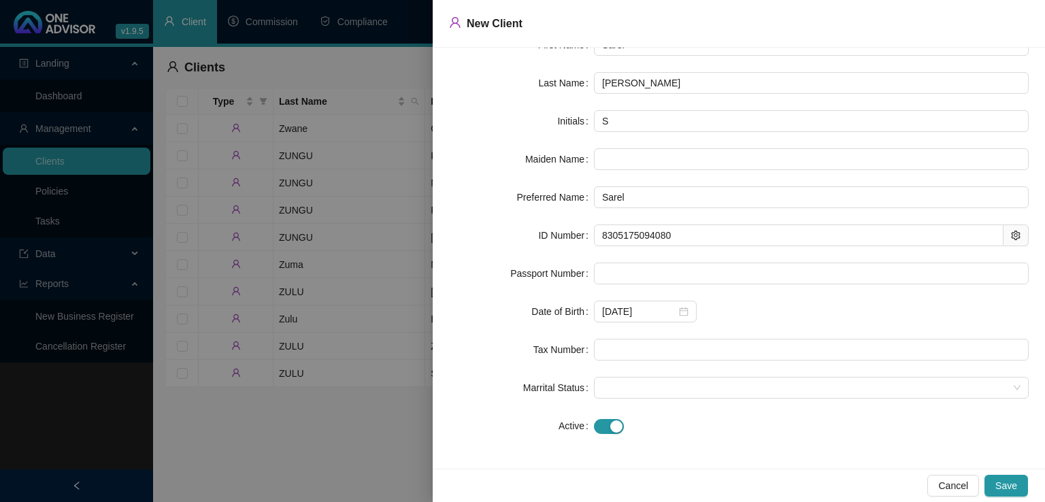
click at [750, 325] on form "Client Type Individual First Name Sarel Last Name [PERSON_NAME] Initials S Maid…" at bounding box center [738, 216] width 579 height 441
click at [1007, 485] on span "Save" at bounding box center [1006, 485] width 22 height 15
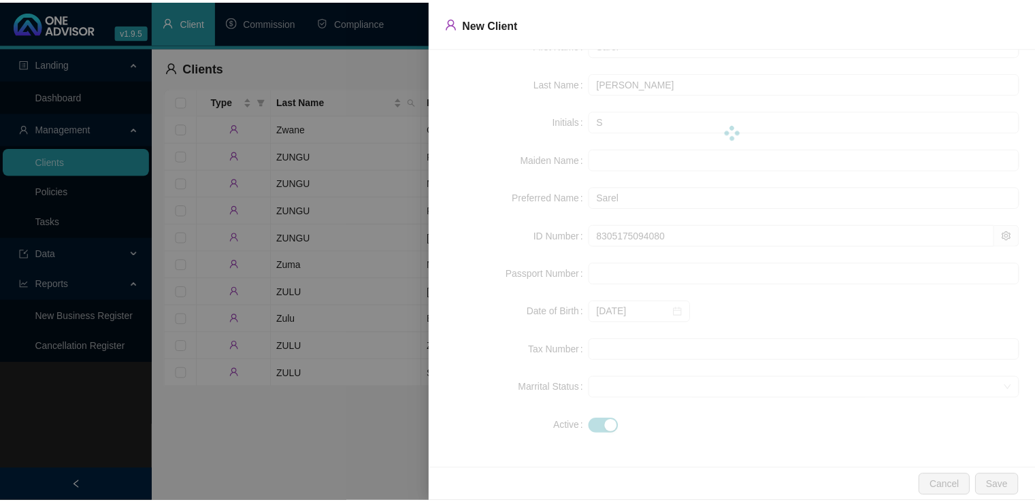
scroll to position [0, 0]
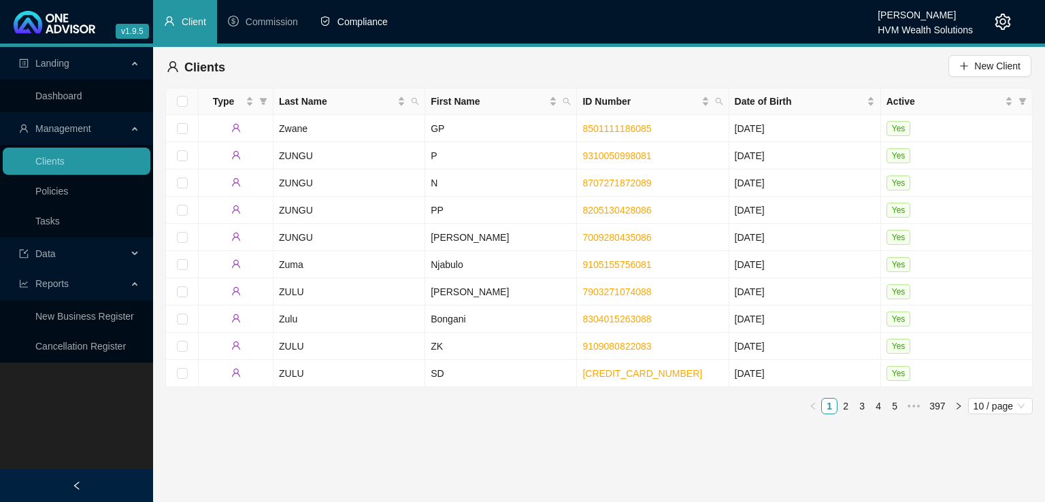
click at [358, 16] on span "Compliance" at bounding box center [362, 21] width 50 height 11
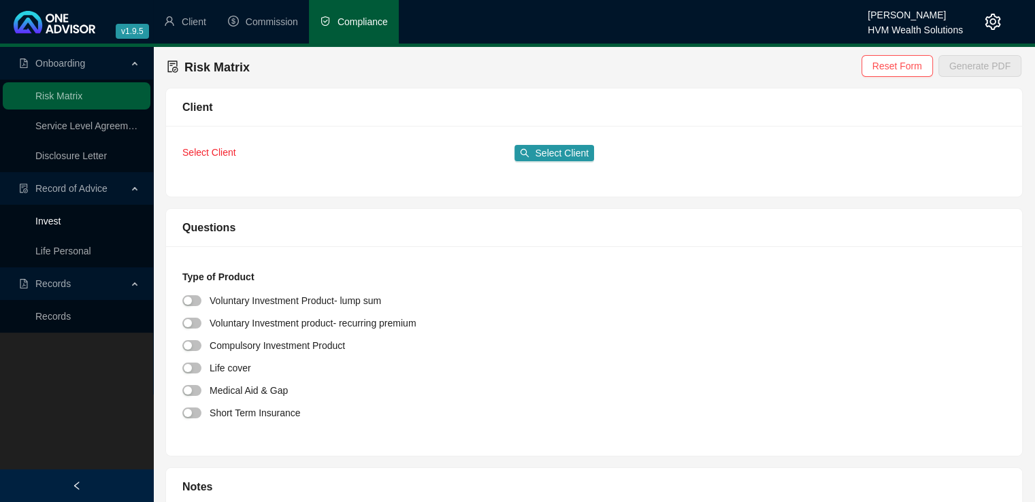
click at [54, 221] on link "Invest" at bounding box center [47, 221] width 25 height 11
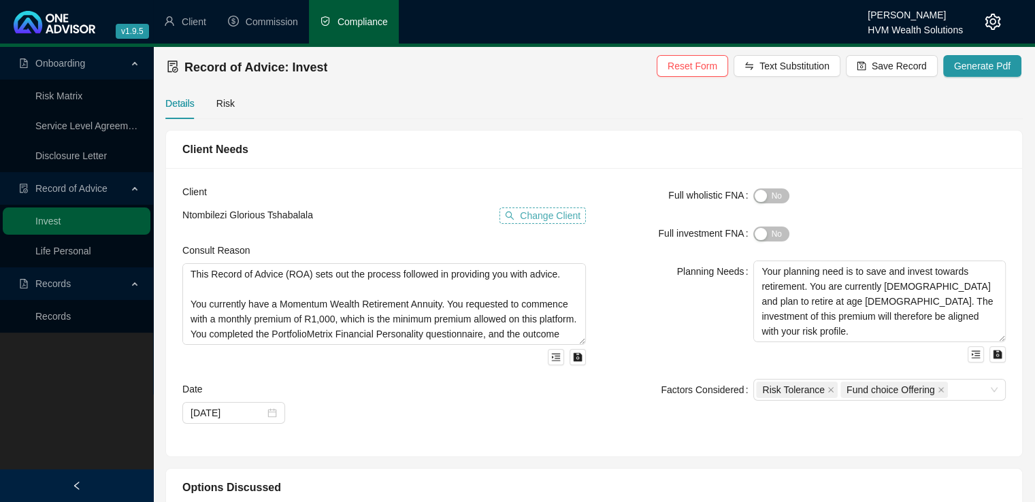
click at [555, 216] on span "Change Client" at bounding box center [550, 215] width 61 height 15
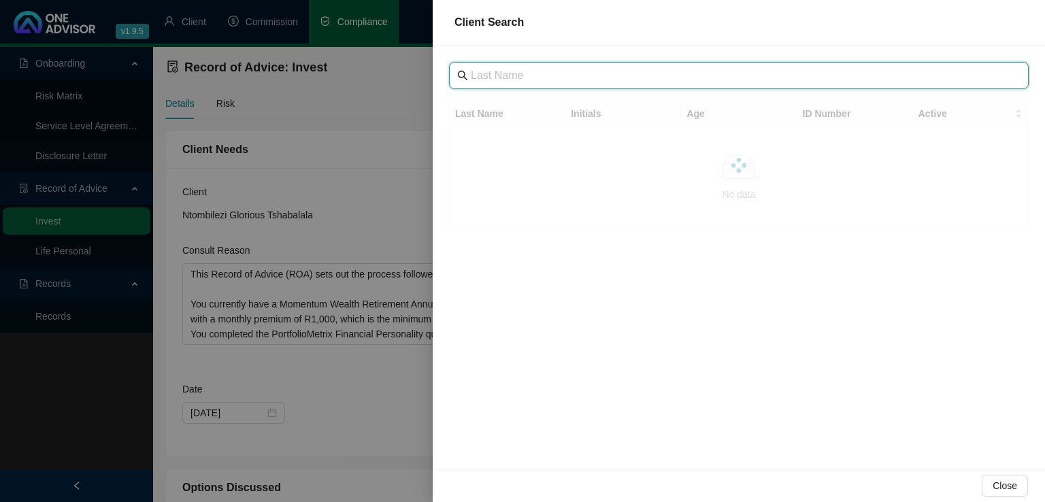
click at [529, 77] on input "text" at bounding box center [740, 75] width 539 height 16
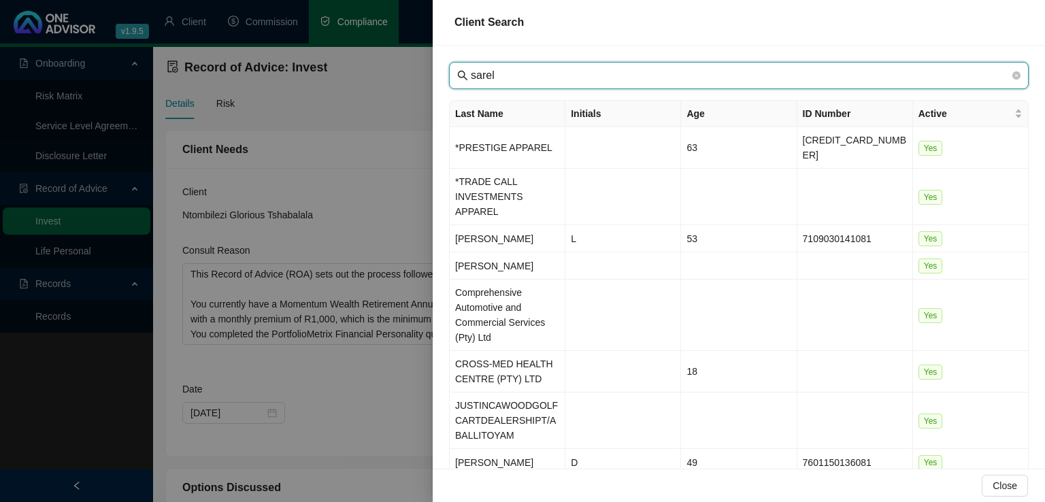
drag, startPoint x: 515, startPoint y: 77, endPoint x: 460, endPoint y: 78, distance: 55.1
click at [460, 78] on span "sarel" at bounding box center [738, 75] width 579 height 27
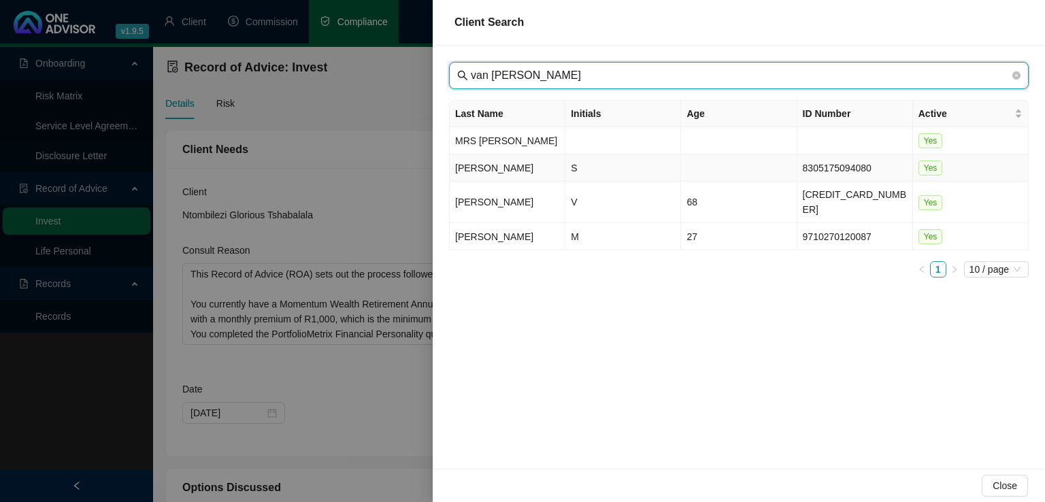
type input "van [PERSON_NAME]"
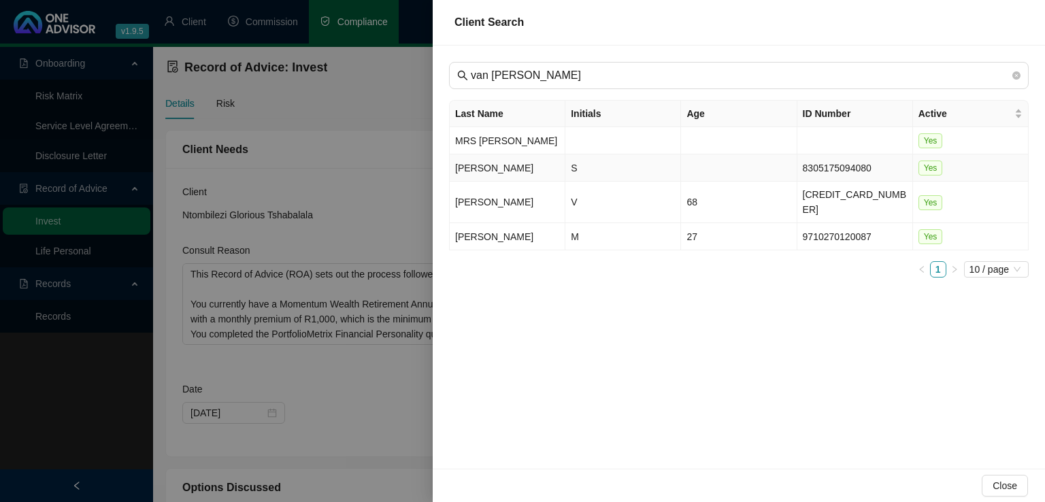
click at [514, 171] on td "[PERSON_NAME]" at bounding box center [508, 167] width 116 height 27
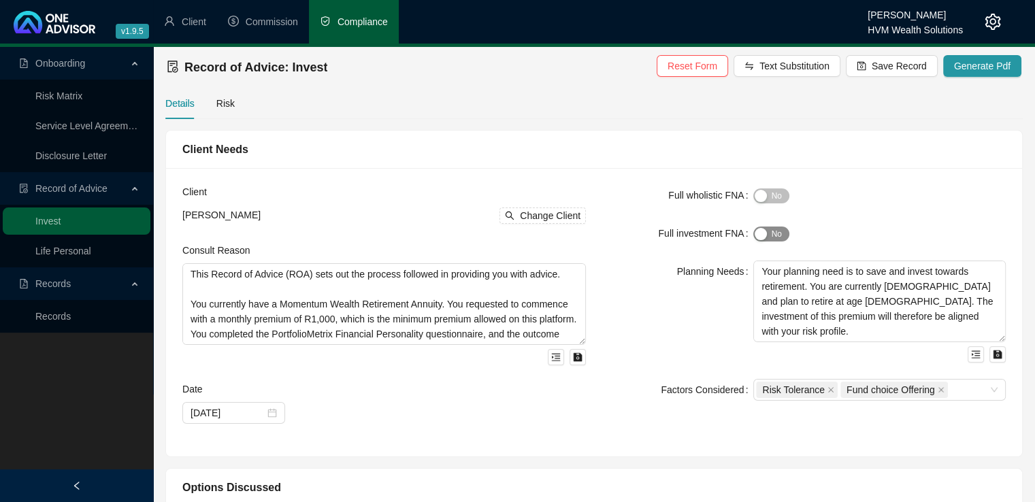
click at [757, 237] on div "button" at bounding box center [760, 234] width 12 height 12
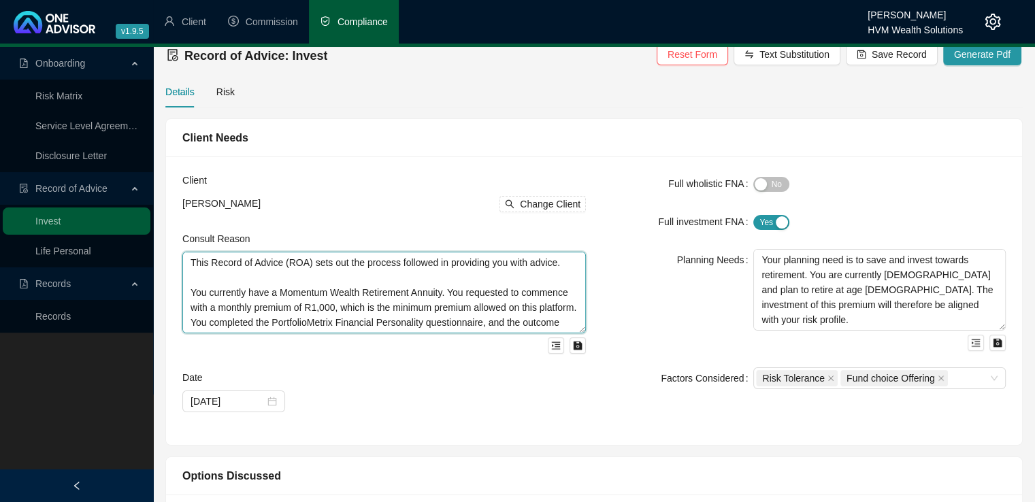
drag, startPoint x: 548, startPoint y: 262, endPoint x: 310, endPoint y: 263, distance: 237.4
click at [310, 263] on textarea "This Record of Advice (ROA) sets out the process followed in providing you with…" at bounding box center [383, 293] width 403 height 82
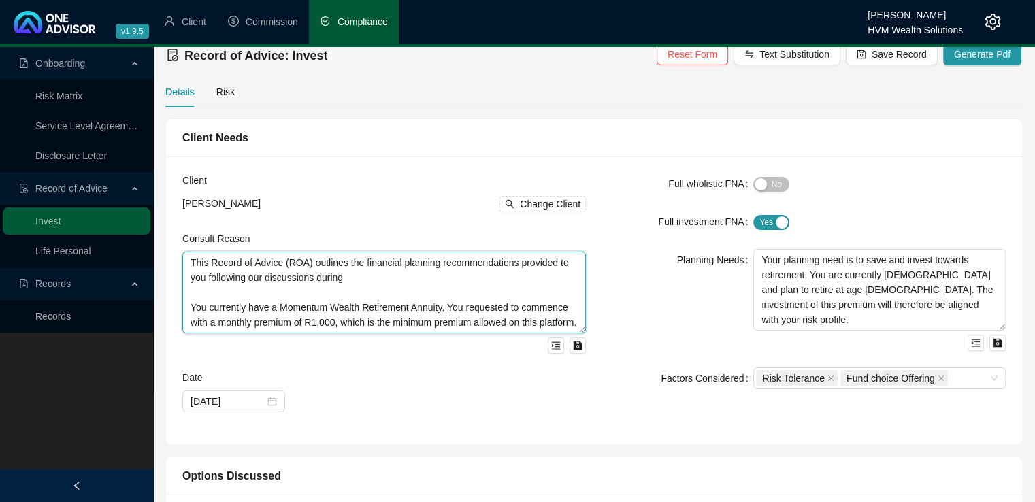
click at [377, 275] on textarea "This Record of Advice (ROA) outlines the financial planning recommendations pro…" at bounding box center [383, 293] width 403 height 82
type textarea "This Record of Advice (ROA) outlines the financial planning recommendations pro…"
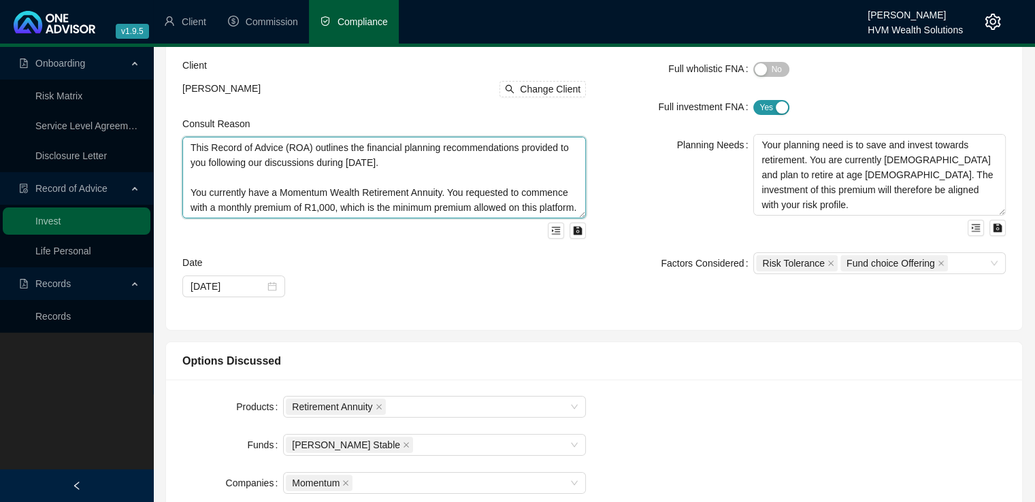
scroll to position [180, 0]
